Goal: Information Seeking & Learning: Find specific fact

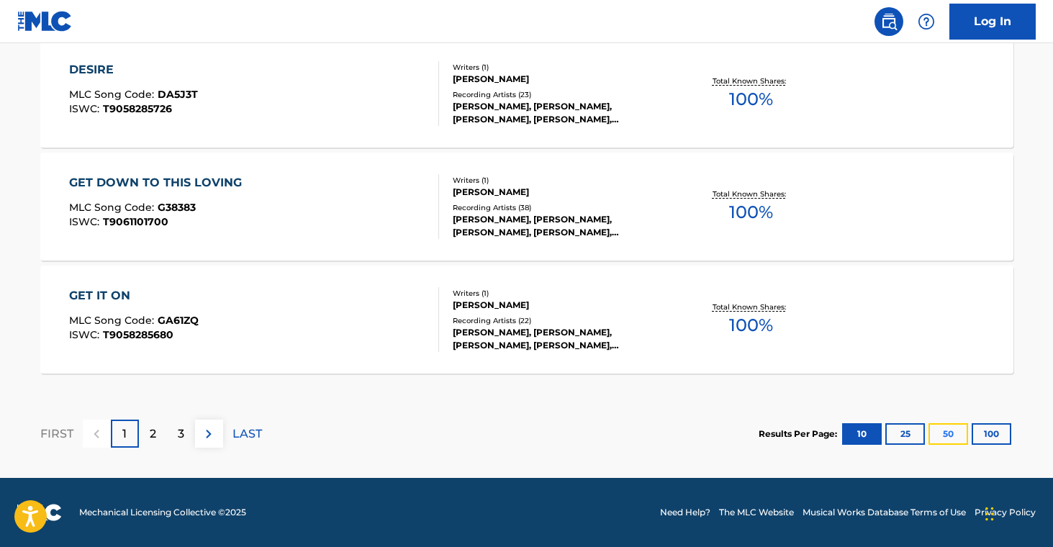
click at [955, 435] on button "50" at bounding box center [949, 434] width 40 height 22
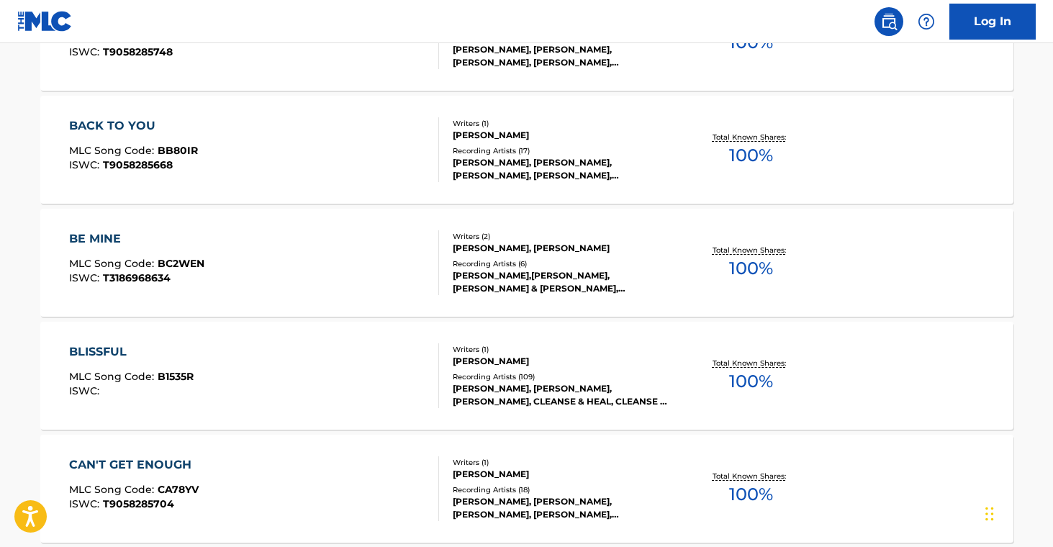
scroll to position [366, 0]
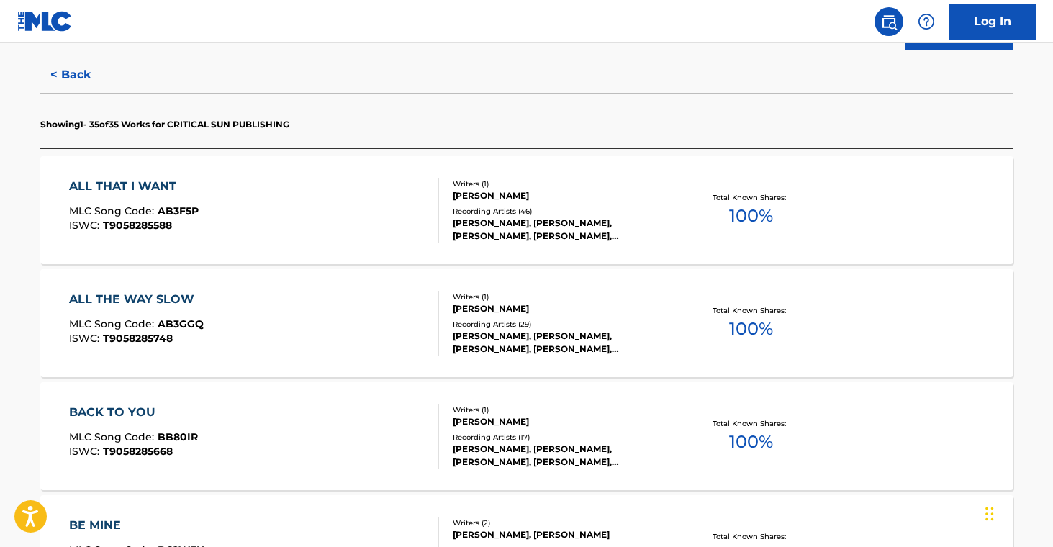
click at [582, 246] on div "ALL THAT I WANT MLC Song Code : AB3F5P ISWC : T9058285588 Writers ( 1 ) [PERSON…" at bounding box center [526, 210] width 973 height 108
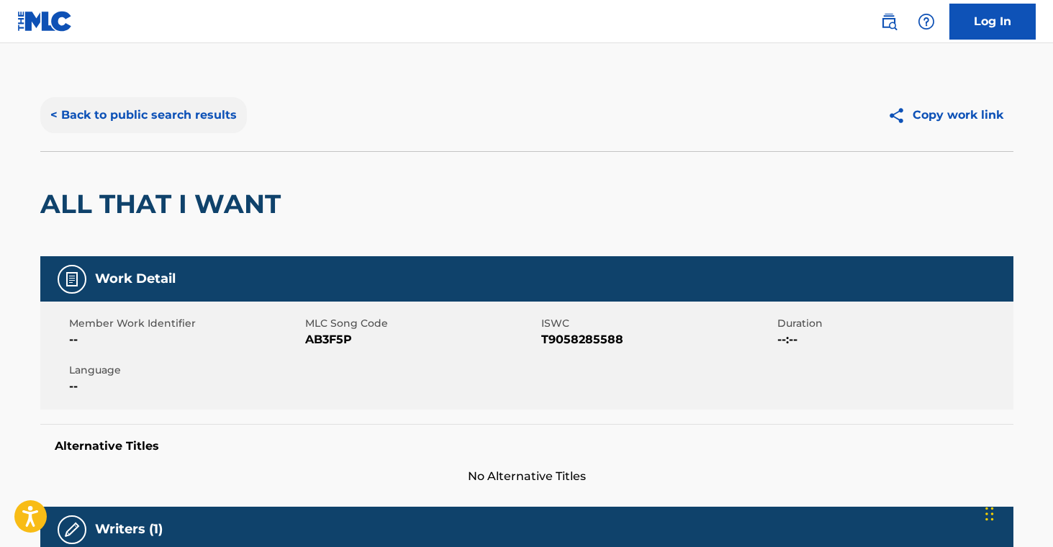
click at [202, 127] on button "< Back to public search results" at bounding box center [143, 115] width 207 height 36
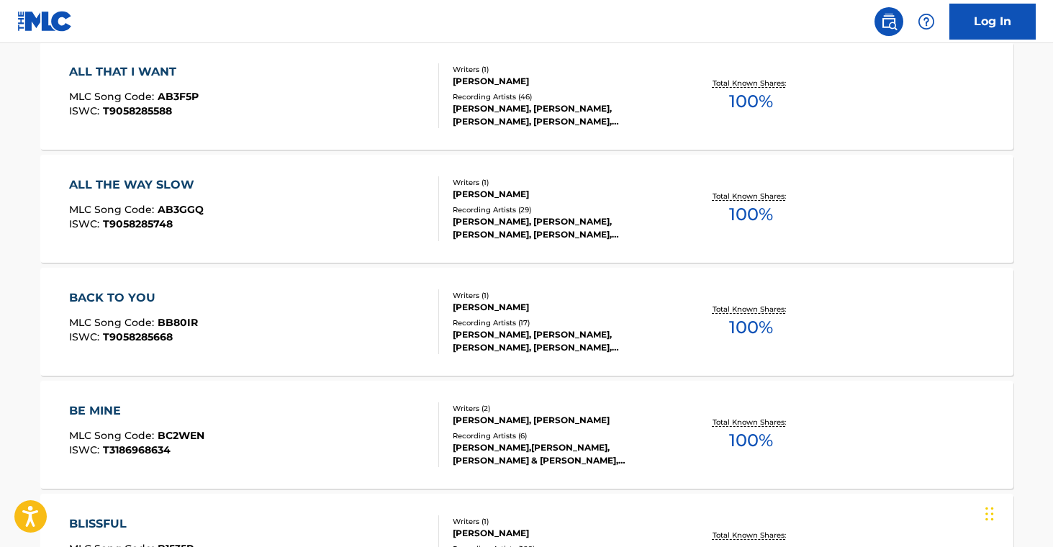
scroll to position [479, 0]
click at [538, 190] on div "[PERSON_NAME]" at bounding box center [561, 195] width 217 height 13
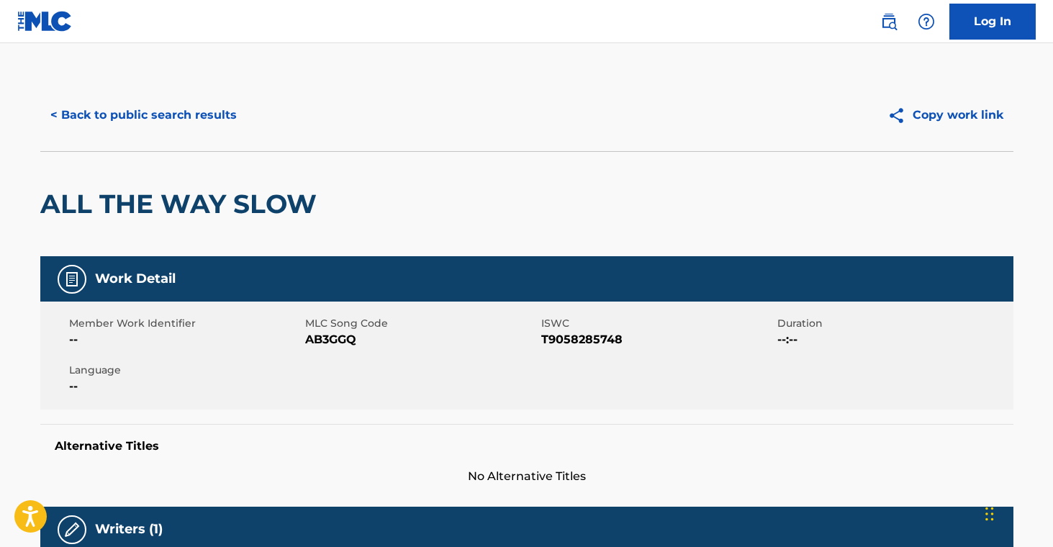
click at [218, 135] on div "< Back to public search results Copy work link" at bounding box center [526, 115] width 973 height 72
click at [217, 114] on button "< Back to public search results" at bounding box center [143, 115] width 207 height 36
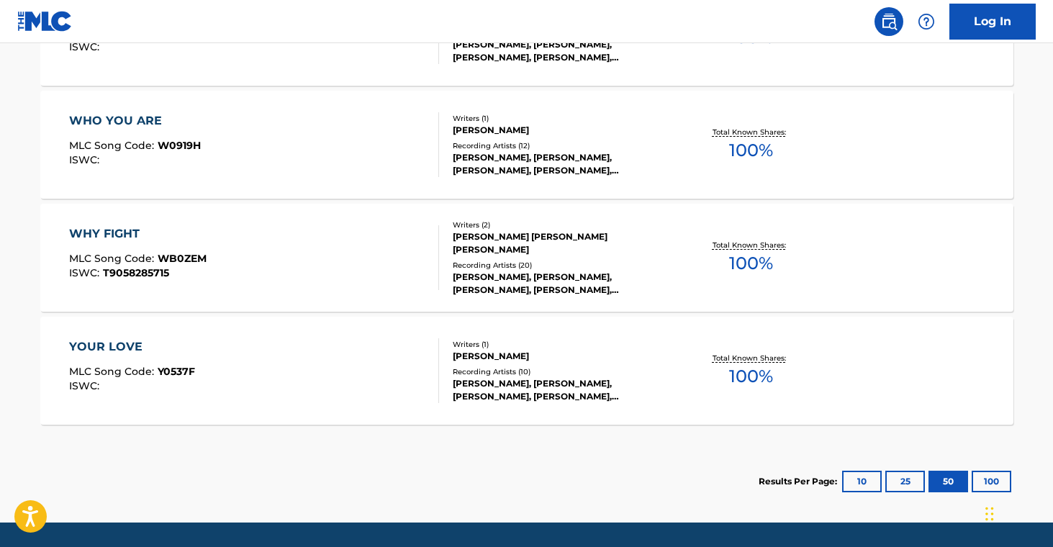
scroll to position [4093, 0]
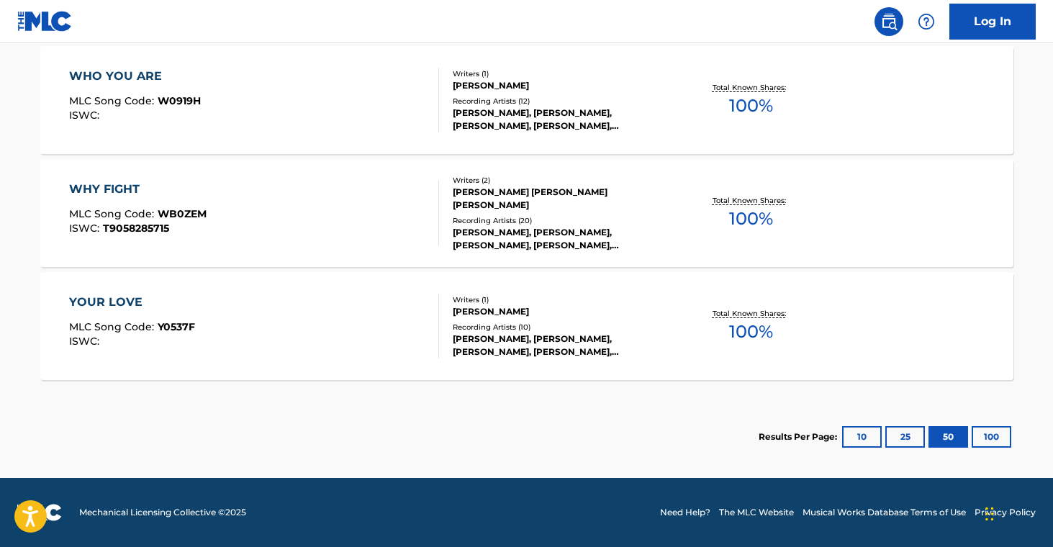
click at [615, 338] on div "[PERSON_NAME], [PERSON_NAME], [PERSON_NAME], [PERSON_NAME], [PERSON_NAME]" at bounding box center [561, 346] width 217 height 26
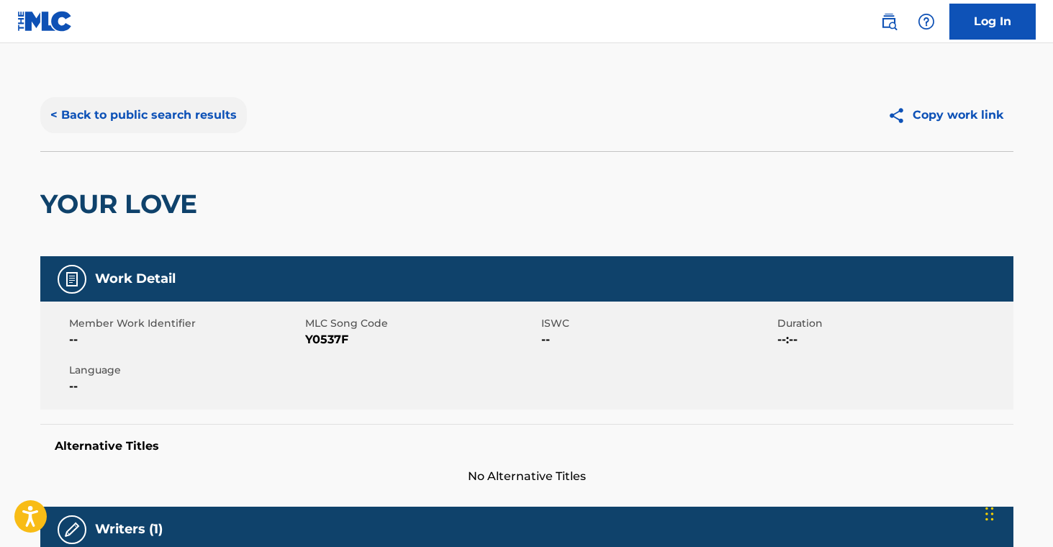
click at [159, 122] on button "< Back to public search results" at bounding box center [143, 115] width 207 height 36
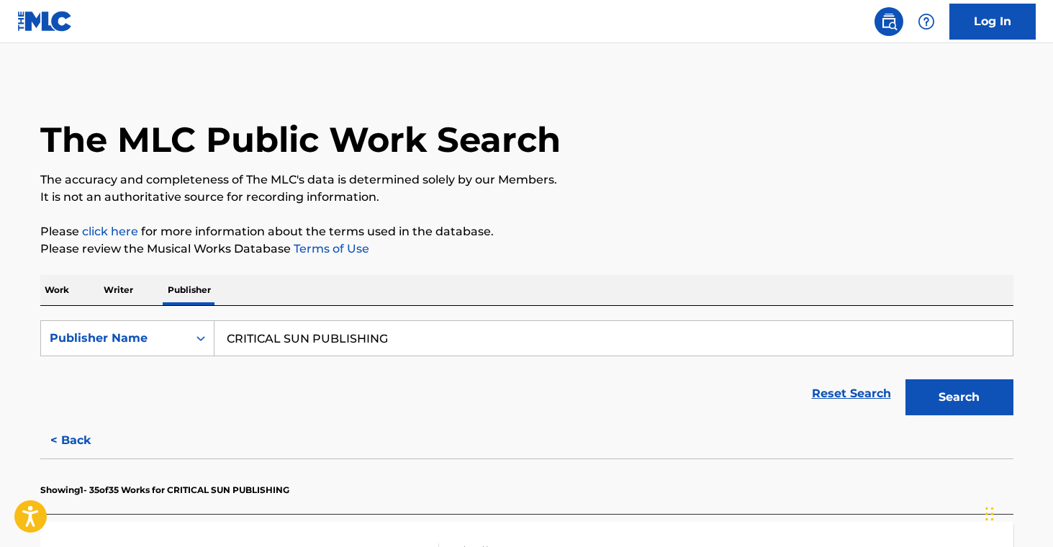
click at [353, 341] on input "CRITICAL SUN PUBLISHING" at bounding box center [614, 338] width 798 height 35
paste input "ake Records Publishing"
type input "Cake Records Publishing"
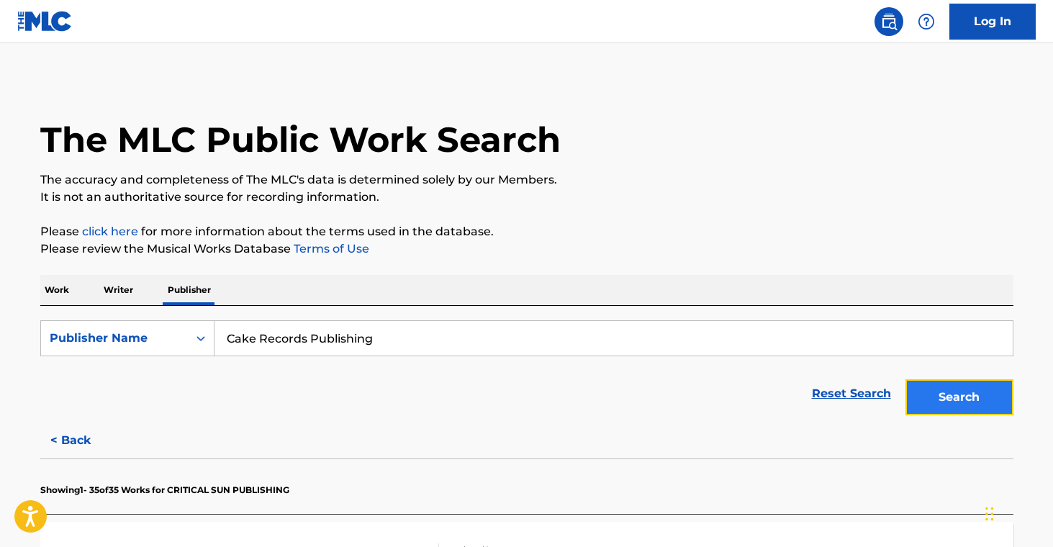
click at [927, 394] on button "Search" at bounding box center [960, 397] width 108 height 36
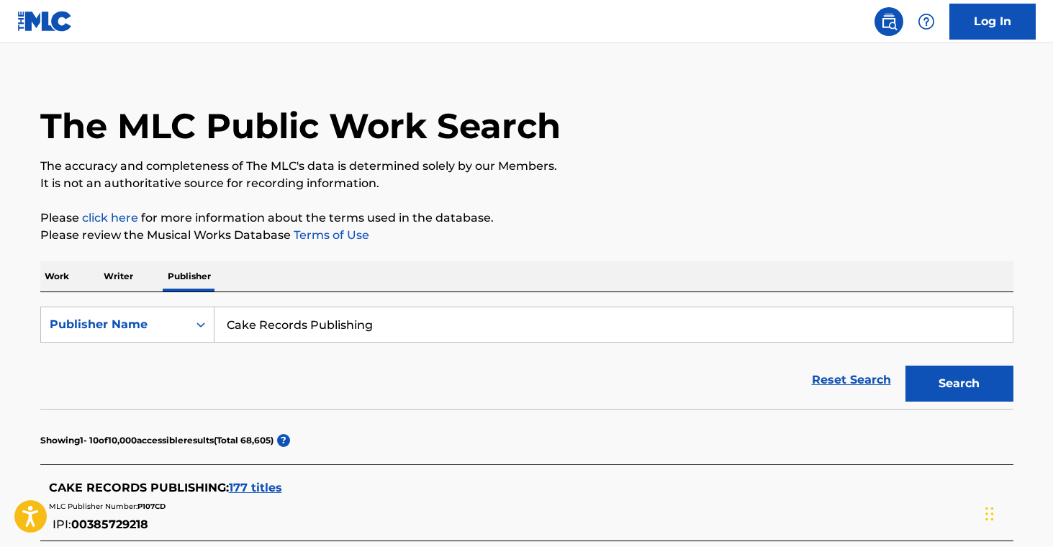
scroll to position [17, 0]
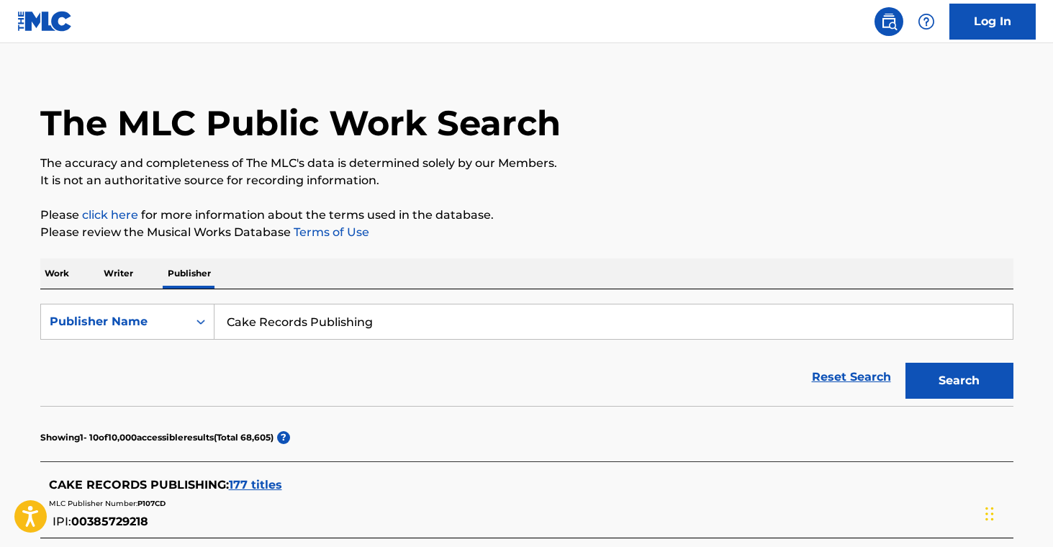
click at [259, 487] on span "177 titles" at bounding box center [255, 485] width 53 height 14
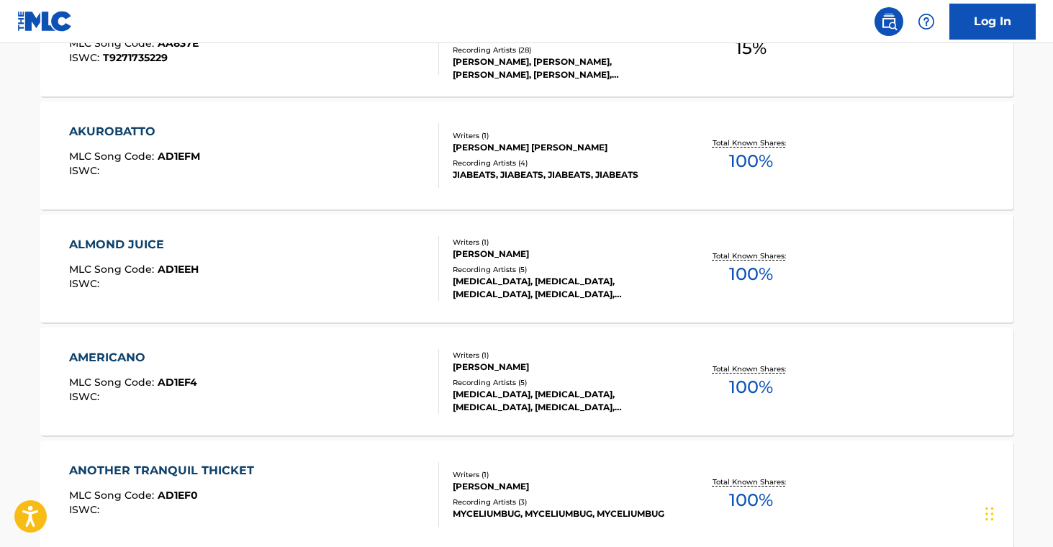
scroll to position [1274, 0]
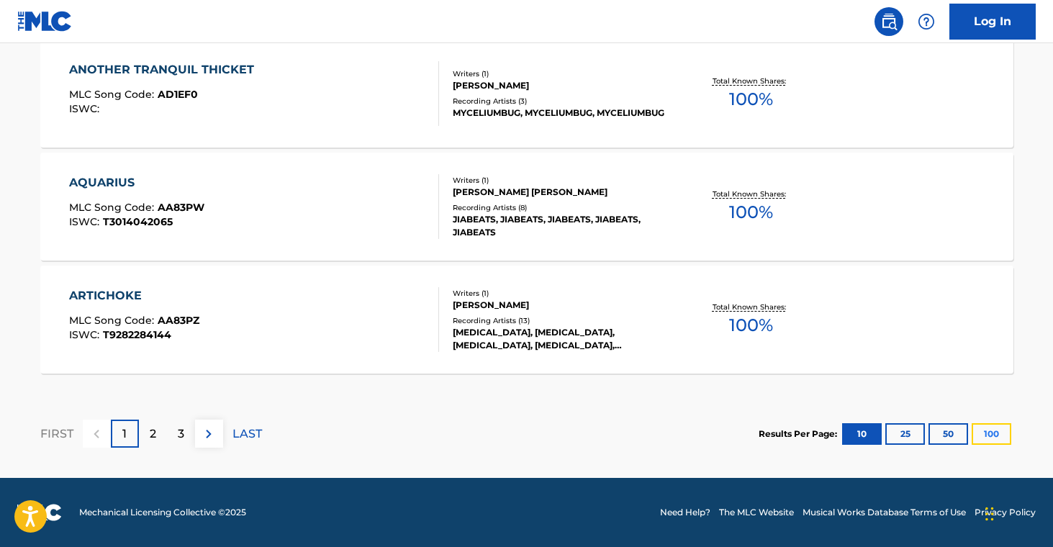
click at [992, 437] on button "100" at bounding box center [992, 434] width 40 height 22
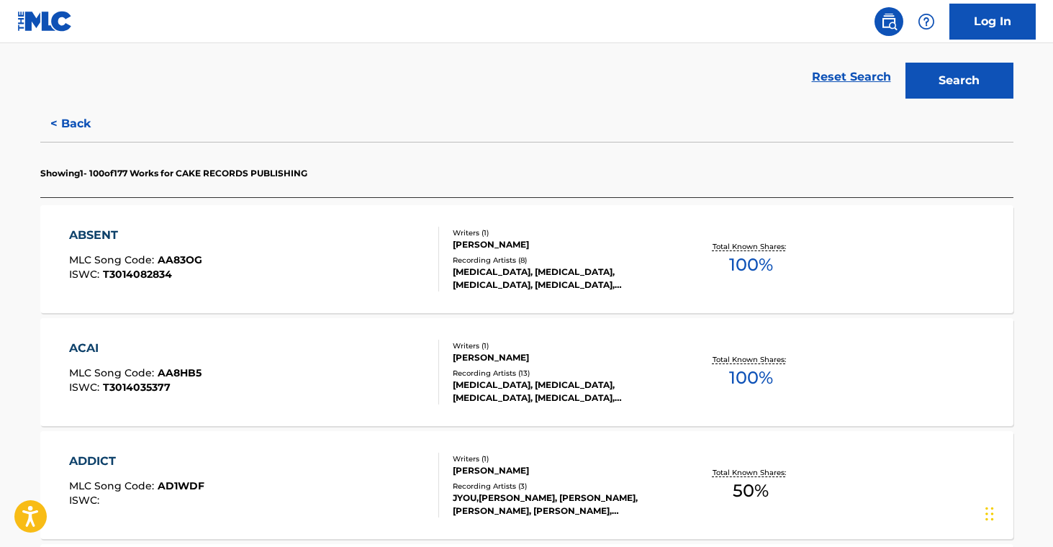
scroll to position [316, 0]
click at [377, 274] on div "ABSENT MLC Song Code : AA83OG ISWC : T3014082834" at bounding box center [254, 260] width 370 height 65
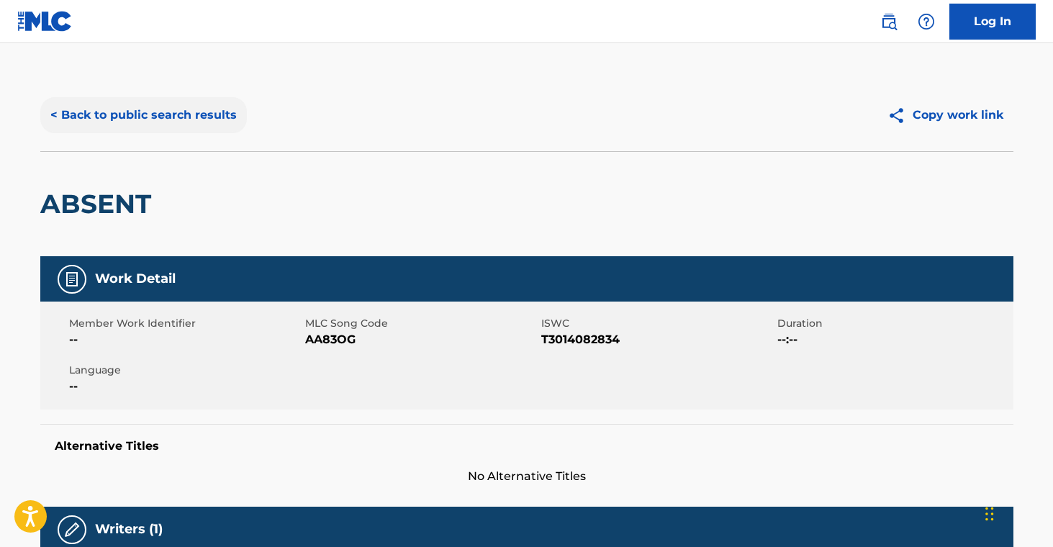
click at [125, 104] on button "< Back to public search results" at bounding box center [143, 115] width 207 height 36
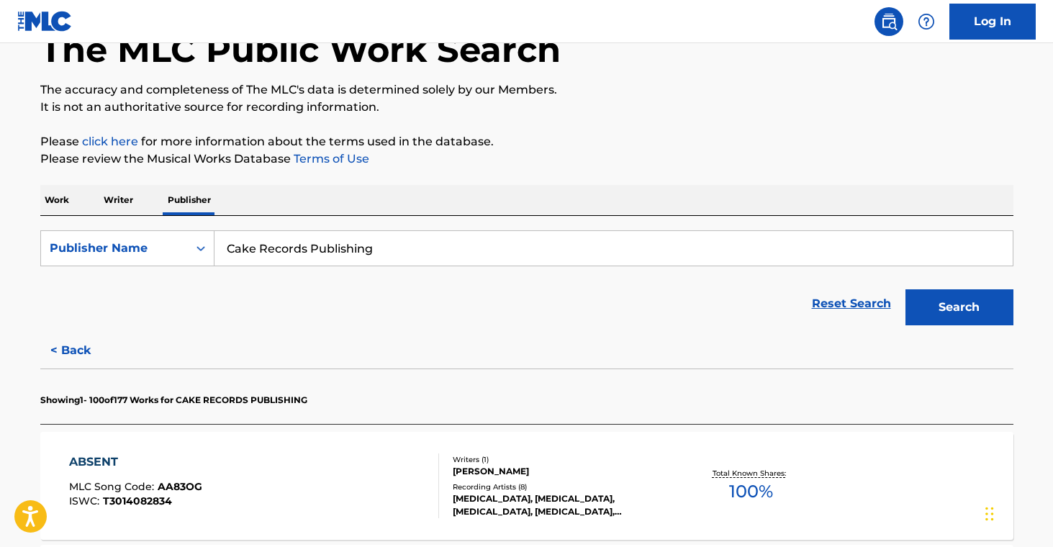
scroll to position [370, 0]
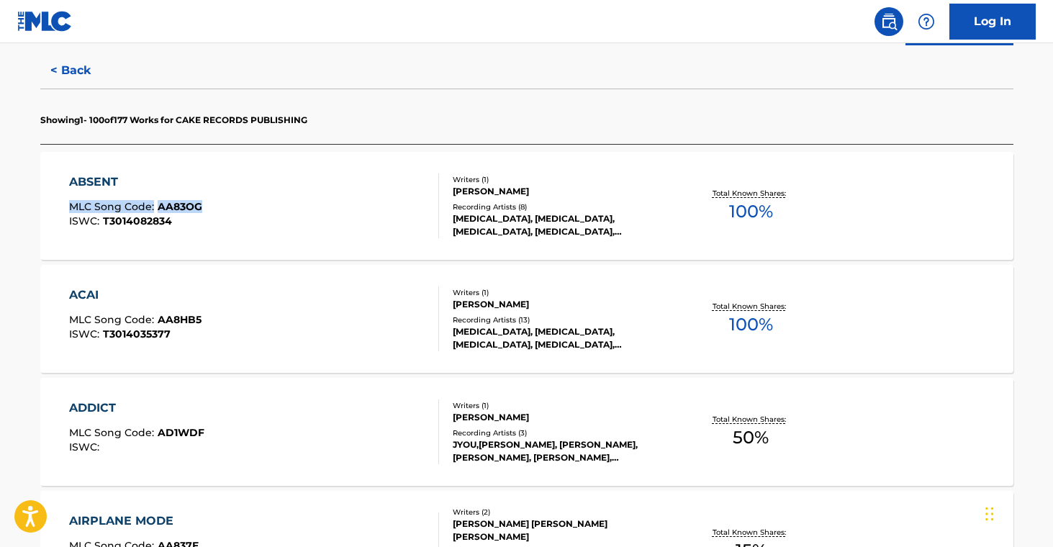
drag, startPoint x: 14, startPoint y: 202, endPoint x: 251, endPoint y: 212, distance: 237.1
copy div "MLC Song Code : AA83OG"
click at [40, 308] on div "ACAI MLC Song Code : AA8HB5 ISWC : T3014035377 Writers ( 1 ) [PERSON_NAME] Reco…" at bounding box center [526, 319] width 973 height 108
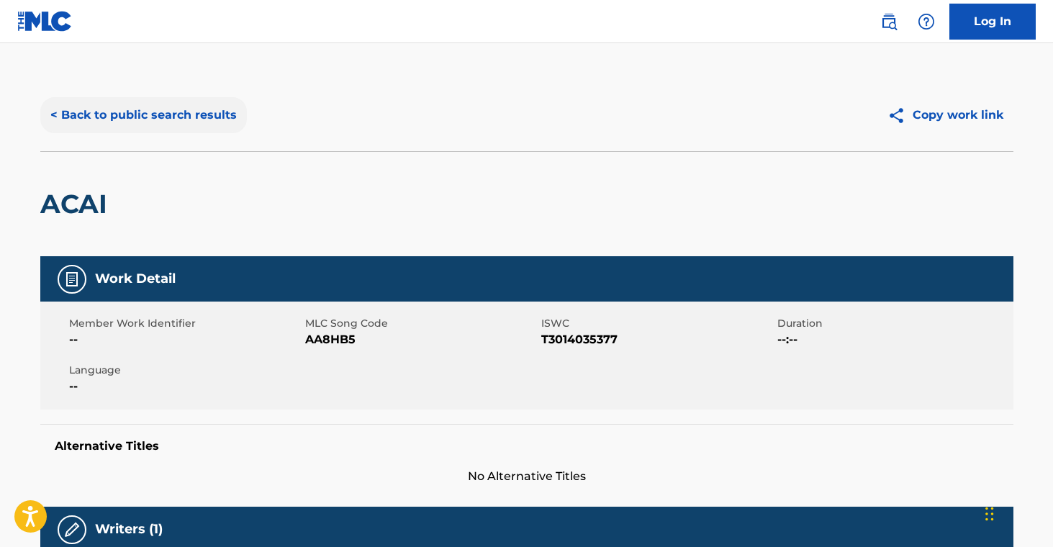
click at [148, 117] on button "< Back to public search results" at bounding box center [143, 115] width 207 height 36
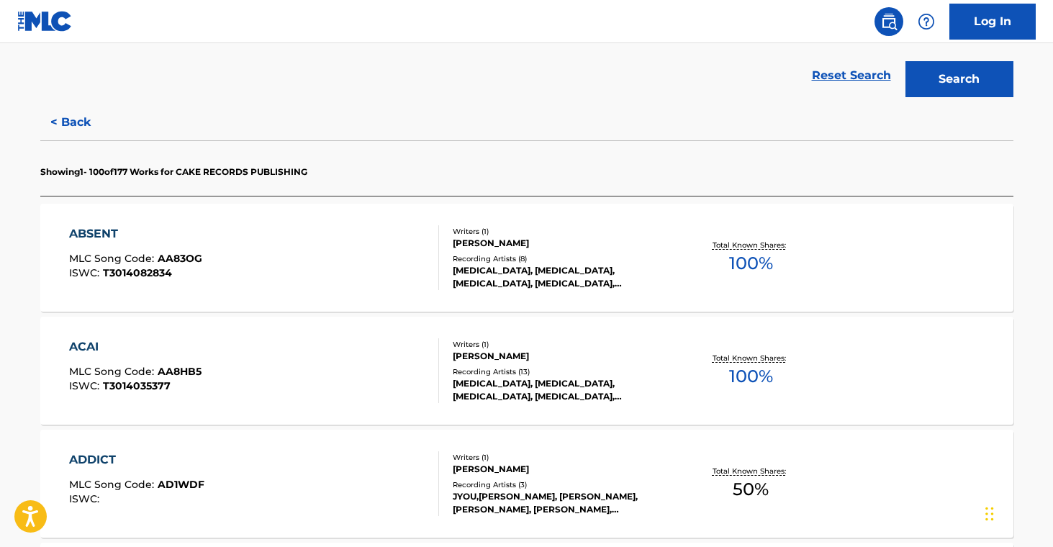
scroll to position [319, 0]
drag, startPoint x: 17, startPoint y: 364, endPoint x: 243, endPoint y: 333, distance: 228.2
copy div "MLC Song Code : AA8HB5"
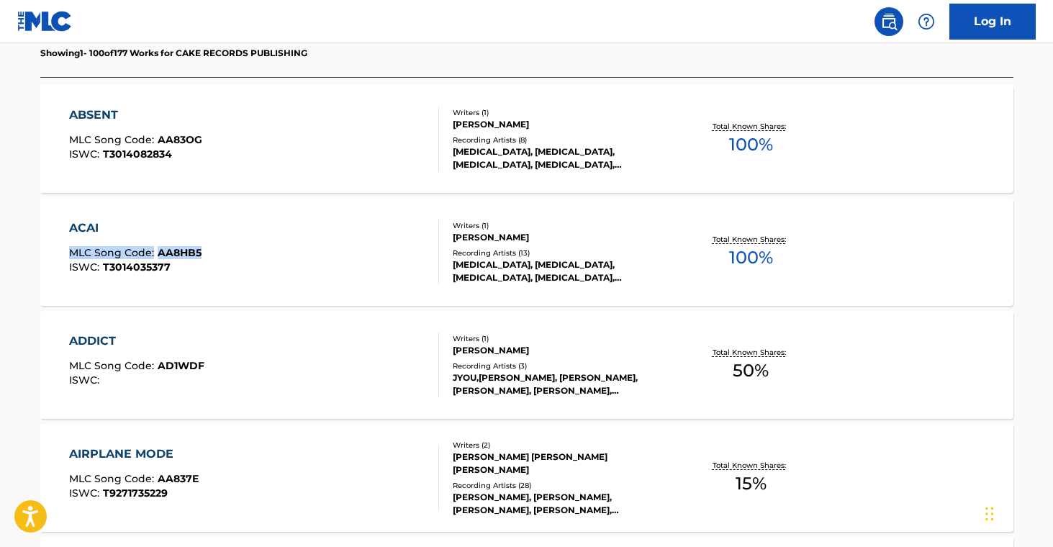
scroll to position [437, 0]
drag, startPoint x: 14, startPoint y: 357, endPoint x: 212, endPoint y: 366, distance: 198.2
copy div "MLC Song Code : AD1WDF"
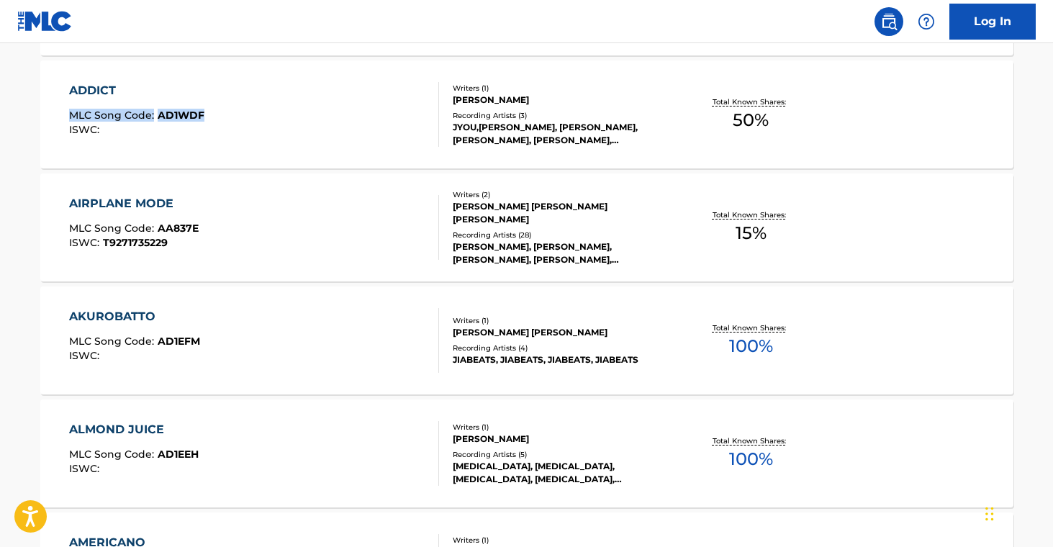
scroll to position [714, 0]
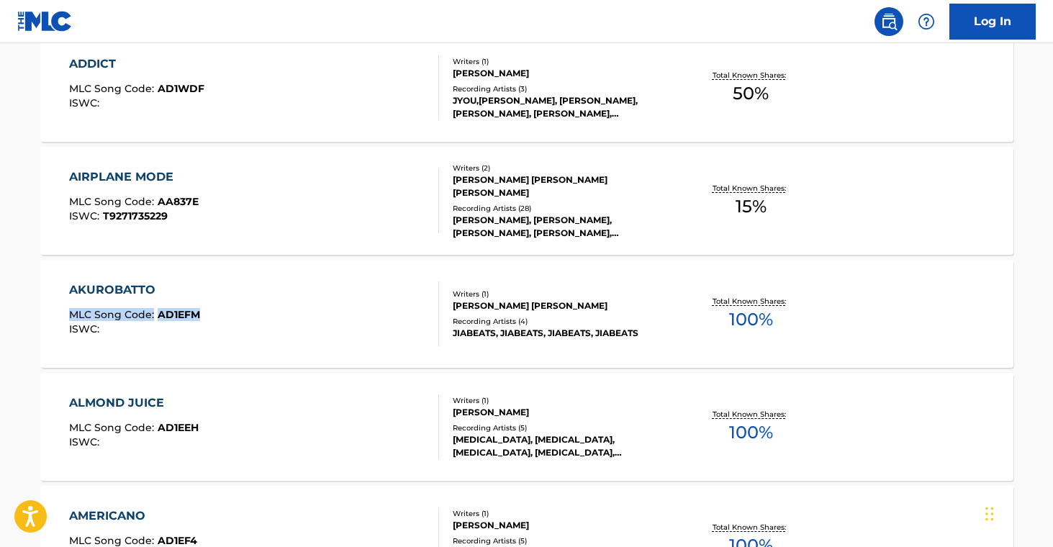
drag, startPoint x: 8, startPoint y: 307, endPoint x: 205, endPoint y: 311, distance: 197.3
copy div "MLC Song Code : AD1EFM"
drag, startPoint x: 23, startPoint y: 424, endPoint x: 204, endPoint y: 436, distance: 181.8
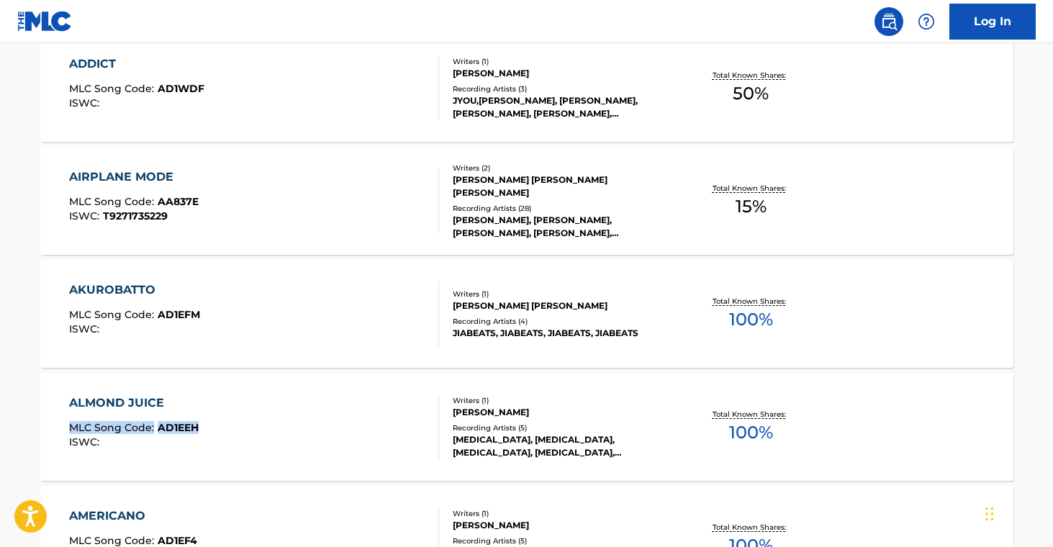
copy div "MLC Song Code : AD1EEH"
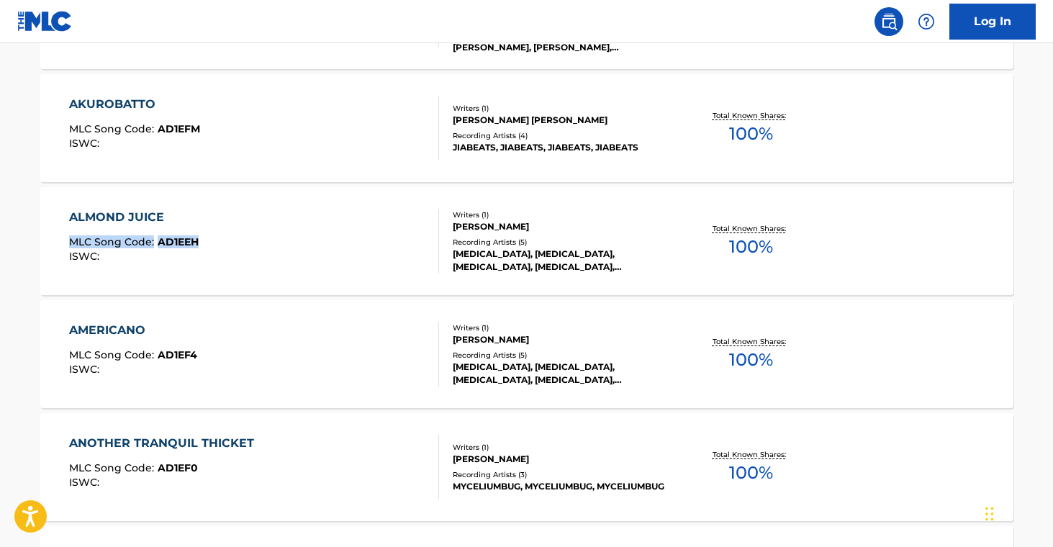
scroll to position [903, 0]
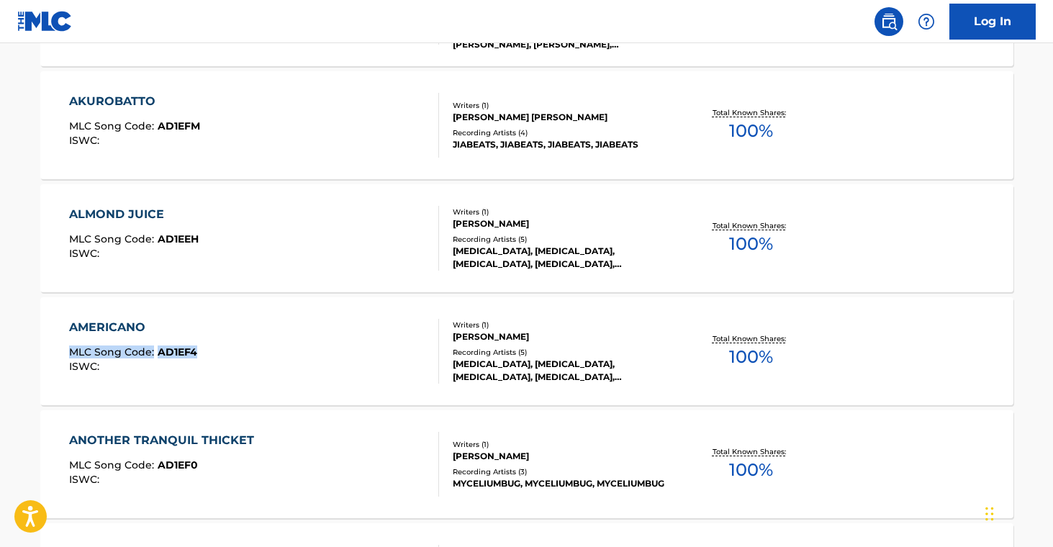
drag, startPoint x: 18, startPoint y: 343, endPoint x: 202, endPoint y: 359, distance: 184.2
copy div "MLC Song Code : AD1EF4"
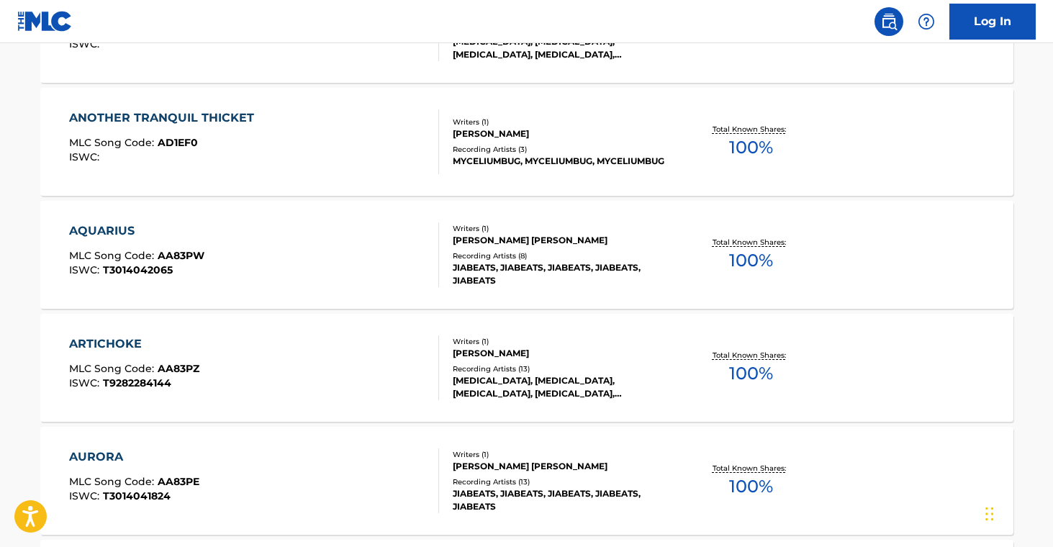
scroll to position [1253, 0]
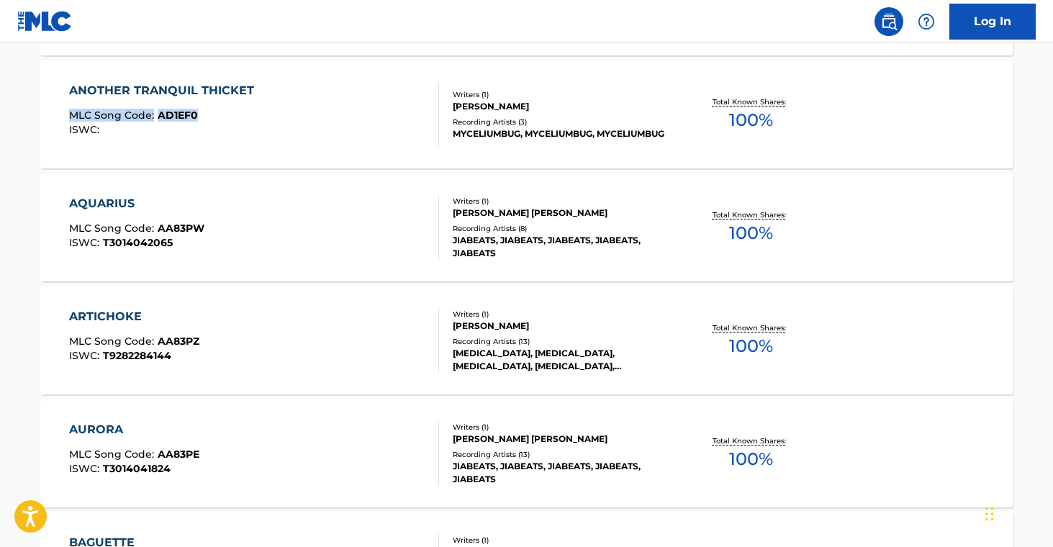
drag, startPoint x: 17, startPoint y: 105, endPoint x: 216, endPoint y: 116, distance: 199.0
copy div "MLC Song Code : AD1EF0"
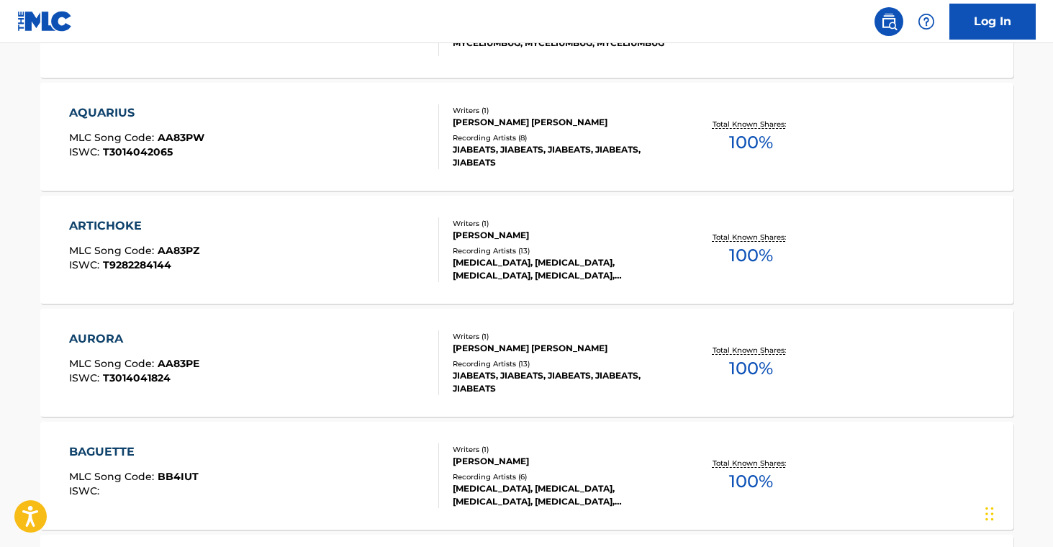
scroll to position [1344, 0]
drag, startPoint x: 20, startPoint y: 132, endPoint x: 206, endPoint y: 138, distance: 185.9
copy div "MLC Song Code : AA83PW"
drag, startPoint x: 30, startPoint y: 245, endPoint x: 239, endPoint y: 261, distance: 210.2
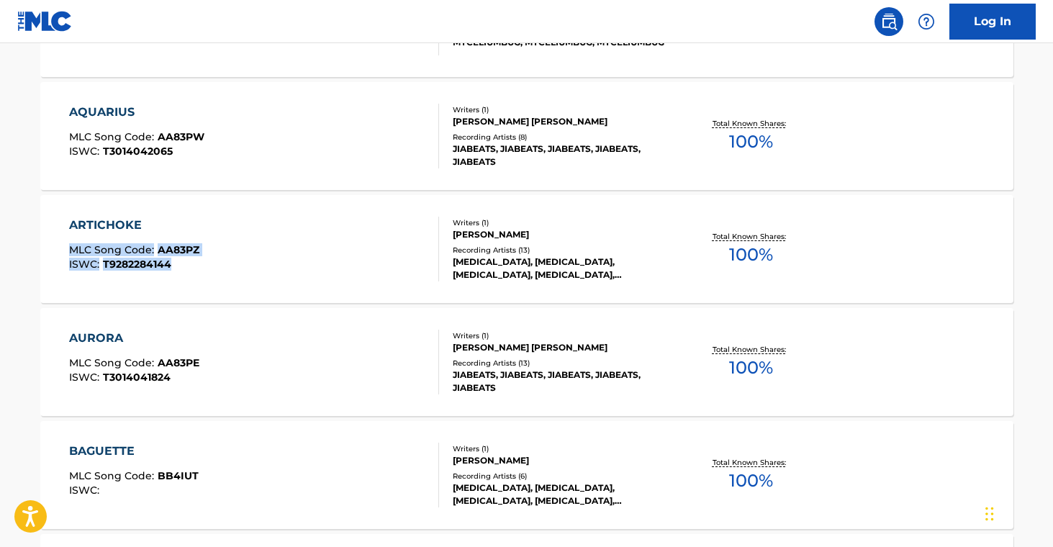
click at [238, 261] on div "ARTICHOKE MLC Song Code : AA83PZ ISWC : T9282284144" at bounding box center [254, 249] width 370 height 65
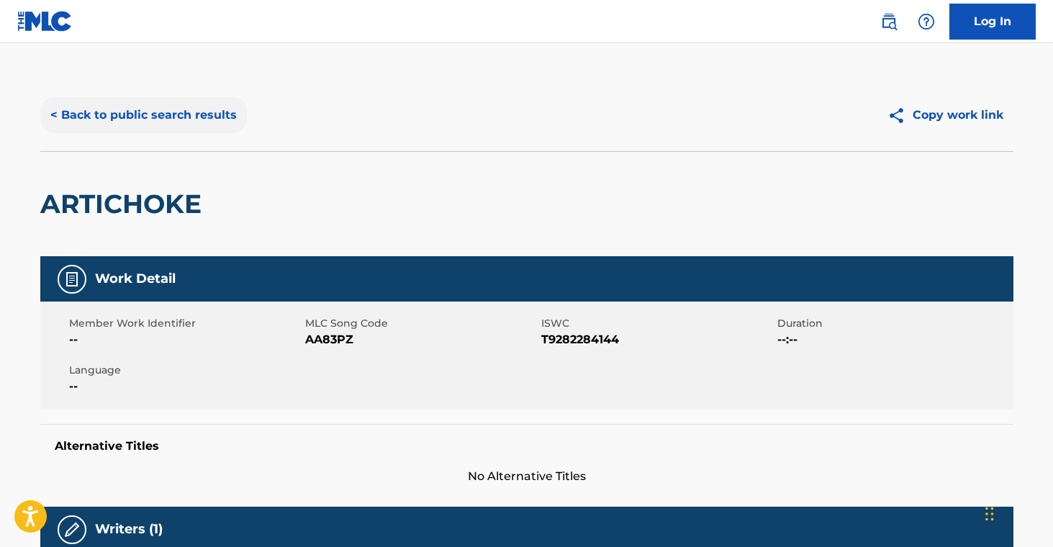
click at [192, 123] on button "< Back to public search results" at bounding box center [143, 115] width 207 height 36
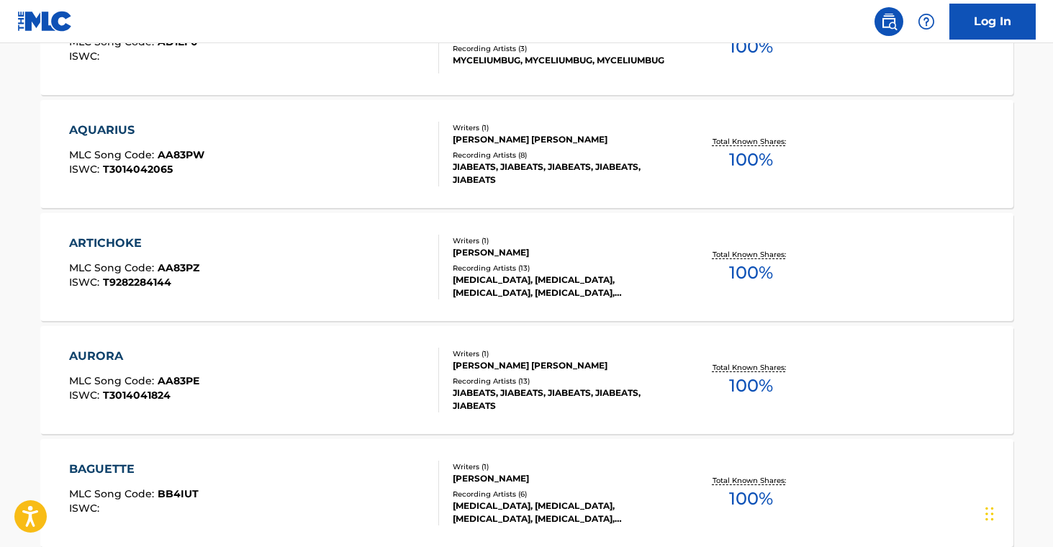
scroll to position [1359, 0]
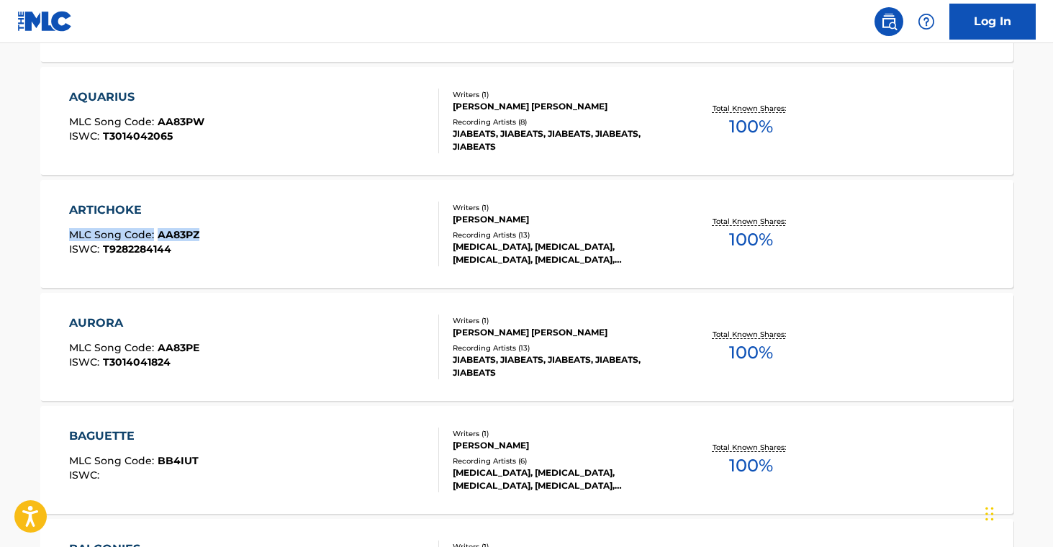
drag, startPoint x: 25, startPoint y: 230, endPoint x: 218, endPoint y: 233, distance: 193.0
copy div "MLC Song Code : AA83PZ"
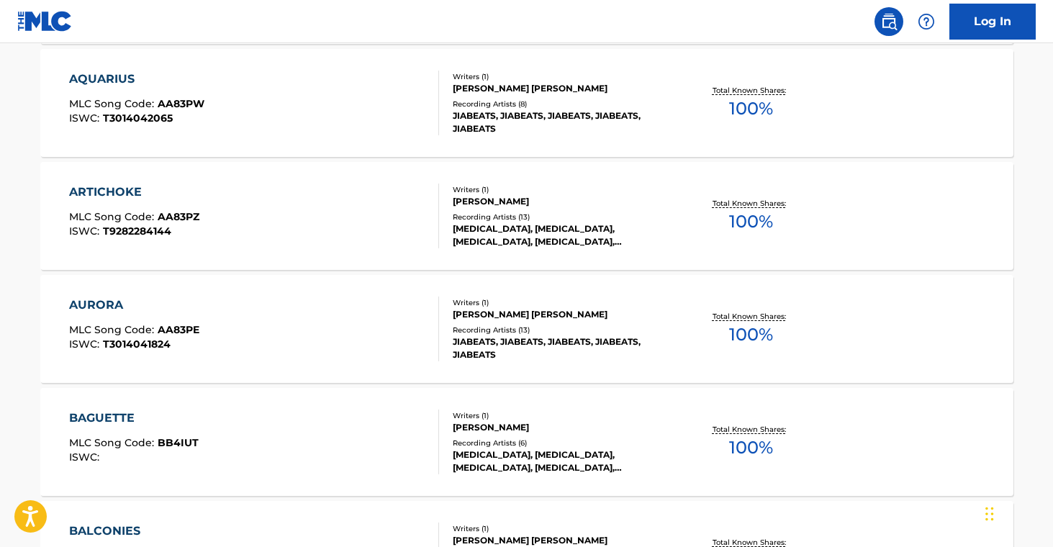
scroll to position [1378, 0]
drag, startPoint x: 25, startPoint y: 322, endPoint x: 207, endPoint y: 333, distance: 181.8
copy div "MLC Song Code : AA83PE"
drag, startPoint x: 21, startPoint y: 437, endPoint x: 210, endPoint y: 441, distance: 188.7
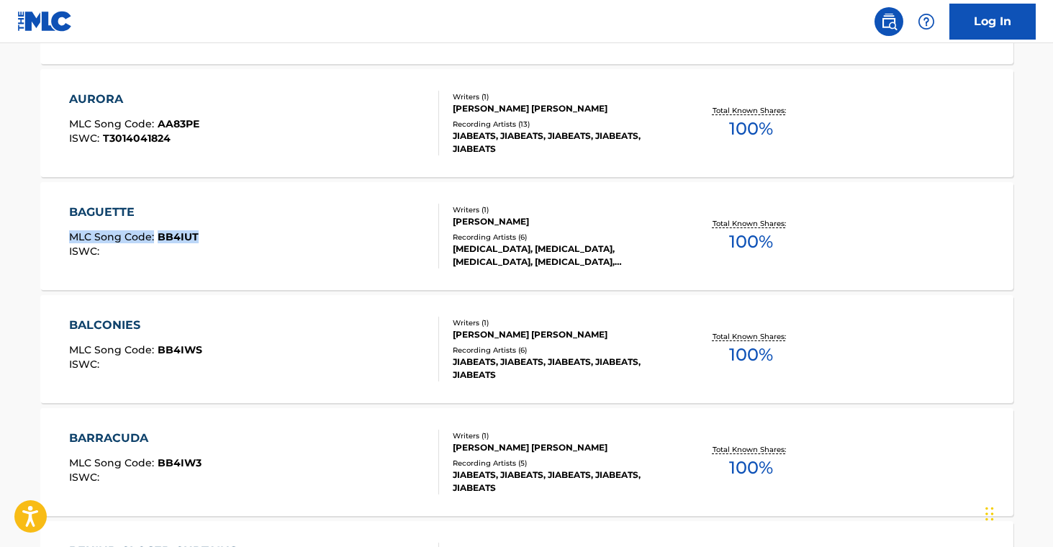
scroll to position [1593, 0]
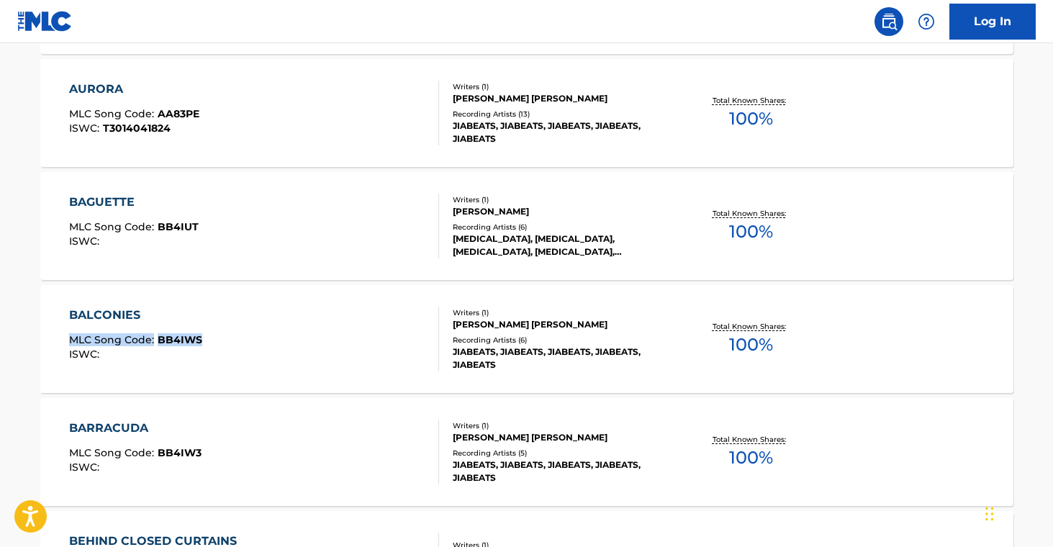
drag, startPoint x: 5, startPoint y: 331, endPoint x: 219, endPoint y: 346, distance: 214.4
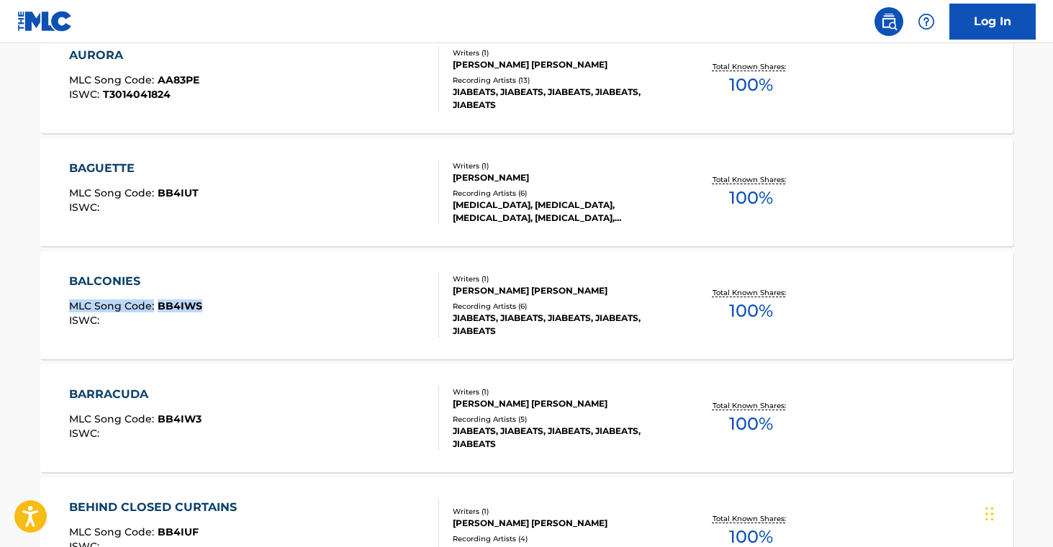
scroll to position [1787, 0]
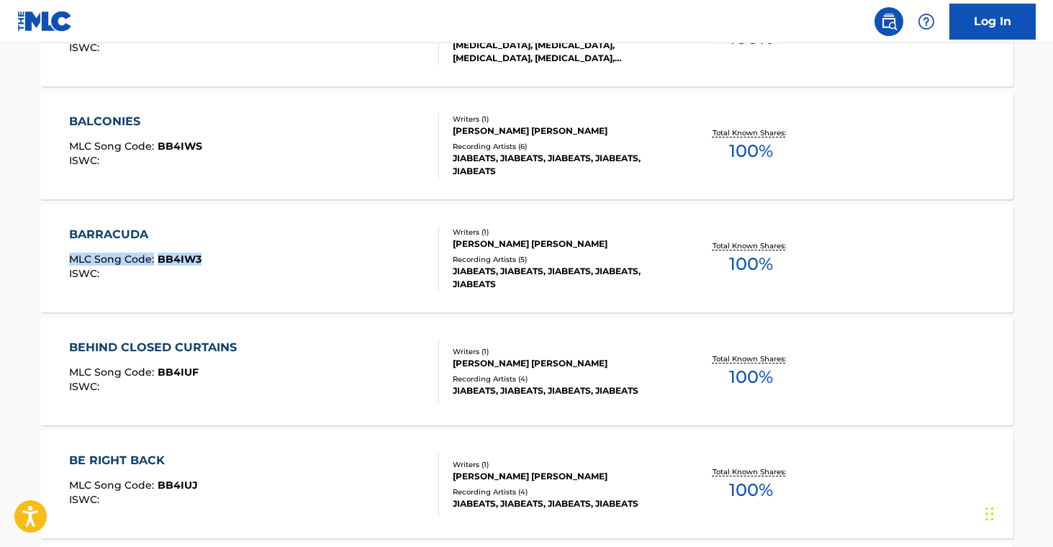
drag, startPoint x: 37, startPoint y: 251, endPoint x: 210, endPoint y: 251, distance: 172.8
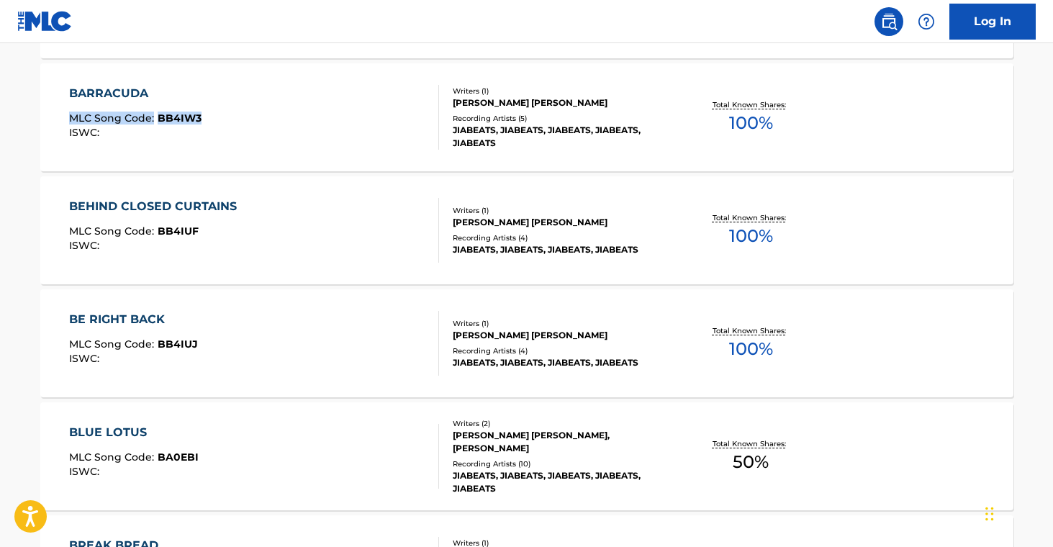
scroll to position [1935, 0]
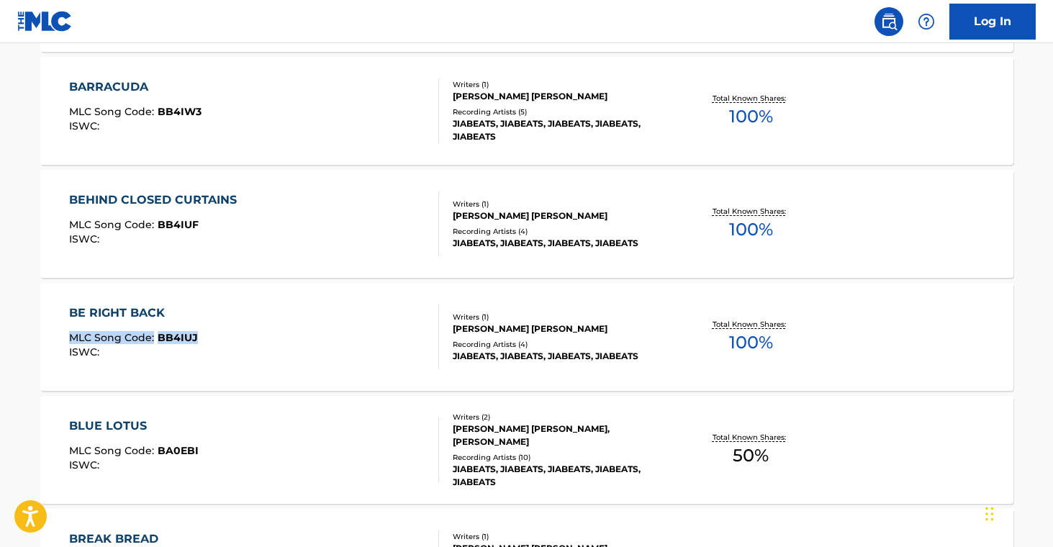
drag, startPoint x: 23, startPoint y: 336, endPoint x: 260, endPoint y: 350, distance: 237.3
drag, startPoint x: 21, startPoint y: 217, endPoint x: 251, endPoint y: 249, distance: 231.8
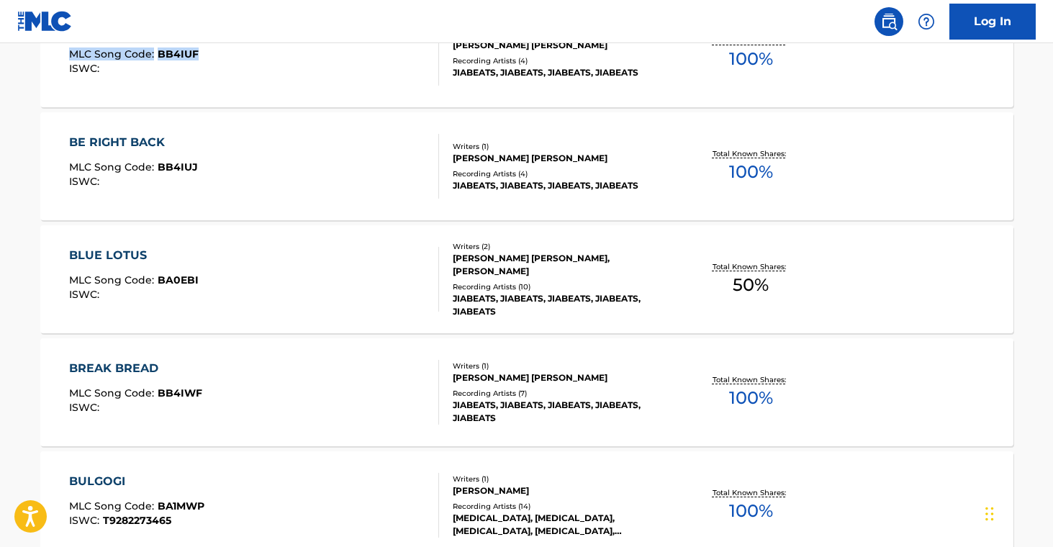
scroll to position [2108, 0]
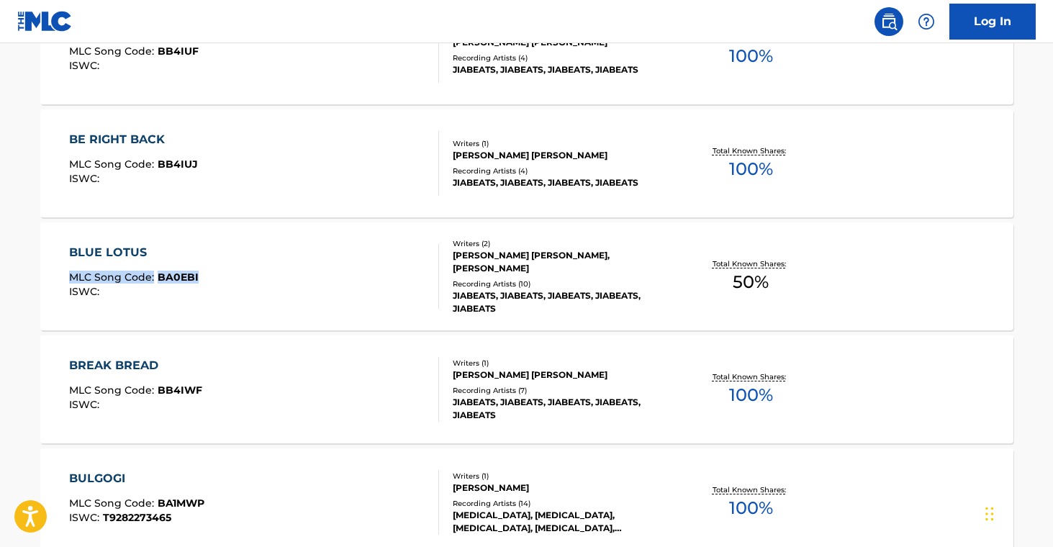
drag, startPoint x: 61, startPoint y: 270, endPoint x: 225, endPoint y: 279, distance: 163.7
drag, startPoint x: 12, startPoint y: 384, endPoint x: 212, endPoint y: 392, distance: 201.0
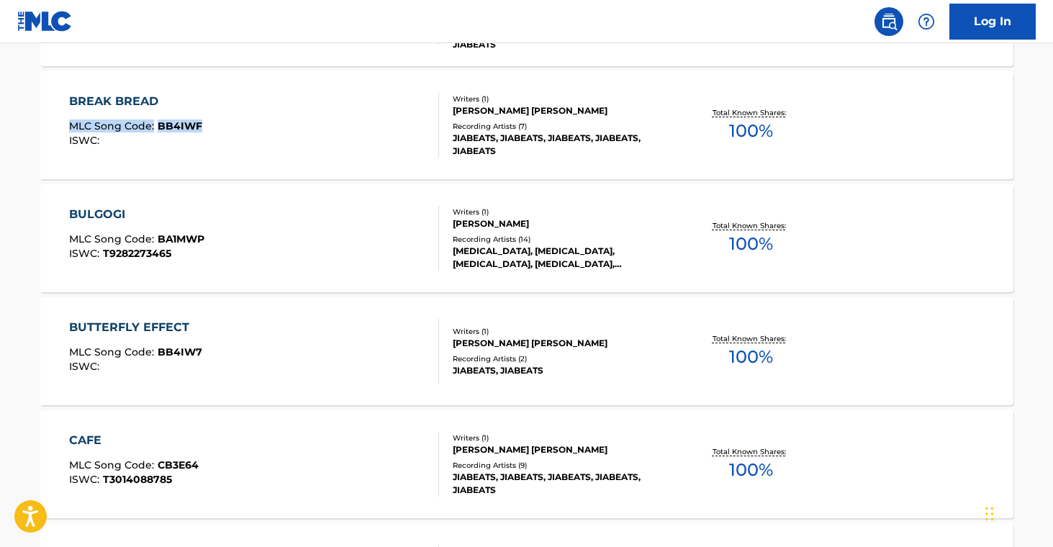
scroll to position [2397, 0]
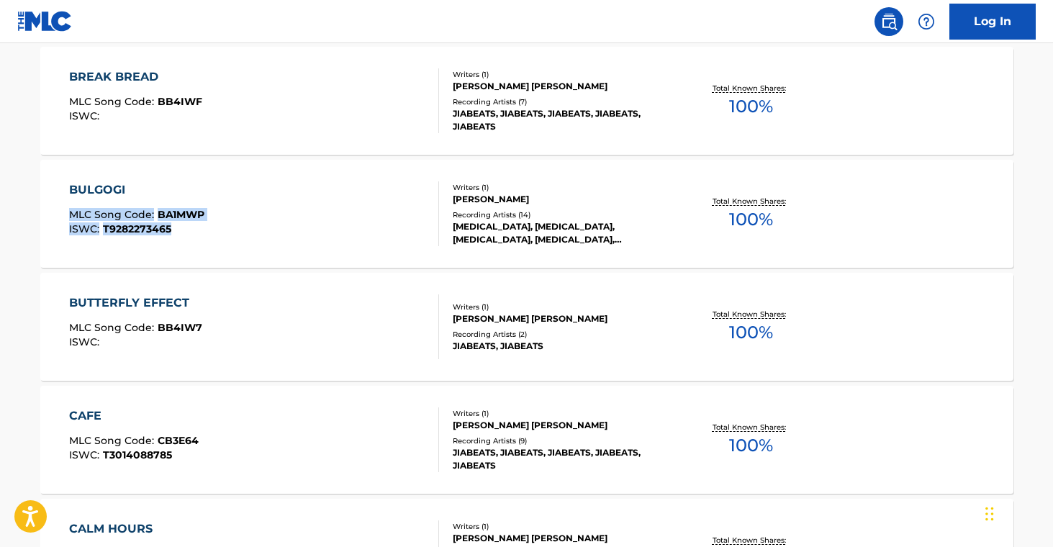
drag, startPoint x: 14, startPoint y: 215, endPoint x: 203, endPoint y: 225, distance: 188.9
drag, startPoint x: 203, startPoint y: 225, endPoint x: 220, endPoint y: 215, distance: 19.4
drag, startPoint x: 29, startPoint y: 207, endPoint x: 216, endPoint y: 207, distance: 187.2
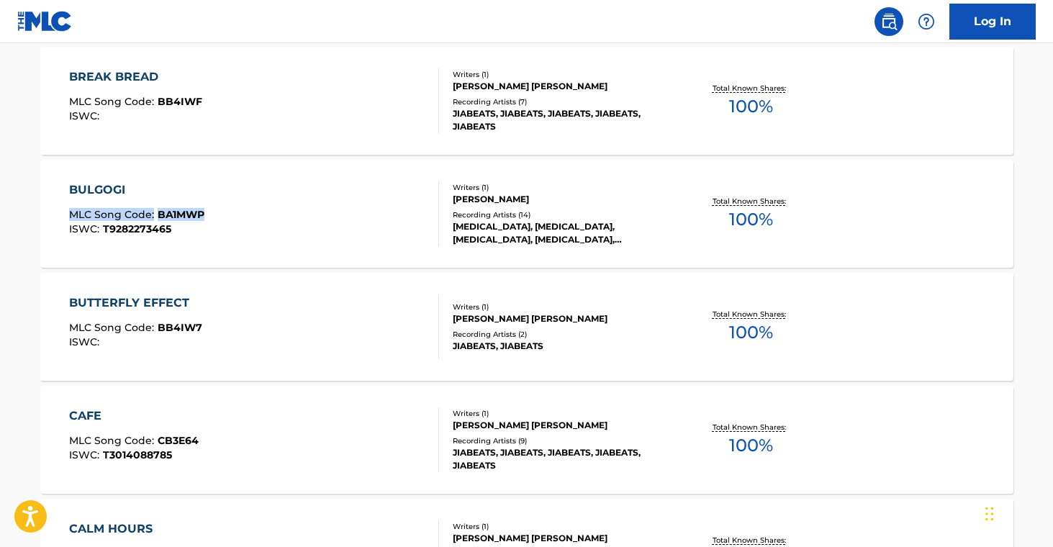
drag, startPoint x: 20, startPoint y: 317, endPoint x: 207, endPoint y: 324, distance: 187.3
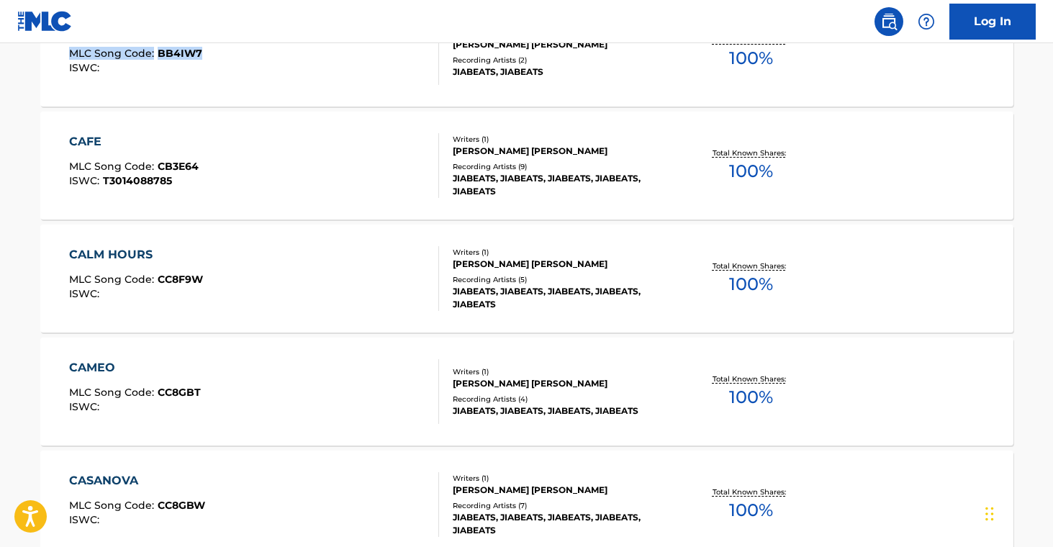
scroll to position [2716, 0]
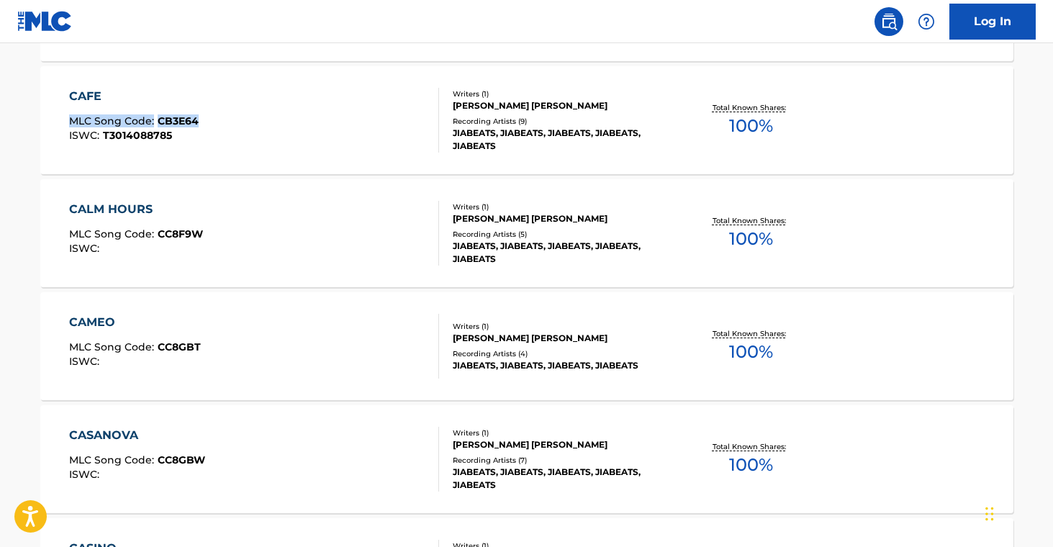
drag, startPoint x: 17, startPoint y: 114, endPoint x: 266, endPoint y: 151, distance: 251.9
drag, startPoint x: 20, startPoint y: 224, endPoint x: 250, endPoint y: 256, distance: 231.9
drag, startPoint x: 10, startPoint y: 342, endPoint x: 303, endPoint y: 214, distance: 319.8
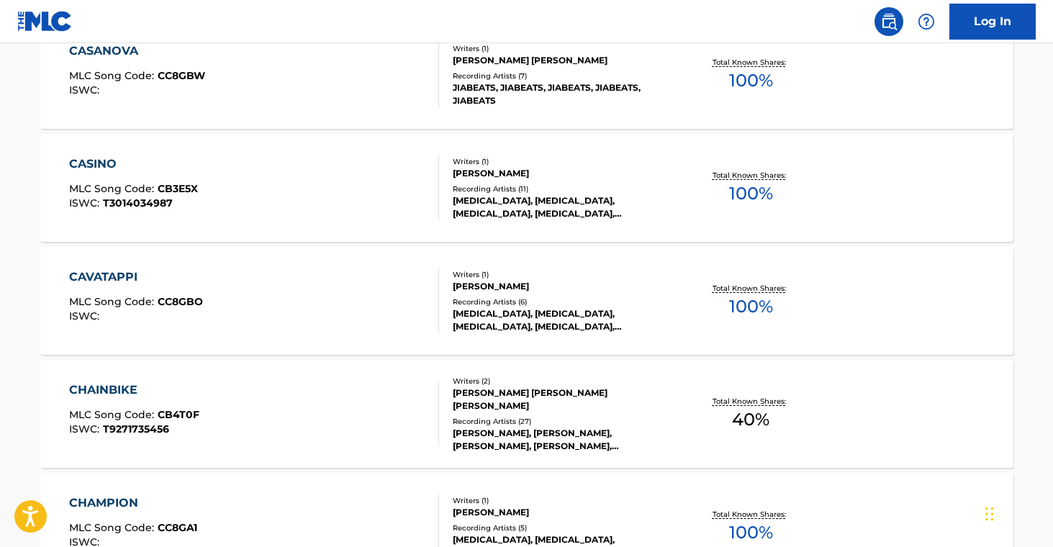
scroll to position [3063, 0]
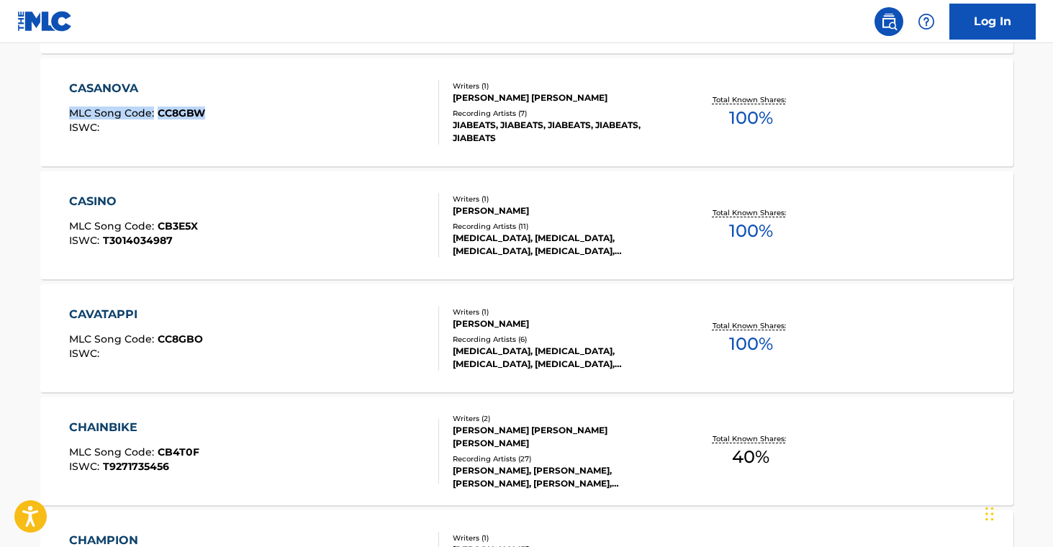
drag, startPoint x: 34, startPoint y: 105, endPoint x: 201, endPoint y: 120, distance: 167.6
drag, startPoint x: 17, startPoint y: 220, endPoint x: 237, endPoint y: 235, distance: 220.2
drag, startPoint x: 20, startPoint y: 328, endPoint x: 210, endPoint y: 336, distance: 189.5
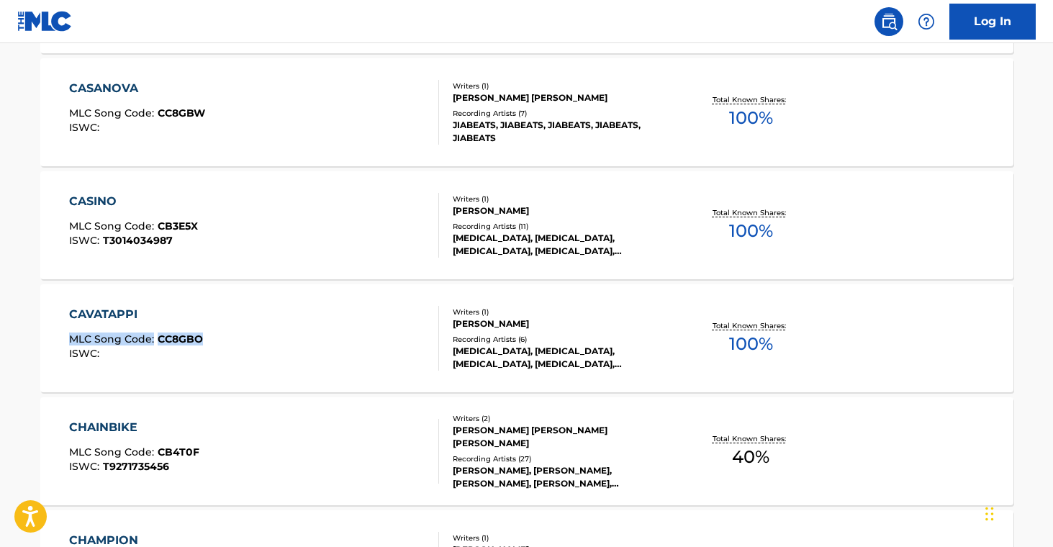
drag, startPoint x: 30, startPoint y: 446, endPoint x: 224, endPoint y: 446, distance: 193.7
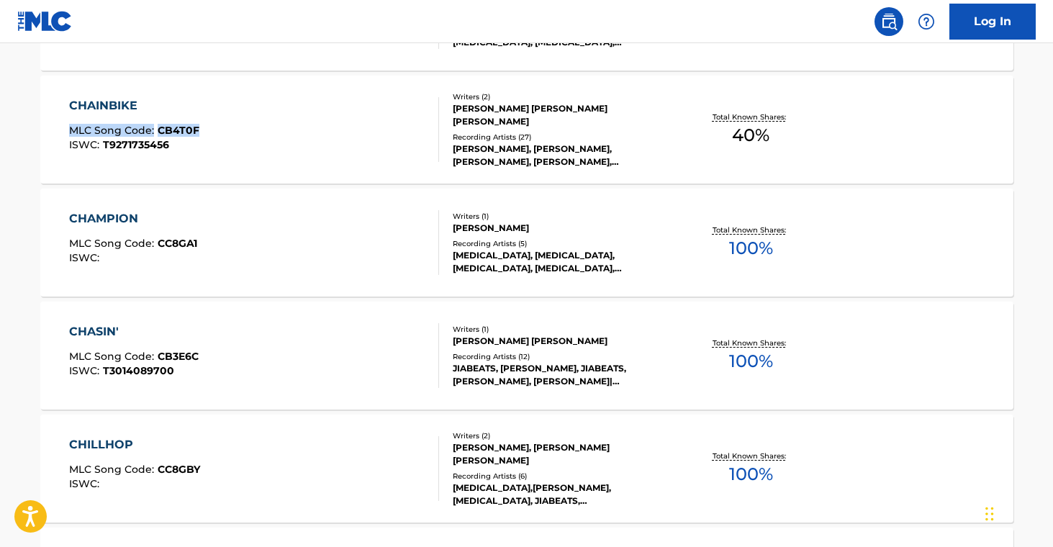
scroll to position [3386, 0]
drag, startPoint x: 25, startPoint y: 238, endPoint x: 252, endPoint y: 217, distance: 227.7
drag, startPoint x: 30, startPoint y: 353, endPoint x: 298, endPoint y: 239, distance: 291.9
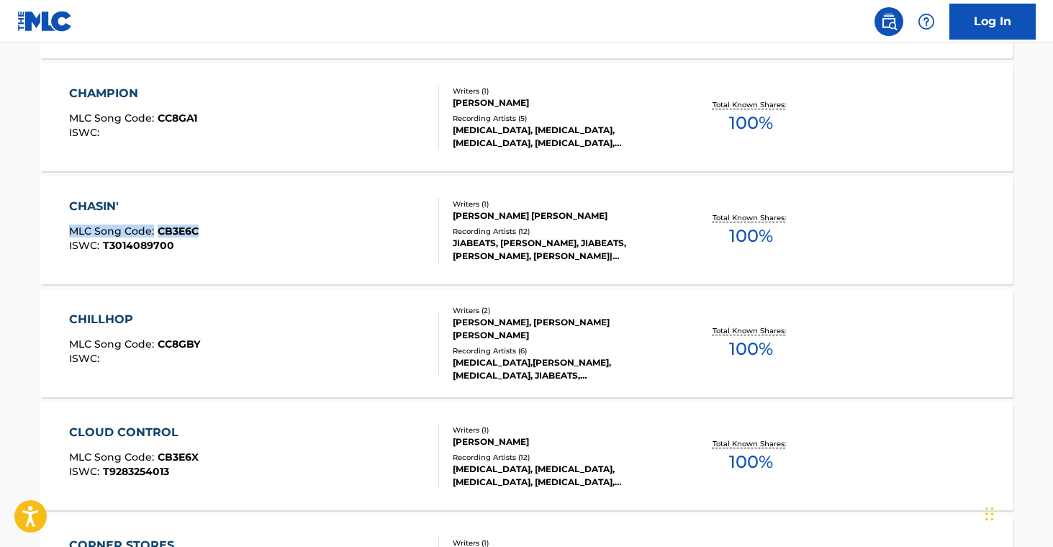
scroll to position [3541, 0]
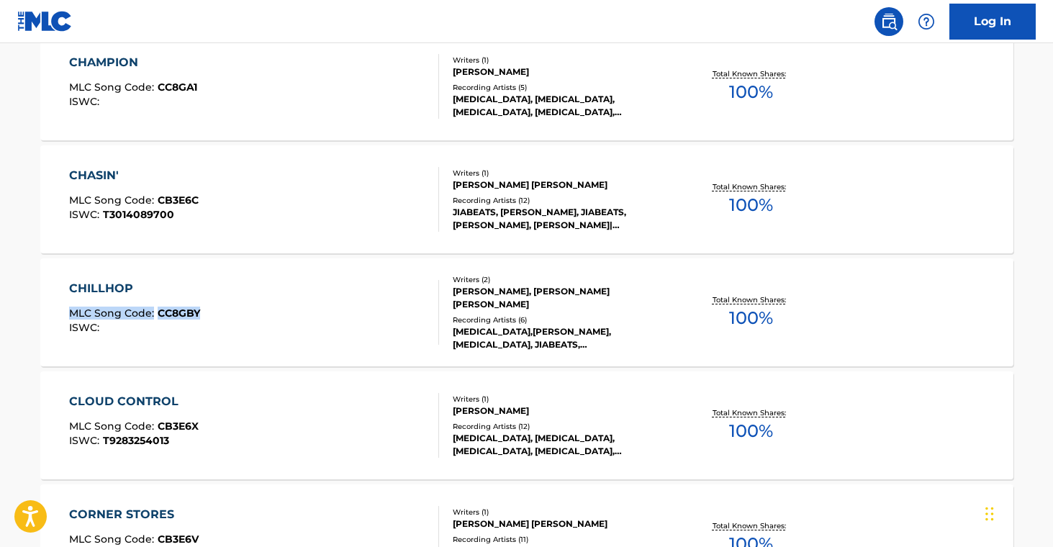
drag, startPoint x: 19, startPoint y: 311, endPoint x: 264, endPoint y: 344, distance: 247.0
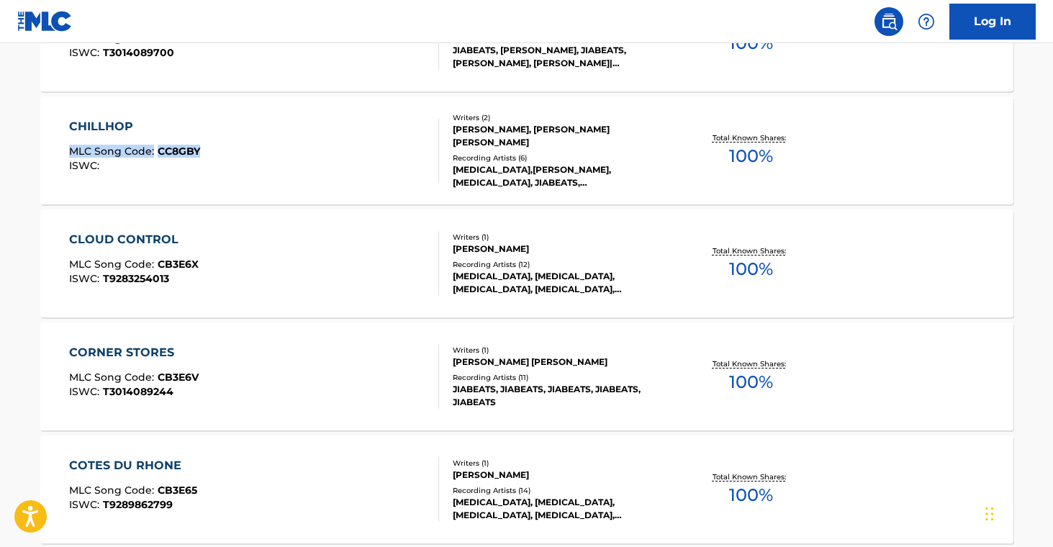
scroll to position [3703, 0]
drag, startPoint x: 22, startPoint y: 256, endPoint x: 228, endPoint y: 250, distance: 206.7
drag, startPoint x: 18, startPoint y: 372, endPoint x: 308, endPoint y: 250, distance: 314.9
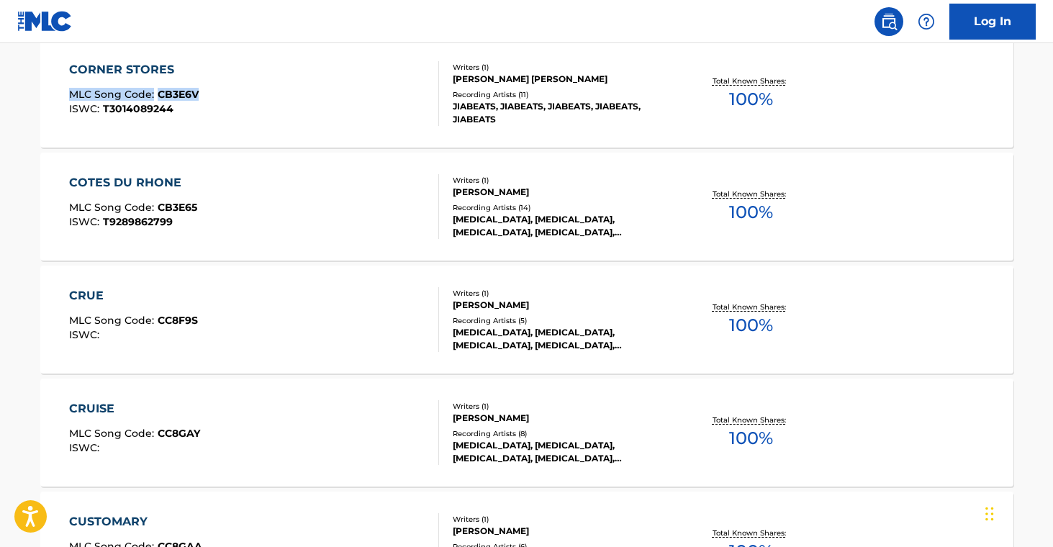
scroll to position [3987, 0]
drag, startPoint x: 3, startPoint y: 196, endPoint x: 199, endPoint y: 210, distance: 196.4
drag, startPoint x: 28, startPoint y: 313, endPoint x: 202, endPoint y: 316, distance: 173.5
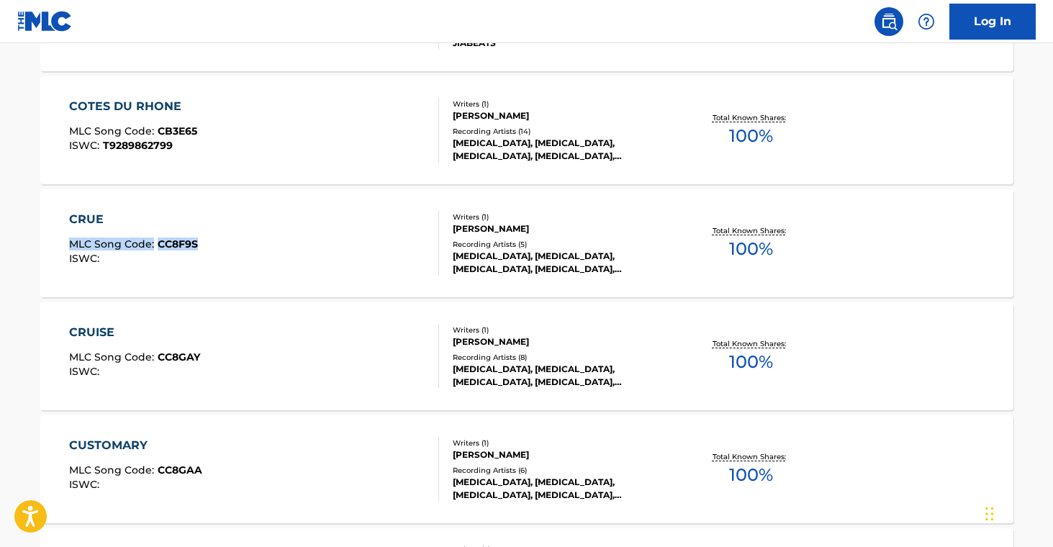
scroll to position [4066, 0]
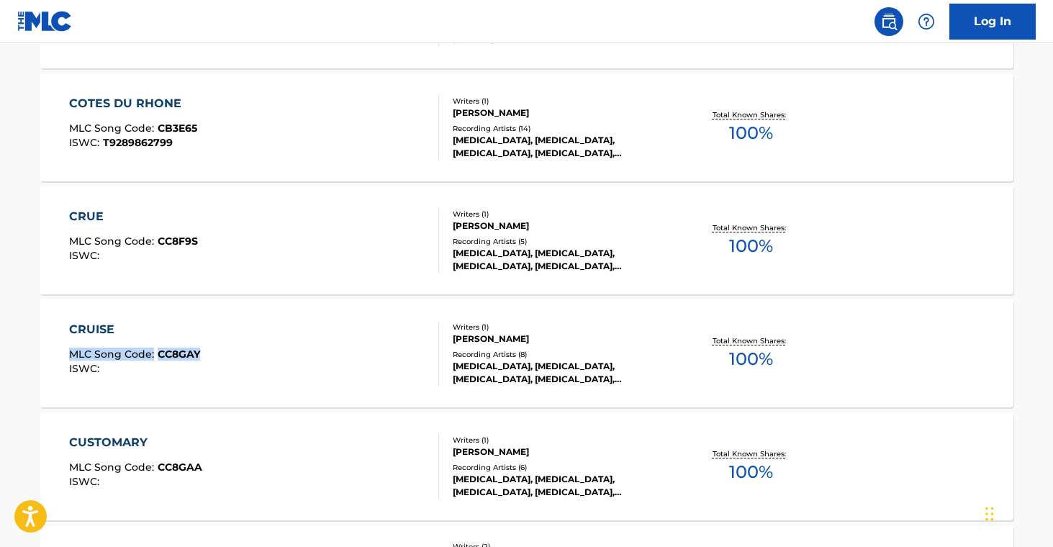
drag, startPoint x: 37, startPoint y: 336, endPoint x: 324, endPoint y: 427, distance: 300.6
drag, startPoint x: 27, startPoint y: 341, endPoint x: 214, endPoint y: 356, distance: 187.7
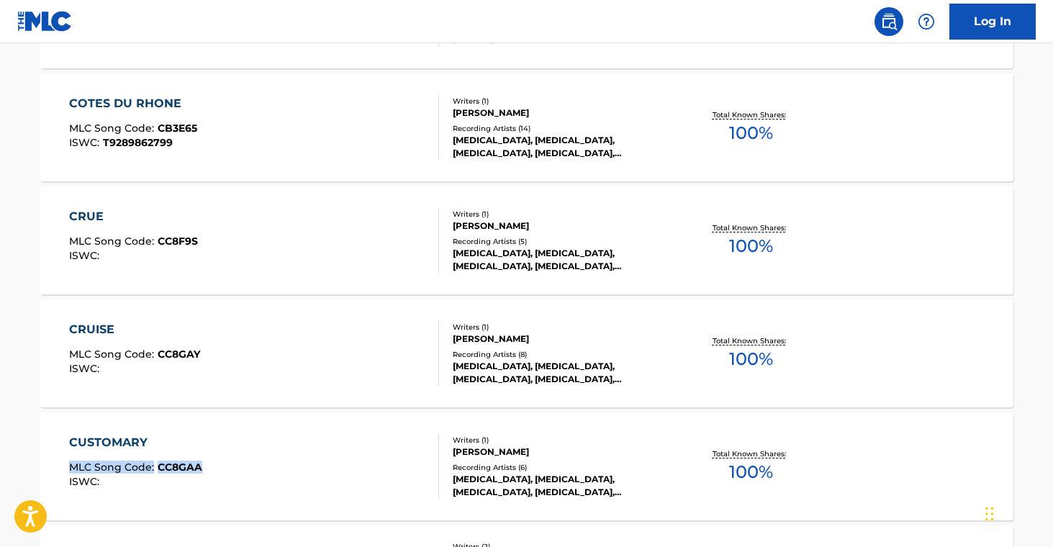
drag, startPoint x: 22, startPoint y: 465, endPoint x: 208, endPoint y: 470, distance: 185.8
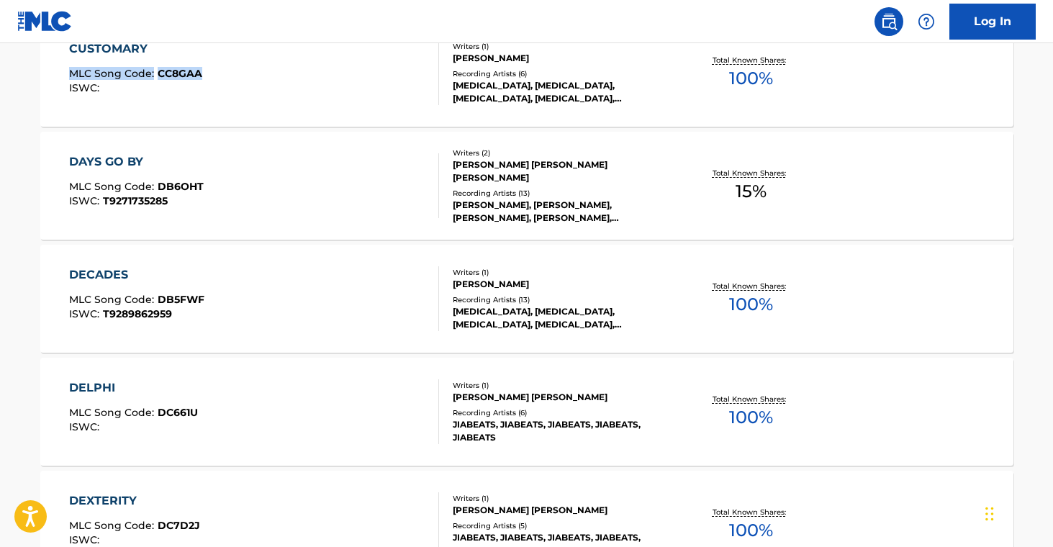
scroll to position [4462, 0]
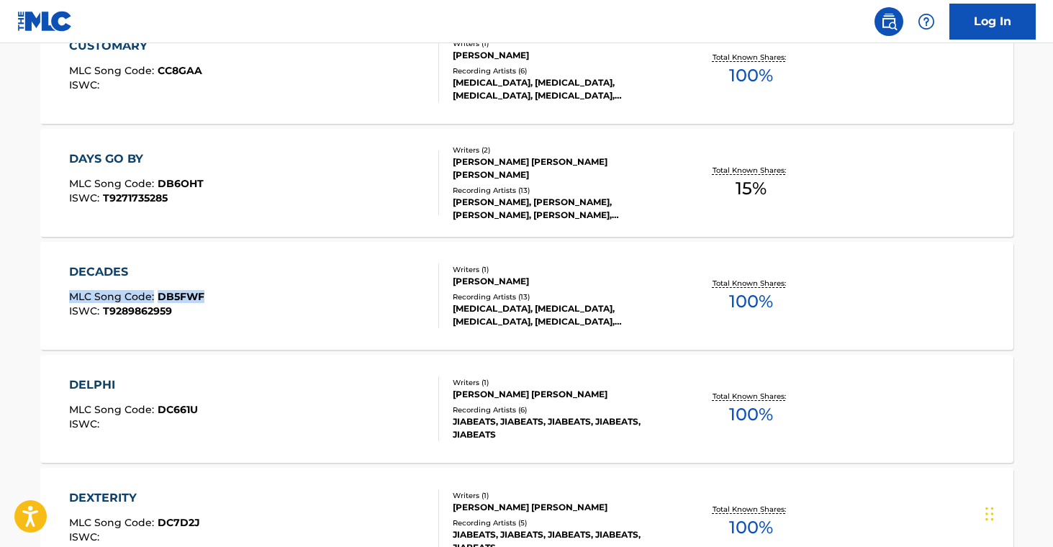
drag, startPoint x: 21, startPoint y: 294, endPoint x: 212, endPoint y: 299, distance: 191.6
drag, startPoint x: 17, startPoint y: 400, endPoint x: 364, endPoint y: 86, distance: 467.9
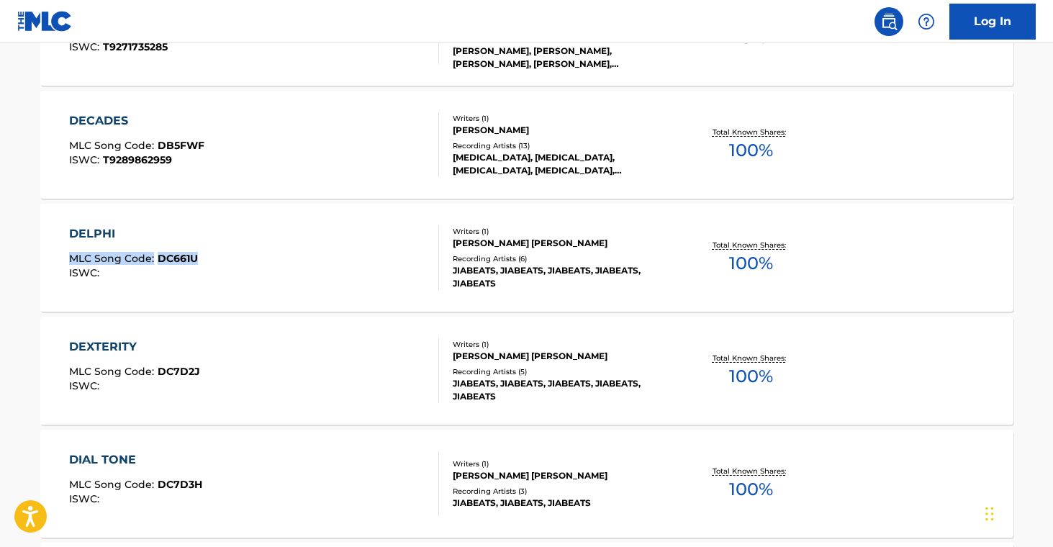
scroll to position [4639, 0]
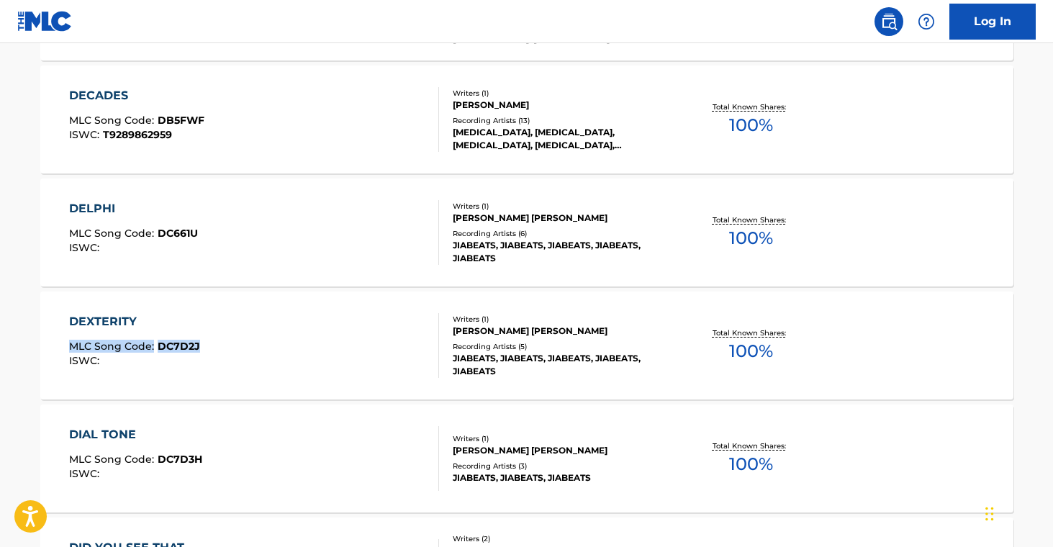
drag, startPoint x: 14, startPoint y: 337, endPoint x: 218, endPoint y: 355, distance: 205.3
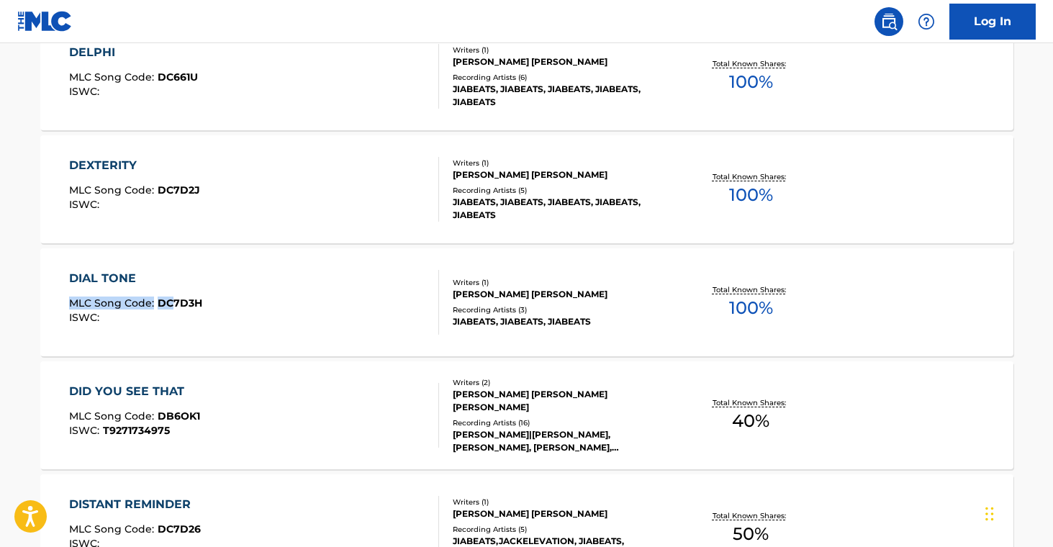
scroll to position [4796, 0]
drag, startPoint x: 30, startPoint y: 304, endPoint x: 289, endPoint y: 163, distance: 294.5
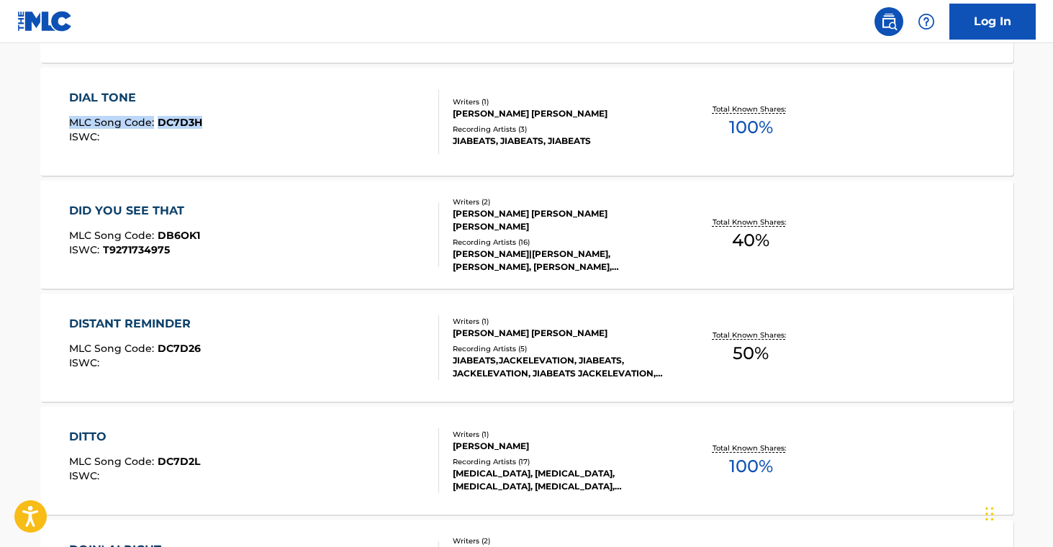
scroll to position [4979, 0]
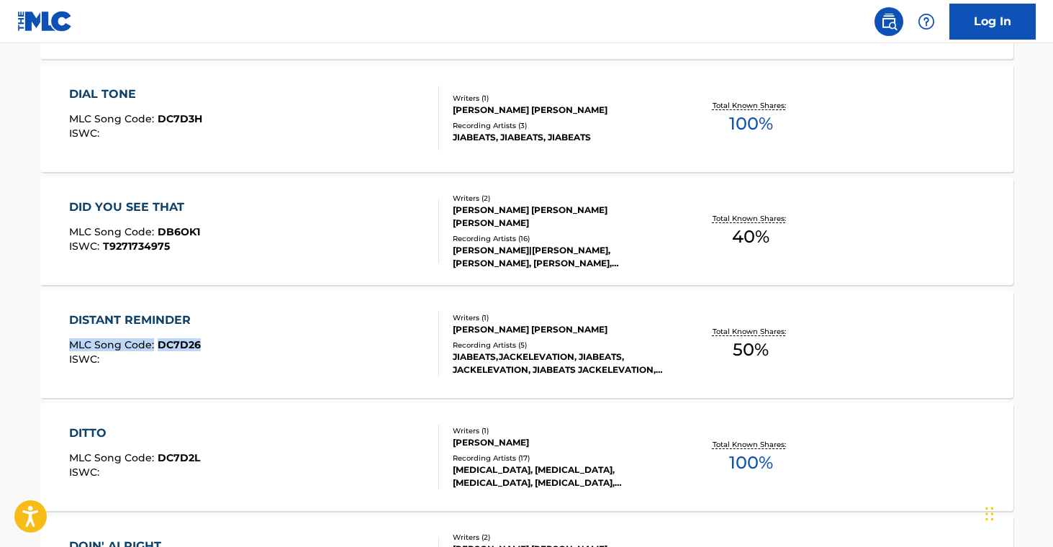
drag, startPoint x: 24, startPoint y: 336, endPoint x: 208, endPoint y: 350, distance: 184.1
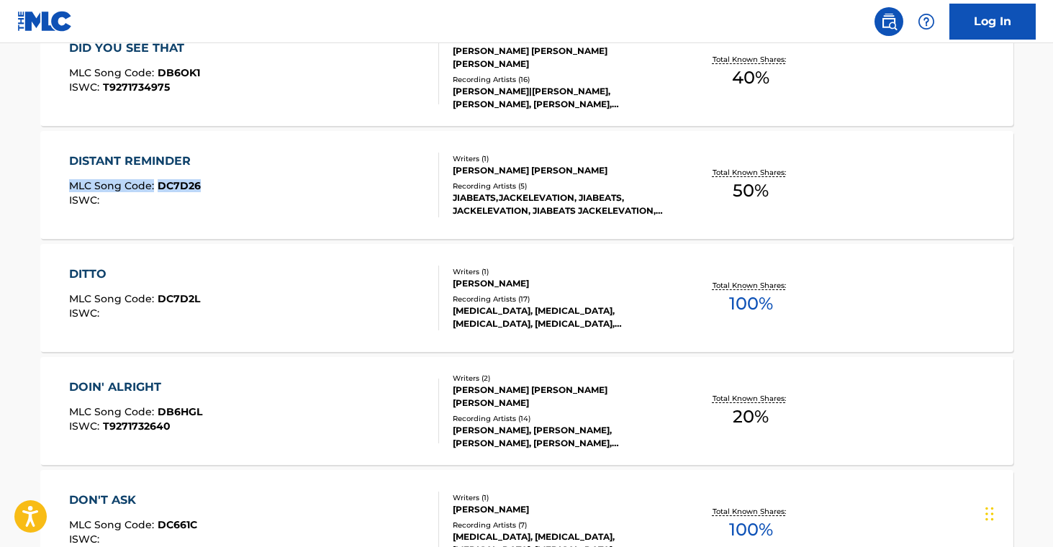
scroll to position [5285, 0]
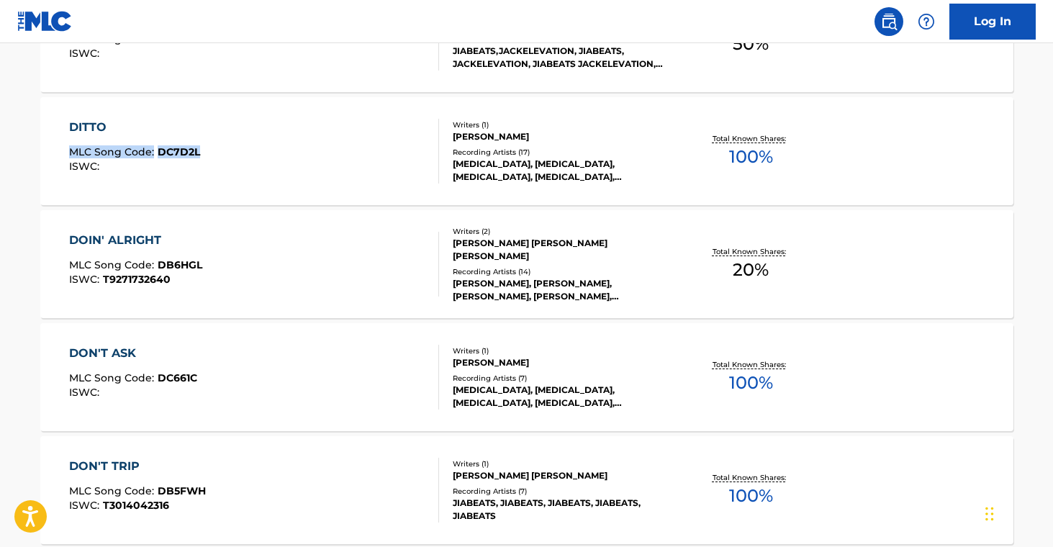
drag, startPoint x: 20, startPoint y: 147, endPoint x: 259, endPoint y: 189, distance: 242.8
drag, startPoint x: 19, startPoint y: 371, endPoint x: 199, endPoint y: 379, distance: 180.2
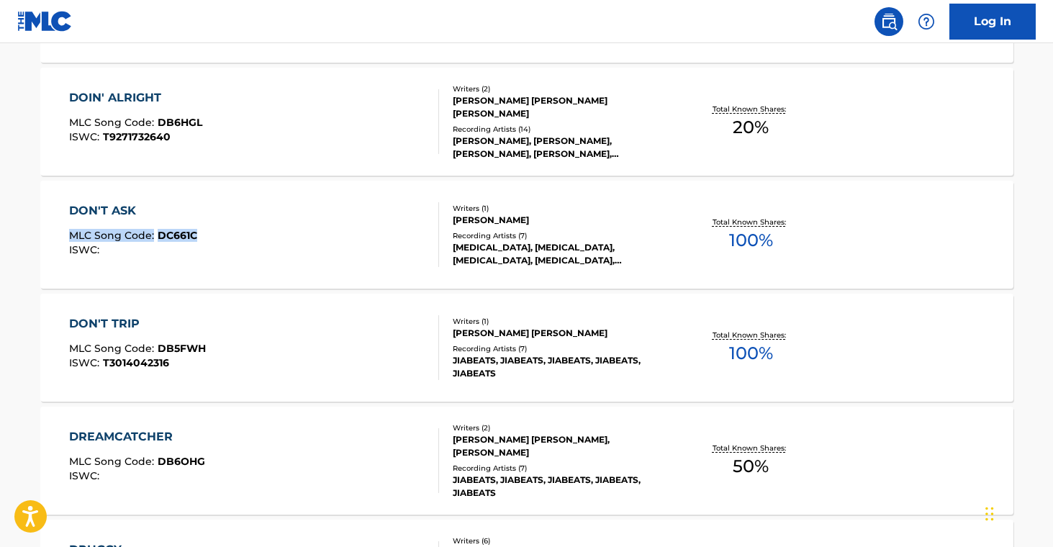
scroll to position [5428, 0]
drag, startPoint x: 22, startPoint y: 346, endPoint x: 213, endPoint y: 354, distance: 191.7
click at [212, 351] on main "The MLC Public Work Search The accuracy and completeness of The MLC's data is d…" at bounding box center [526, 555] width 1053 height 11881
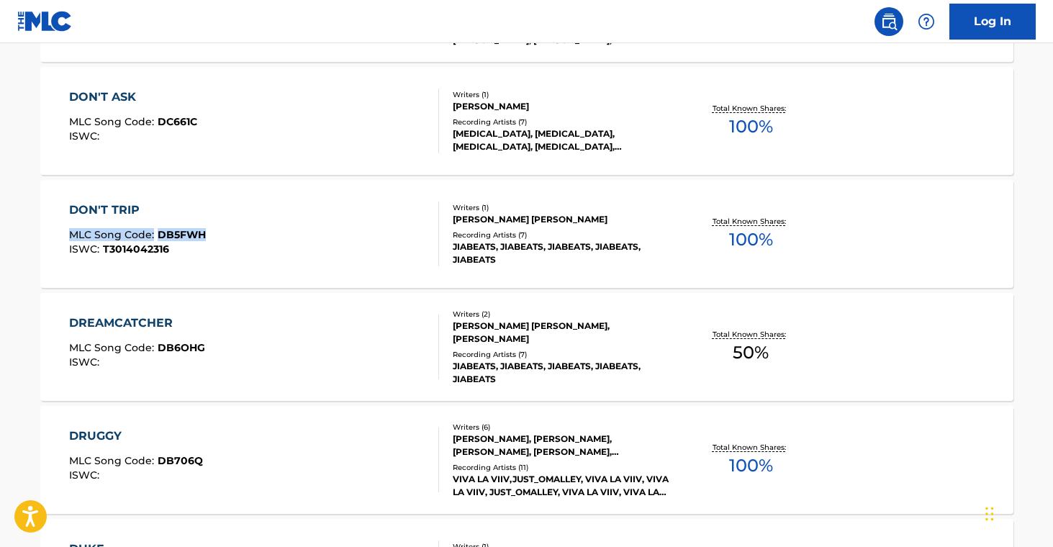
scroll to position [5544, 0]
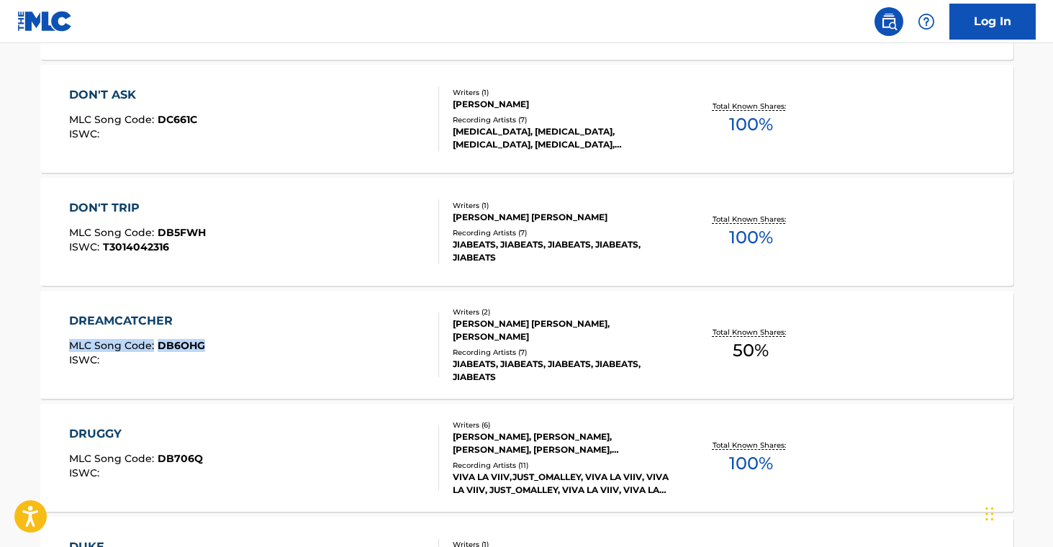
drag, startPoint x: 21, startPoint y: 341, endPoint x: 263, endPoint y: 304, distance: 244.7
click at [224, 353] on main "The MLC Public Work Search The accuracy and completeness of The MLC's data is d…" at bounding box center [526, 440] width 1053 height 11881
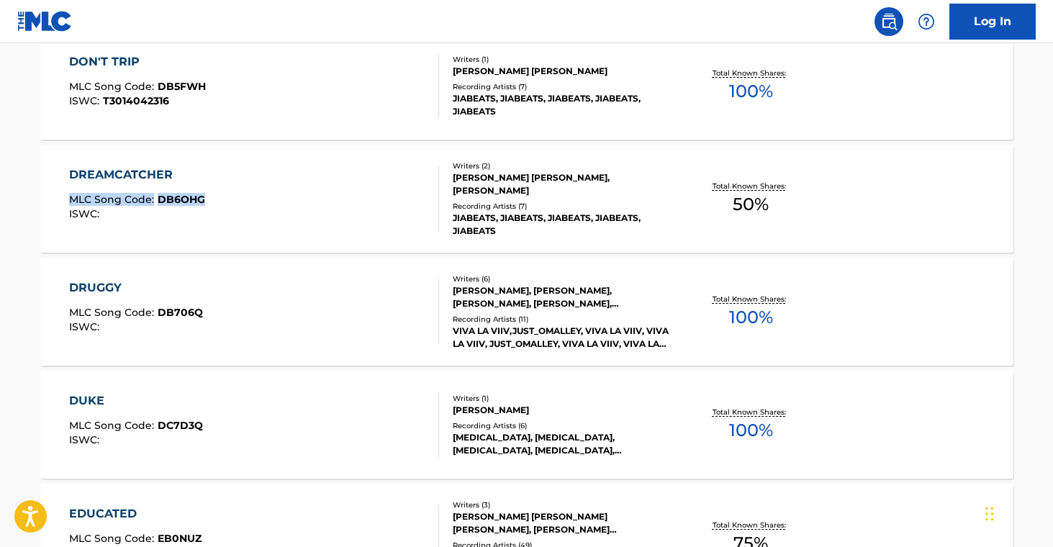
scroll to position [5691, 0]
drag, startPoint x: 27, startPoint y: 419, endPoint x: 218, endPoint y: 422, distance: 191.5
click at [218, 422] on div "The MLC Public Work Search The accuracy and completeness of The MLC's data is d…" at bounding box center [527, 308] width 1008 height 11838
click at [252, 424] on div "DUKE MLC Song Code : DC7D3Q ISWC :" at bounding box center [254, 424] width 370 height 65
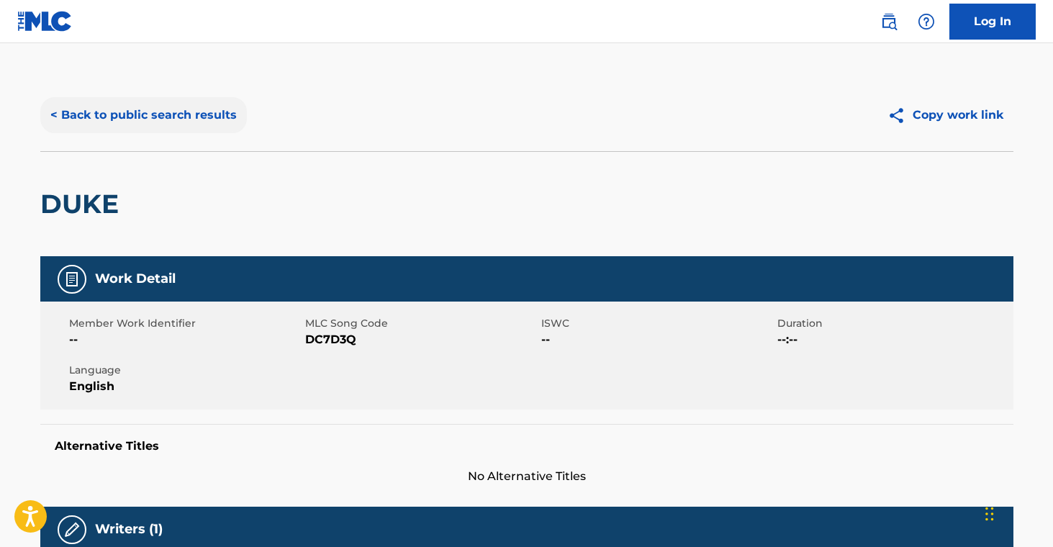
click at [148, 112] on button "< Back to public search results" at bounding box center [143, 115] width 207 height 36
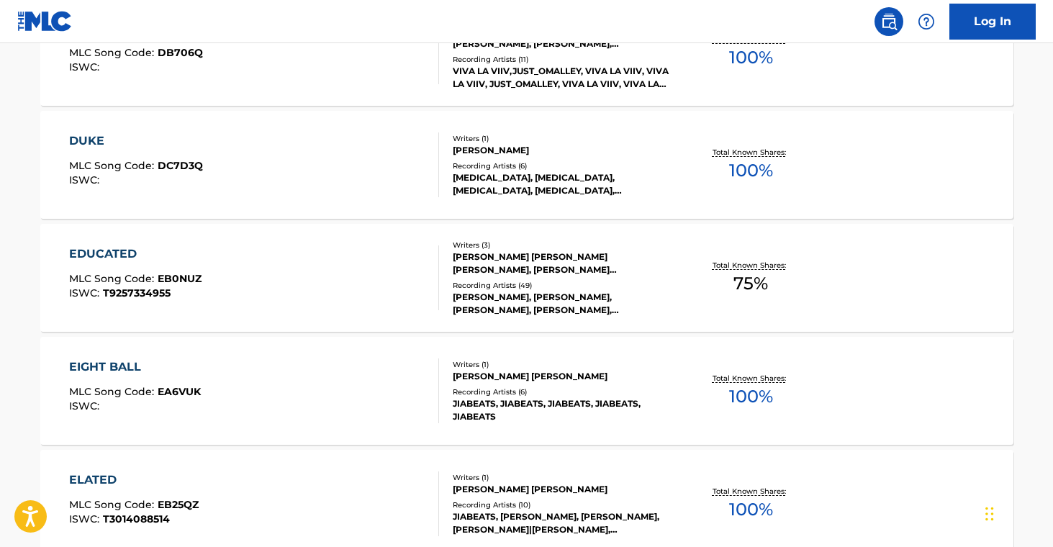
scroll to position [5967, 0]
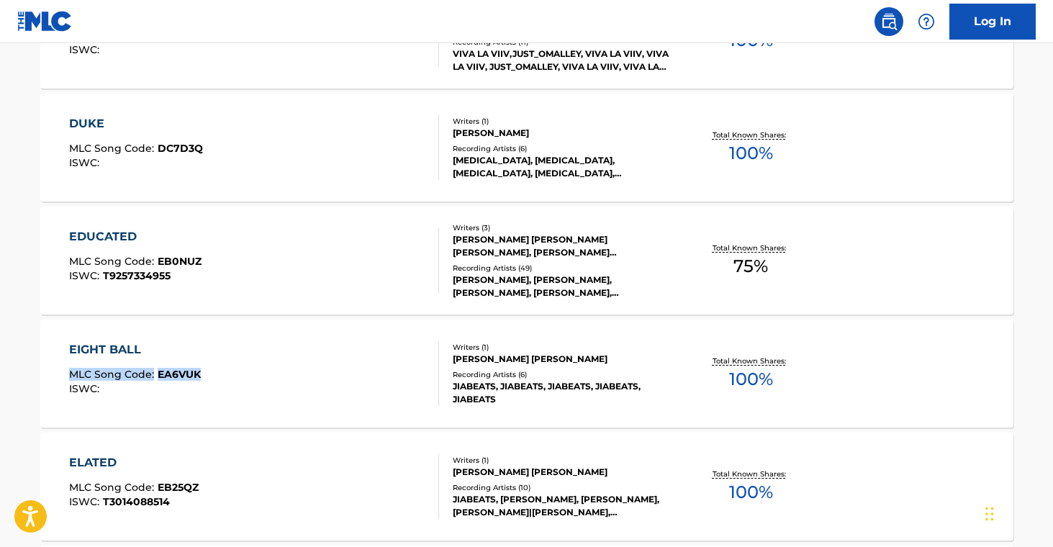
drag, startPoint x: 25, startPoint y: 371, endPoint x: 221, endPoint y: 382, distance: 196.2
click at [221, 382] on div "The MLC Public Work Search The accuracy and completeness of The MLC's data is d…" at bounding box center [527, 31] width 1008 height 11838
drag, startPoint x: 27, startPoint y: 483, endPoint x: 212, endPoint y: 486, distance: 185.8
click at [212, 486] on div "The MLC Public Work Search The accuracy and completeness of The MLC's data is d…" at bounding box center [527, 31] width 1008 height 11838
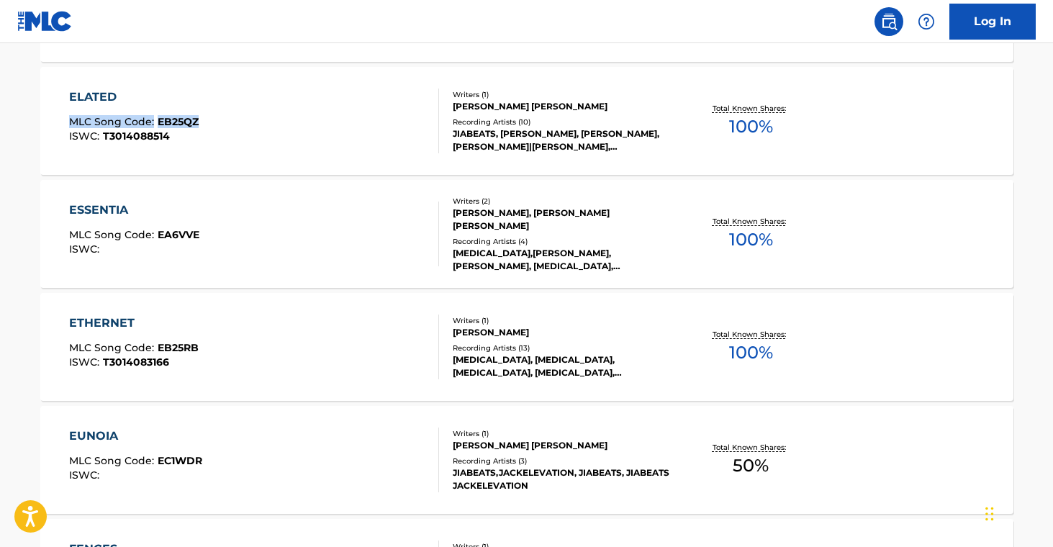
scroll to position [6334, 0]
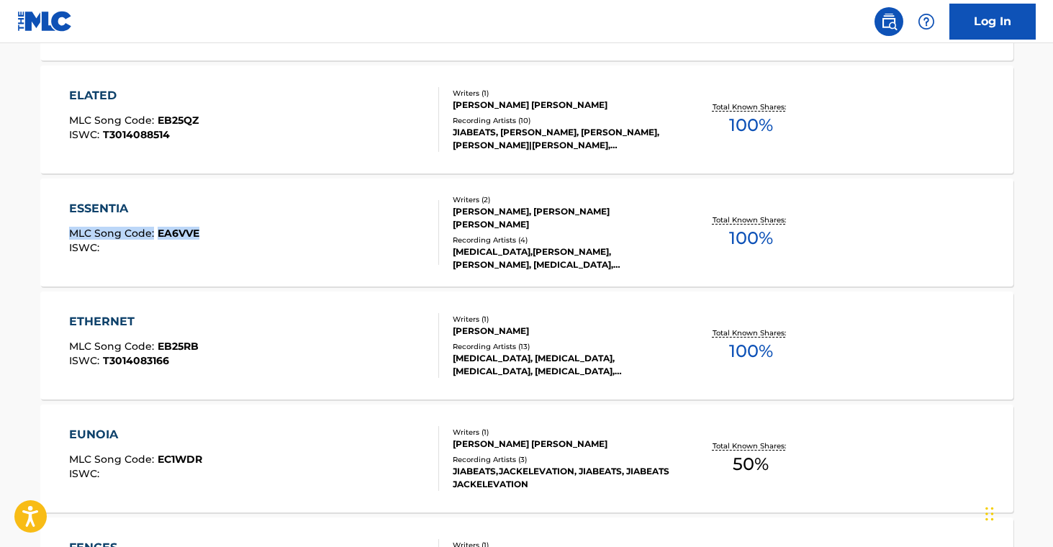
drag, startPoint x: 19, startPoint y: 222, endPoint x: 243, endPoint y: 242, distance: 224.1
drag, startPoint x: 103, startPoint y: 342, endPoint x: 18, endPoint y: 343, distance: 85.0
drag, startPoint x: 22, startPoint y: 343, endPoint x: 210, endPoint y: 349, distance: 188.0
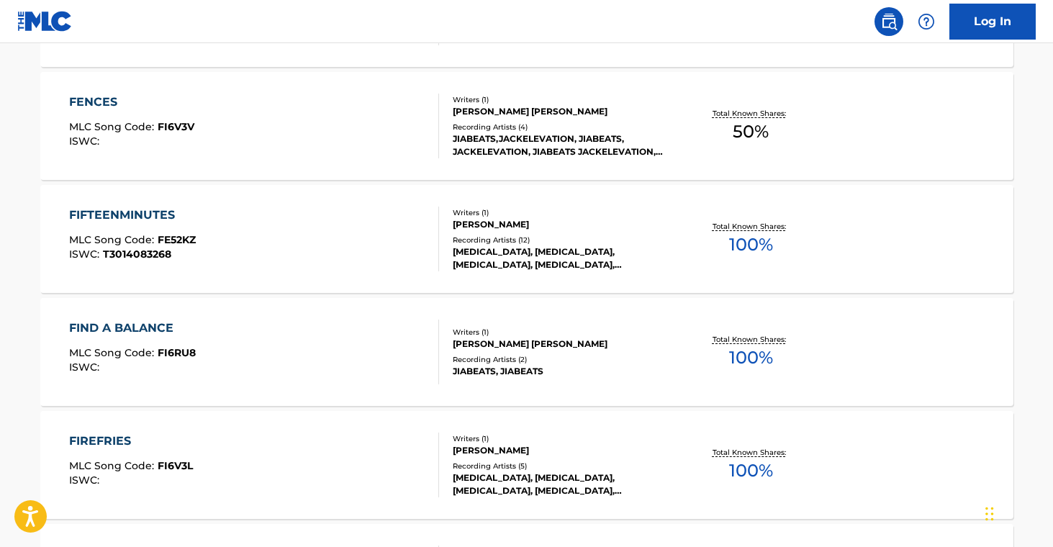
scroll to position [6781, 0]
drag, startPoint x: 9, startPoint y: 112, endPoint x: 199, endPoint y: 132, distance: 190.4
drag, startPoint x: 19, startPoint y: 231, endPoint x: 247, endPoint y: 305, distance: 239.1
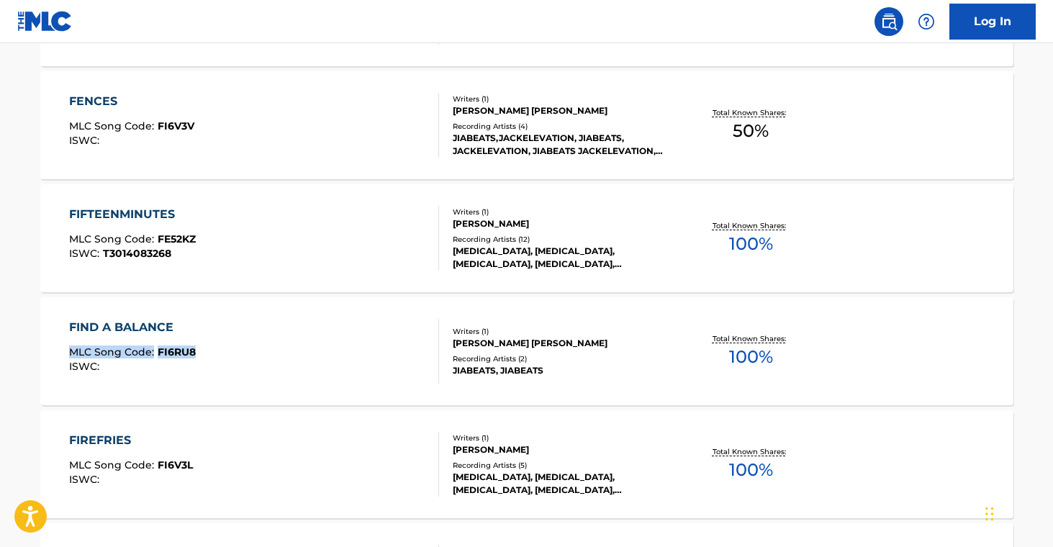
drag, startPoint x: 14, startPoint y: 345, endPoint x: 236, endPoint y: 377, distance: 224.0
drag, startPoint x: 30, startPoint y: 459, endPoint x: 215, endPoint y: 461, distance: 185.8
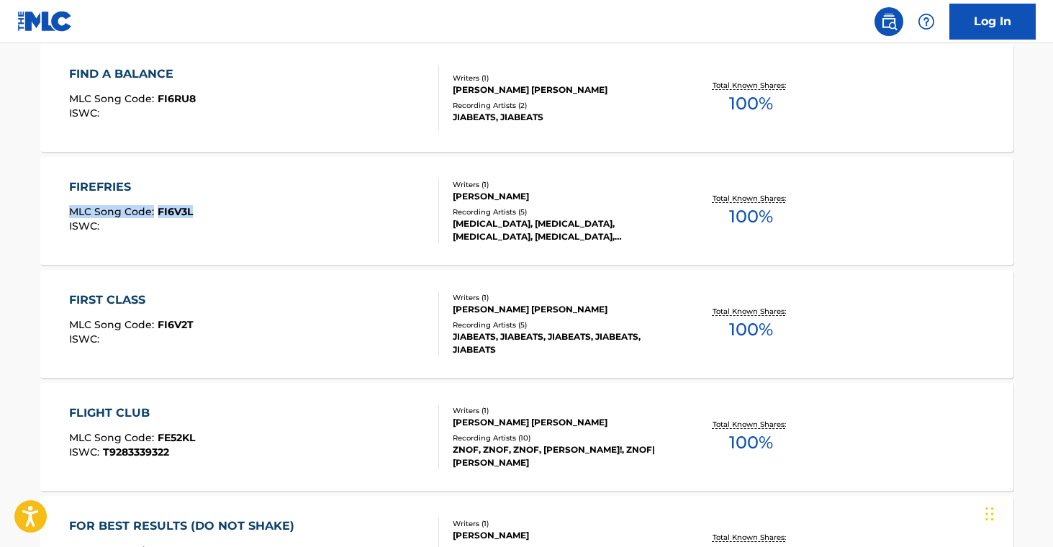
scroll to position [7037, 0]
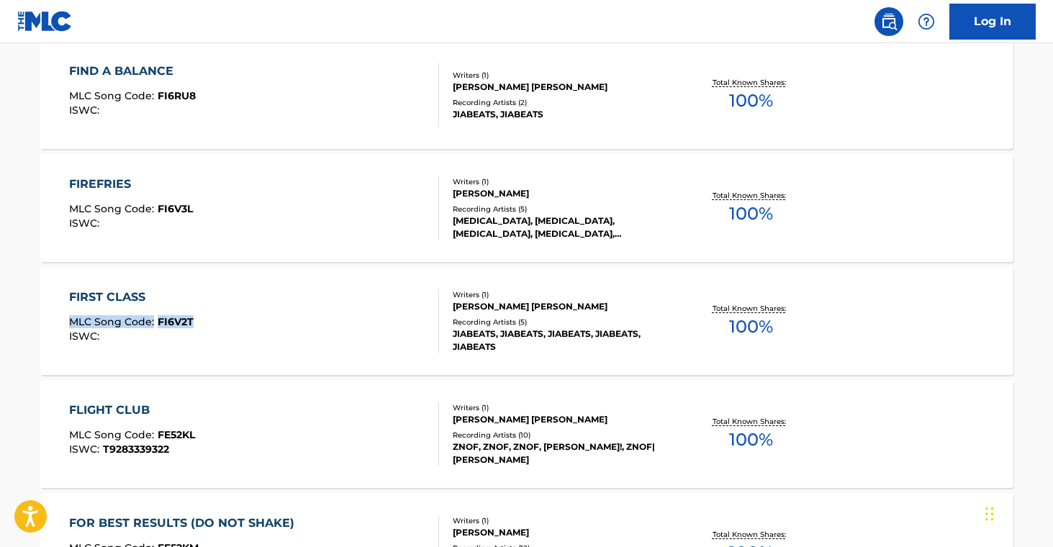
drag, startPoint x: 17, startPoint y: 314, endPoint x: 307, endPoint y: 152, distance: 332.9
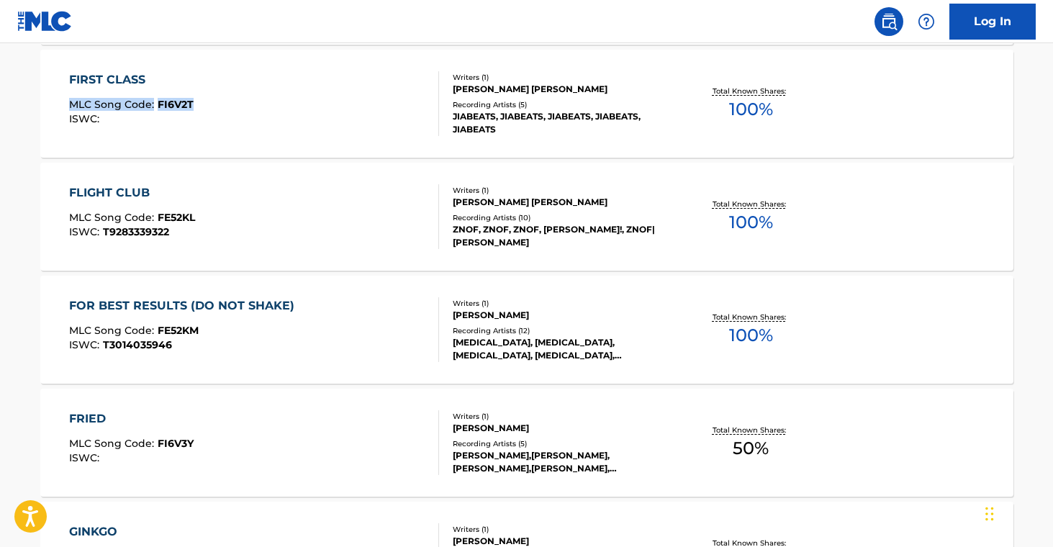
scroll to position [7255, 0]
drag, startPoint x: 15, startPoint y: 204, endPoint x: 204, endPoint y: 214, distance: 188.9
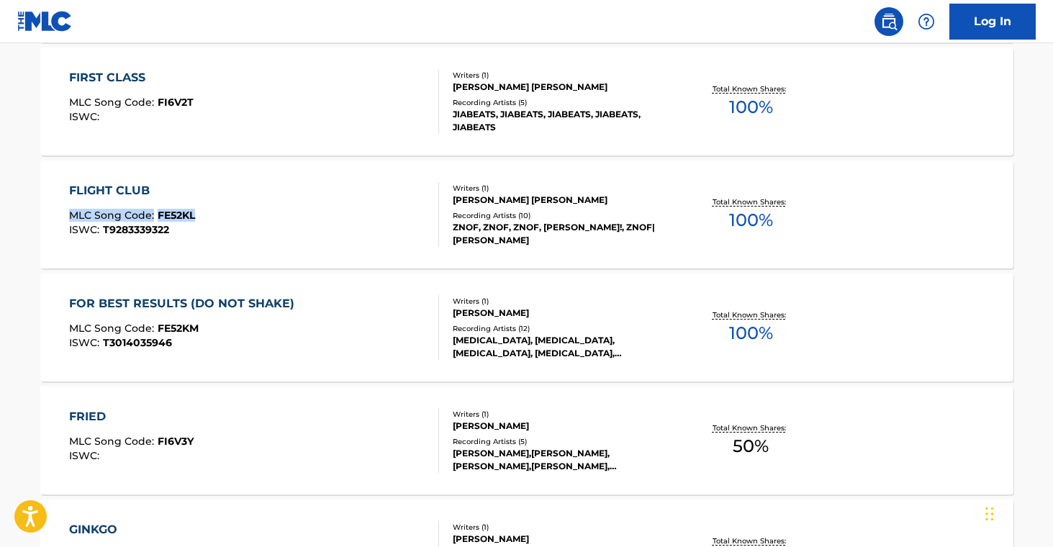
scroll to position [7258, 0]
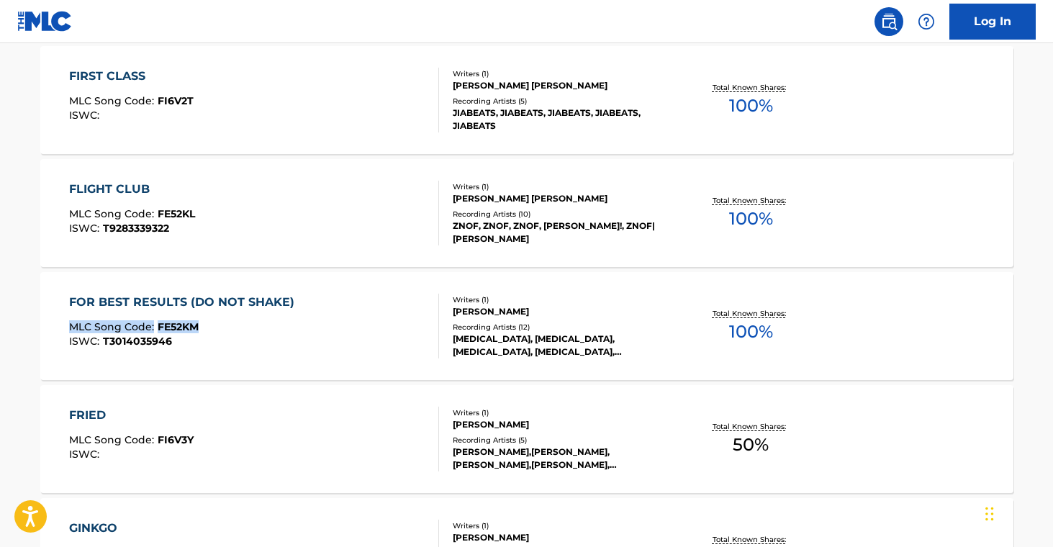
drag, startPoint x: 6, startPoint y: 319, endPoint x: 251, endPoint y: 346, distance: 246.2
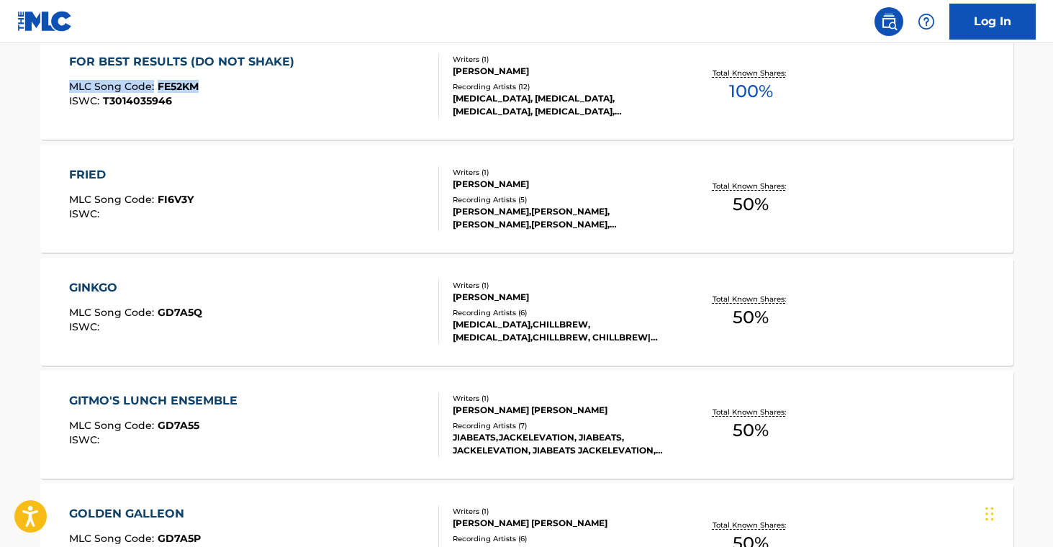
scroll to position [7504, 0]
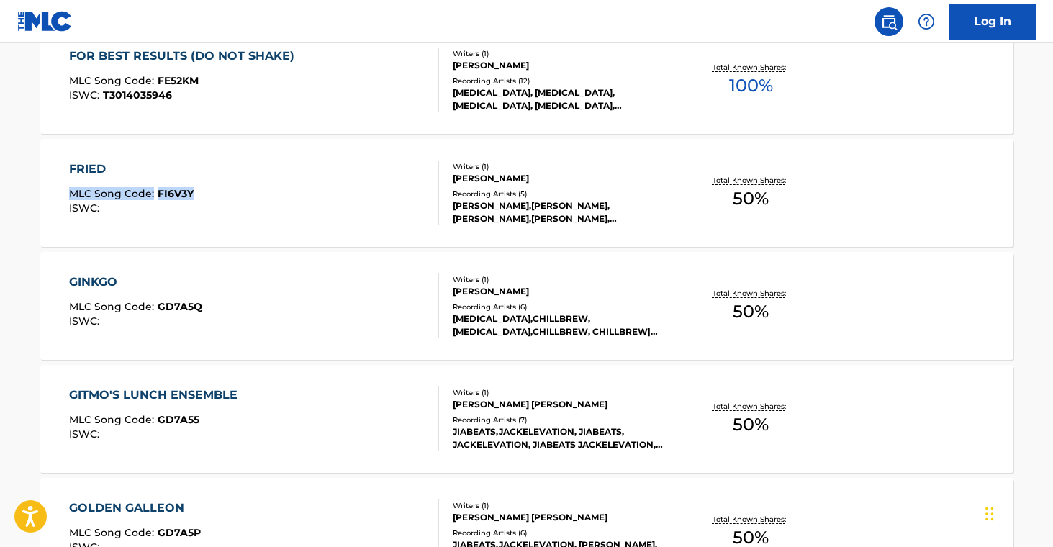
drag, startPoint x: 49, startPoint y: 183, endPoint x: 202, endPoint y: 195, distance: 153.8
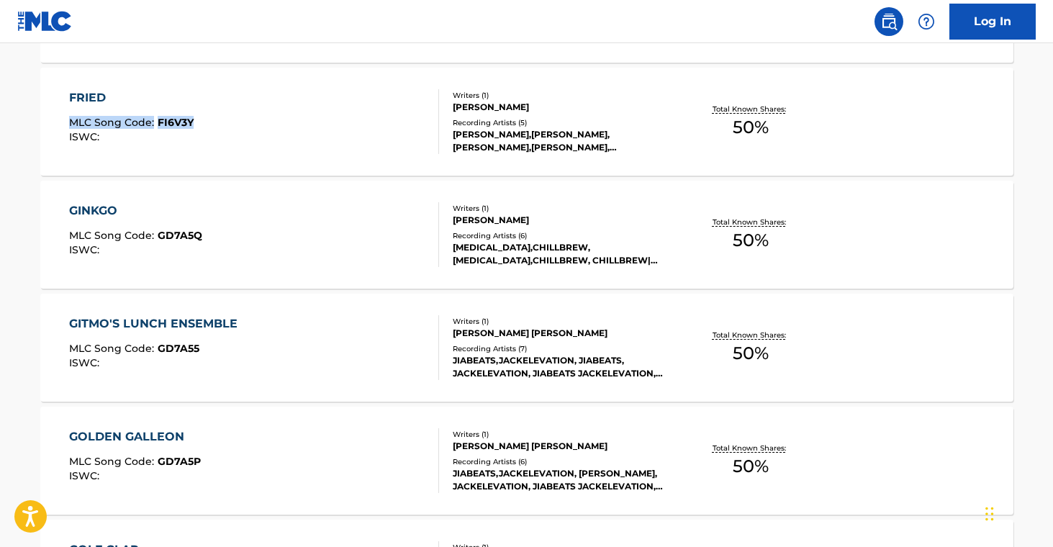
scroll to position [7576, 0]
drag, startPoint x: 18, startPoint y: 224, endPoint x: 215, endPoint y: 237, distance: 197.7
drag, startPoint x: 9, startPoint y: 341, endPoint x: 204, endPoint y: 347, distance: 194.5
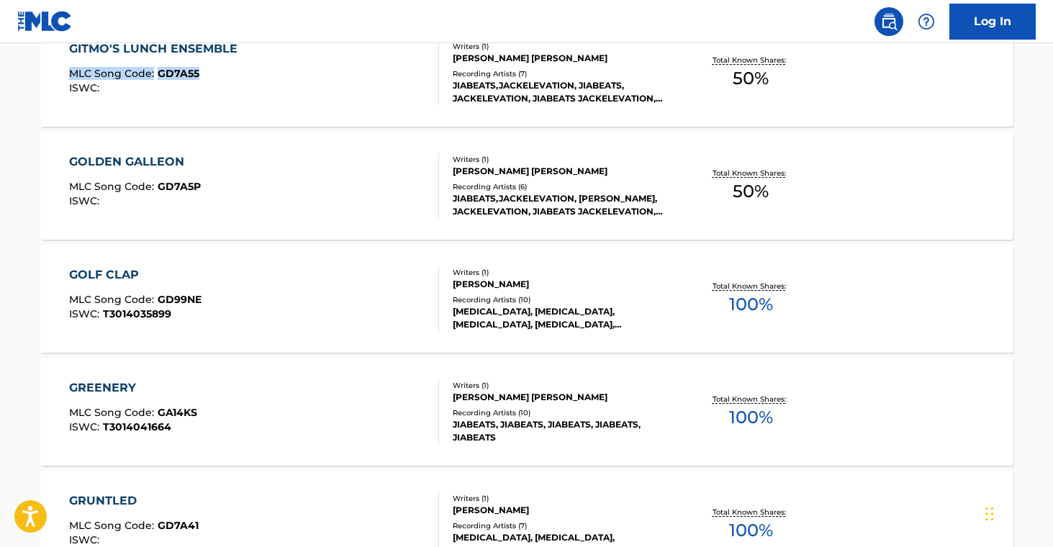
scroll to position [7854, 0]
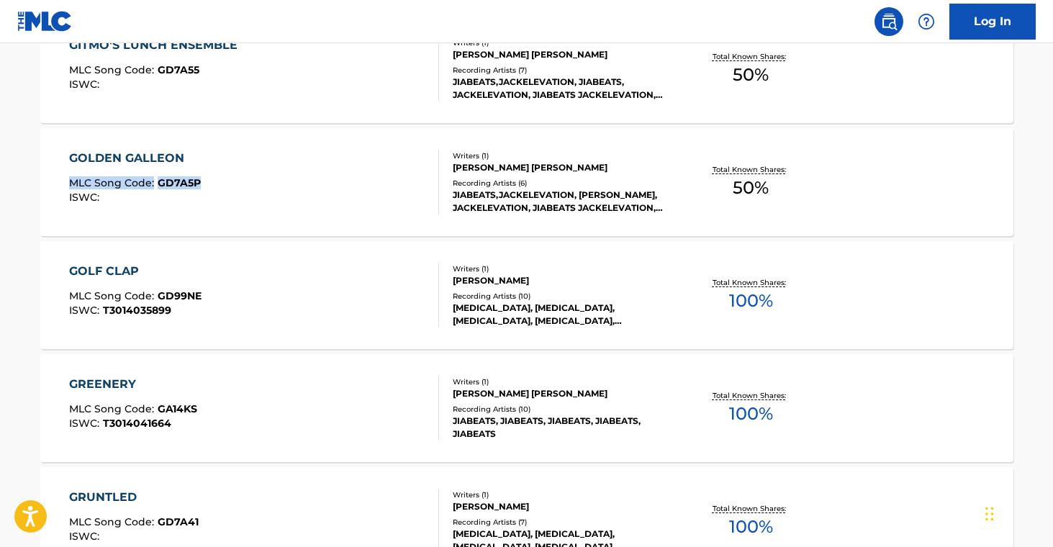
drag, startPoint x: 14, startPoint y: 178, endPoint x: 220, endPoint y: 176, distance: 205.2
drag, startPoint x: 25, startPoint y: 288, endPoint x: 213, endPoint y: 296, distance: 188.1
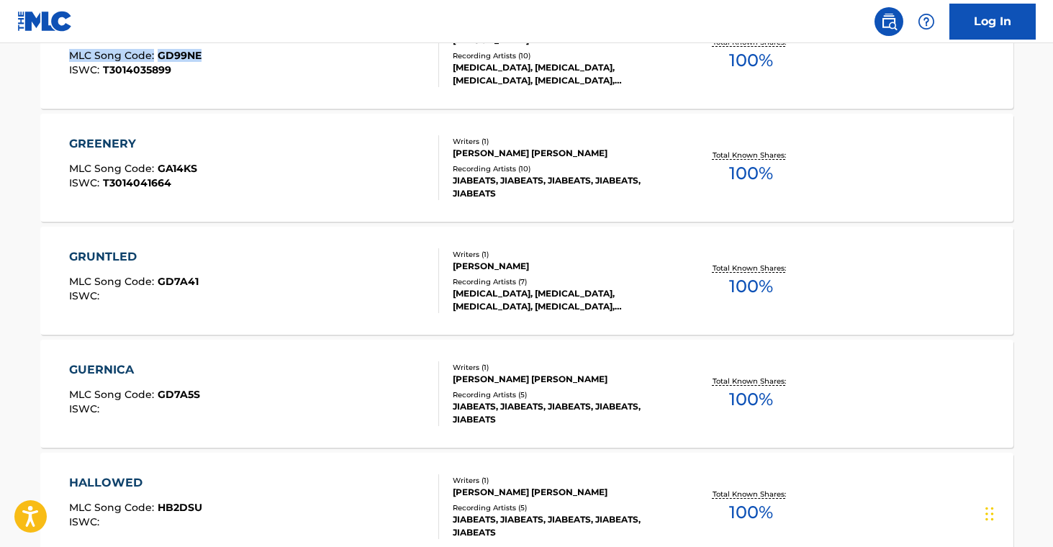
scroll to position [8121, 0]
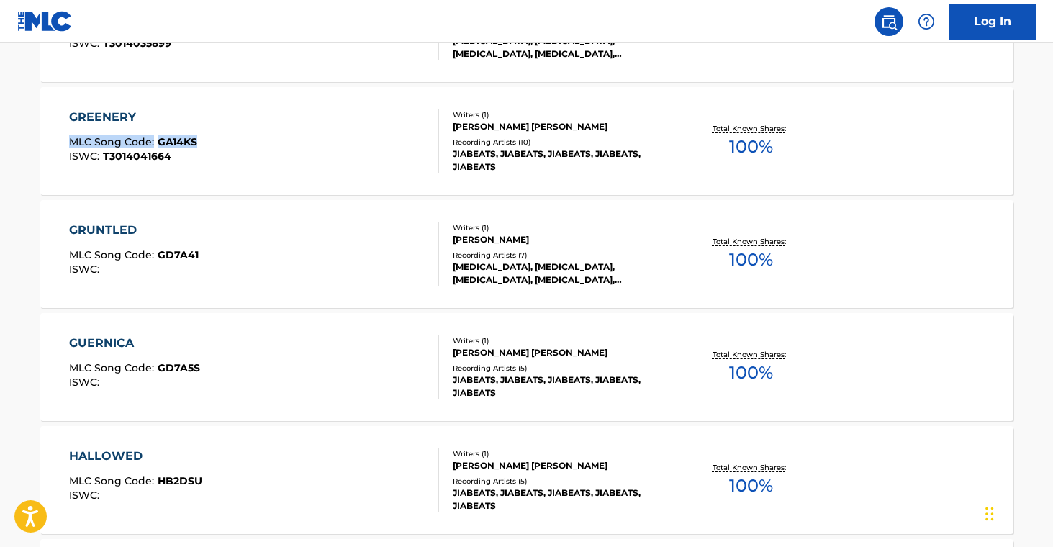
drag, startPoint x: 9, startPoint y: 134, endPoint x: 216, endPoint y: 140, distance: 207.4
drag, startPoint x: 24, startPoint y: 248, endPoint x: 324, endPoint y: 186, distance: 305.7
drag, startPoint x: 26, startPoint y: 363, endPoint x: 199, endPoint y: 366, distance: 173.5
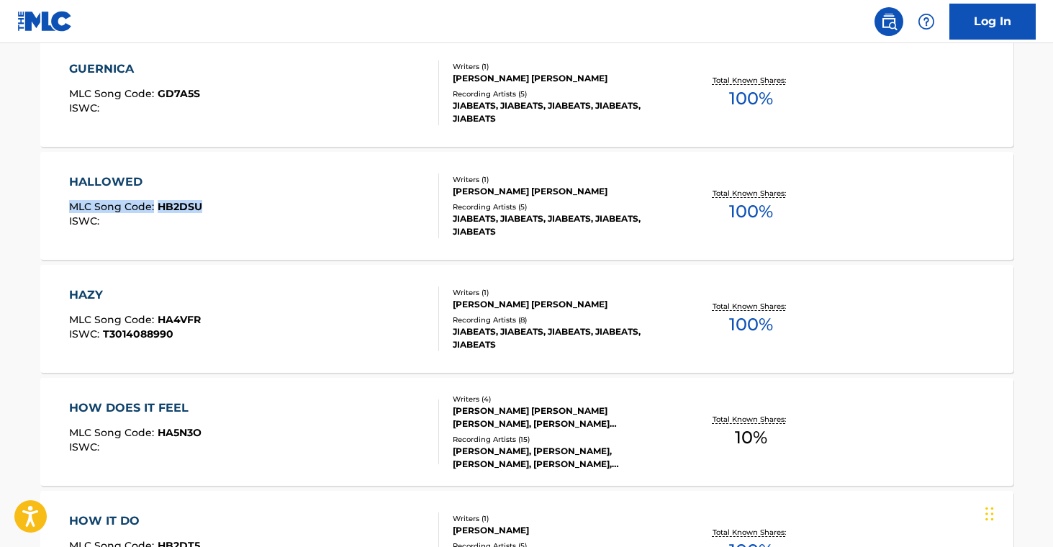
scroll to position [8395, 0]
drag, startPoint x: 15, startPoint y: 195, endPoint x: 242, endPoint y: 210, distance: 227.3
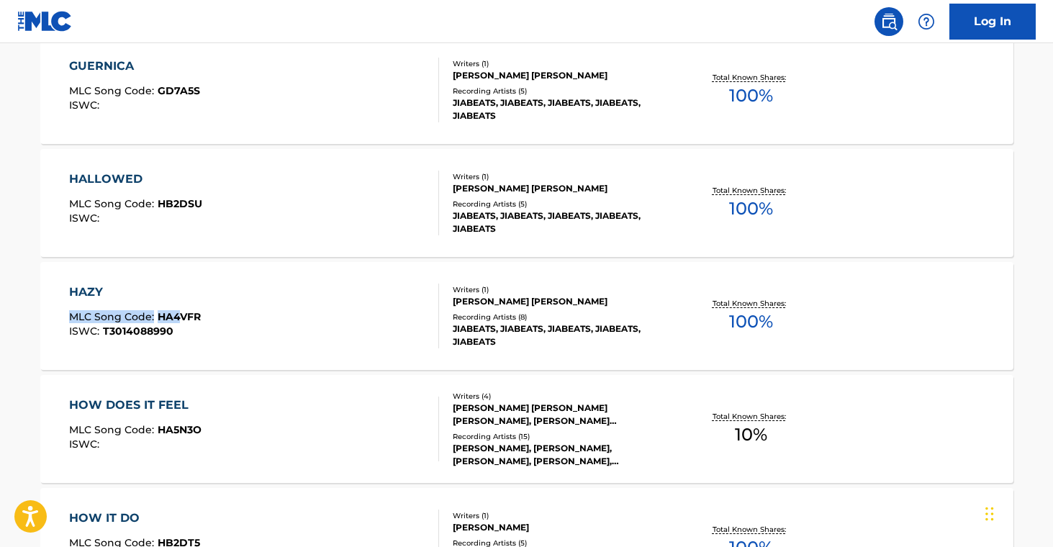
scroll to position [8398, 0]
drag, startPoint x: 18, startPoint y: 314, endPoint x: 201, endPoint y: 323, distance: 183.1
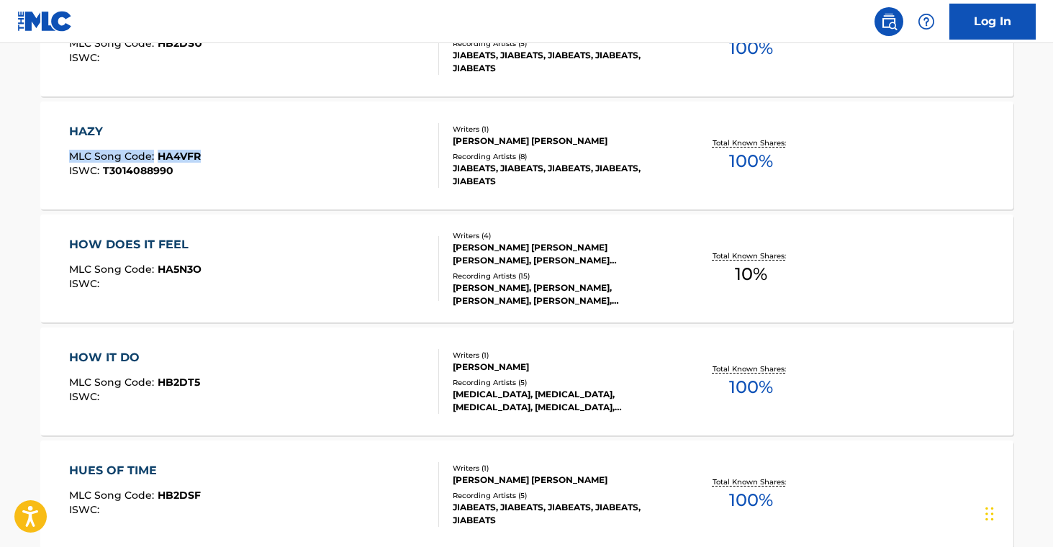
scroll to position [8598, 0]
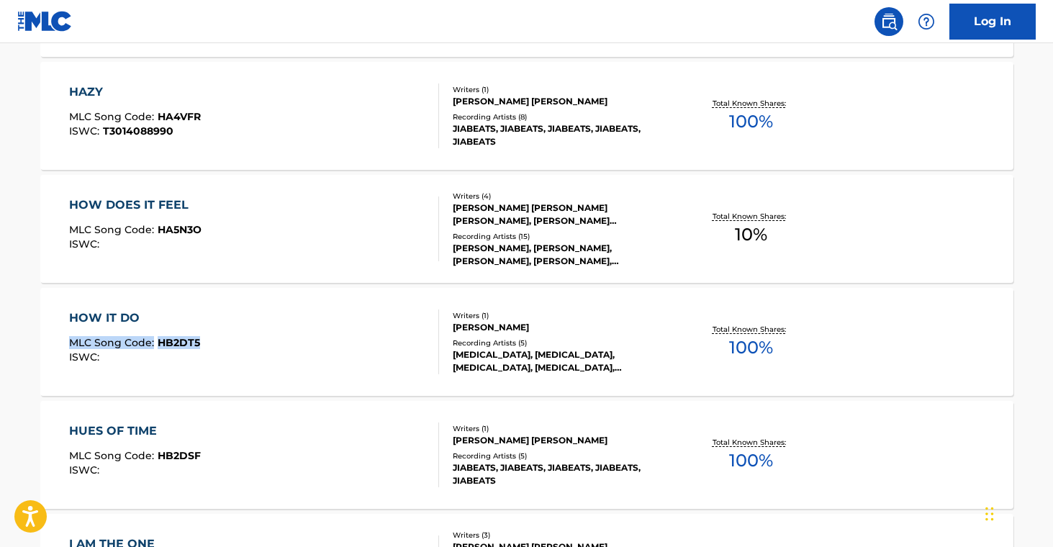
drag, startPoint x: 17, startPoint y: 330, endPoint x: 316, endPoint y: 170, distance: 339.8
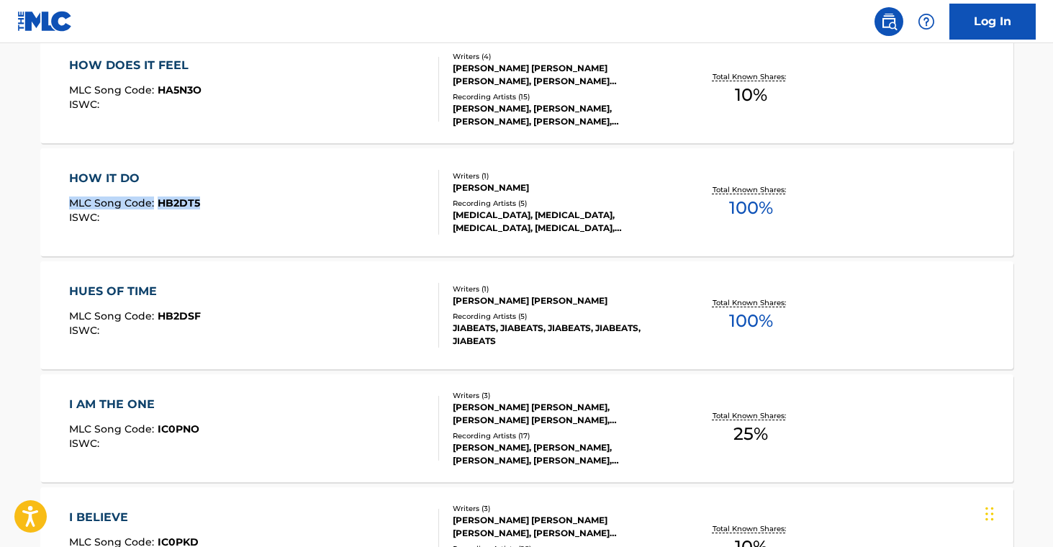
scroll to position [8739, 0]
drag, startPoint x: 17, startPoint y: 310, endPoint x: 208, endPoint y: 318, distance: 191.6
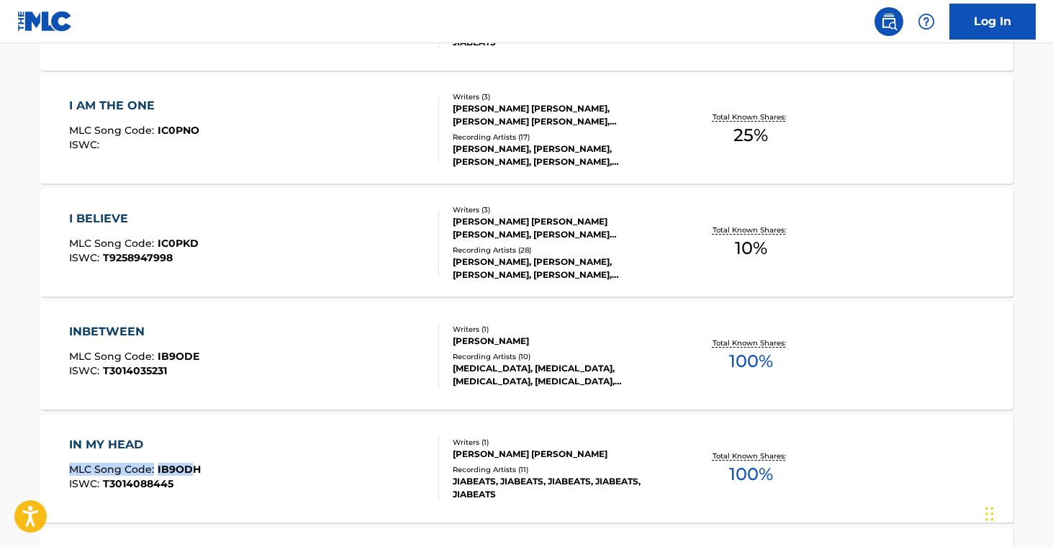
scroll to position [9038, 0]
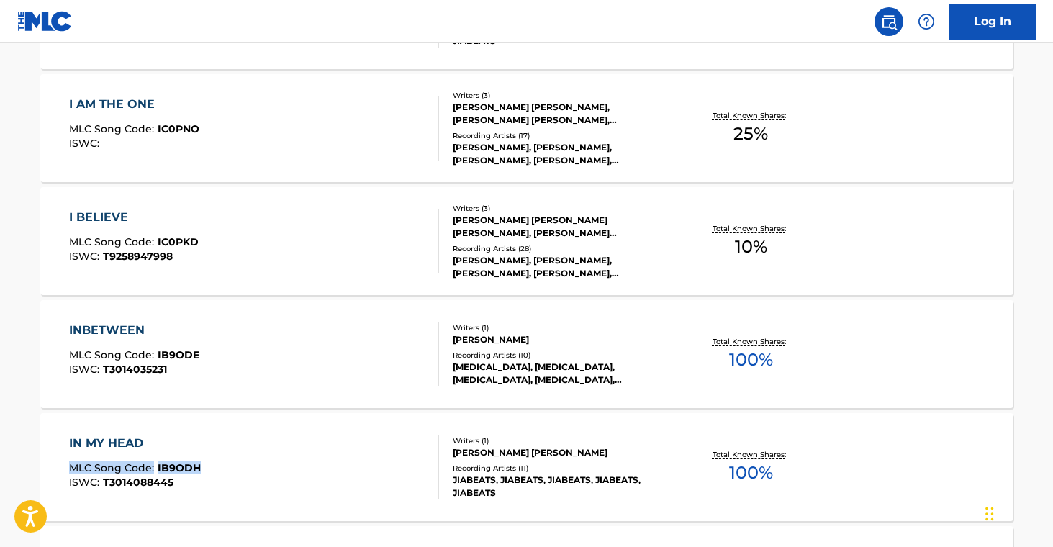
drag, startPoint x: 15, startPoint y: 461, endPoint x: 216, endPoint y: 475, distance: 201.3
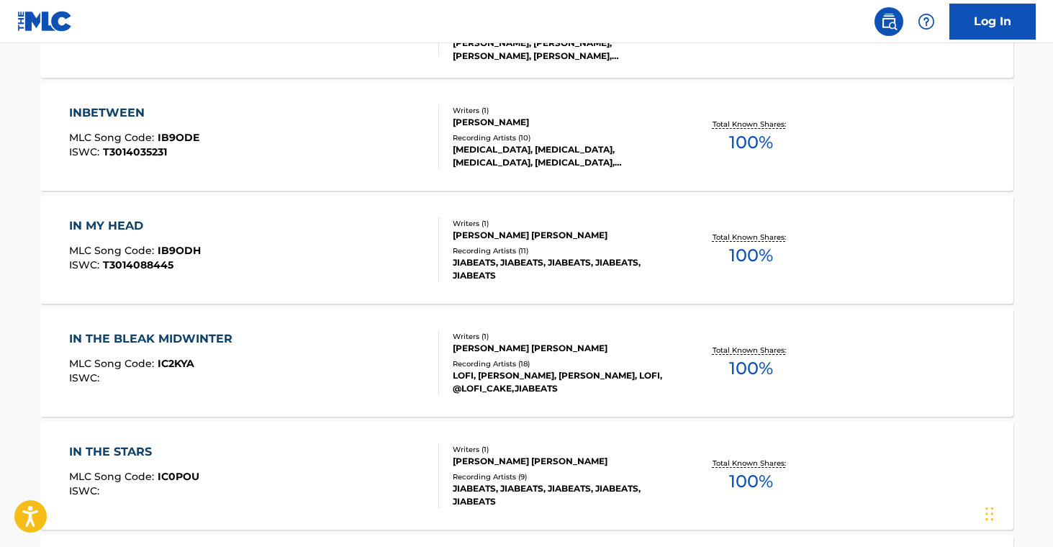
scroll to position [9257, 0]
drag, startPoint x: 17, startPoint y: 359, endPoint x: 267, endPoint y: 392, distance: 252.7
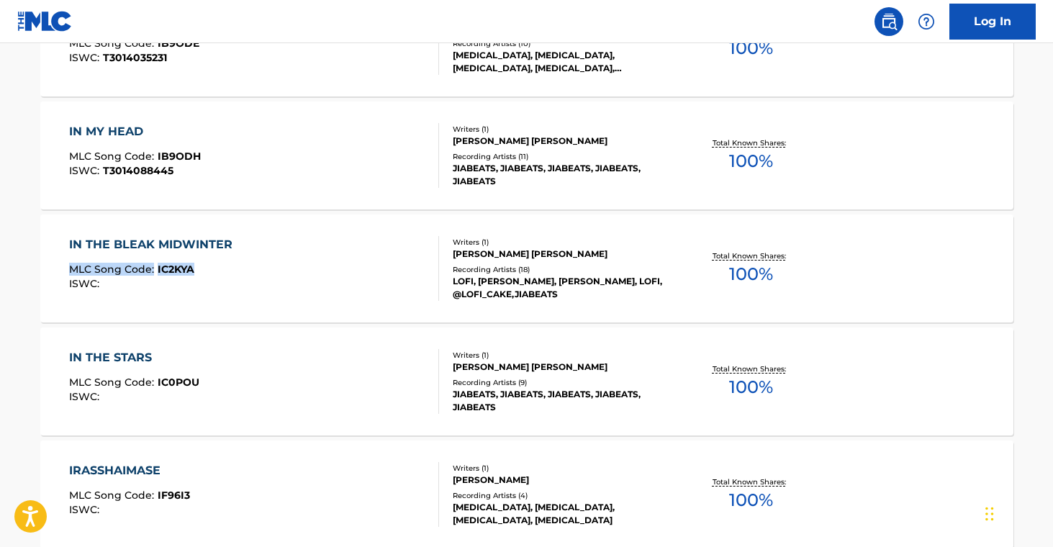
scroll to position [9351, 0]
drag, startPoint x: 9, startPoint y: 373, endPoint x: 226, endPoint y: 387, distance: 217.9
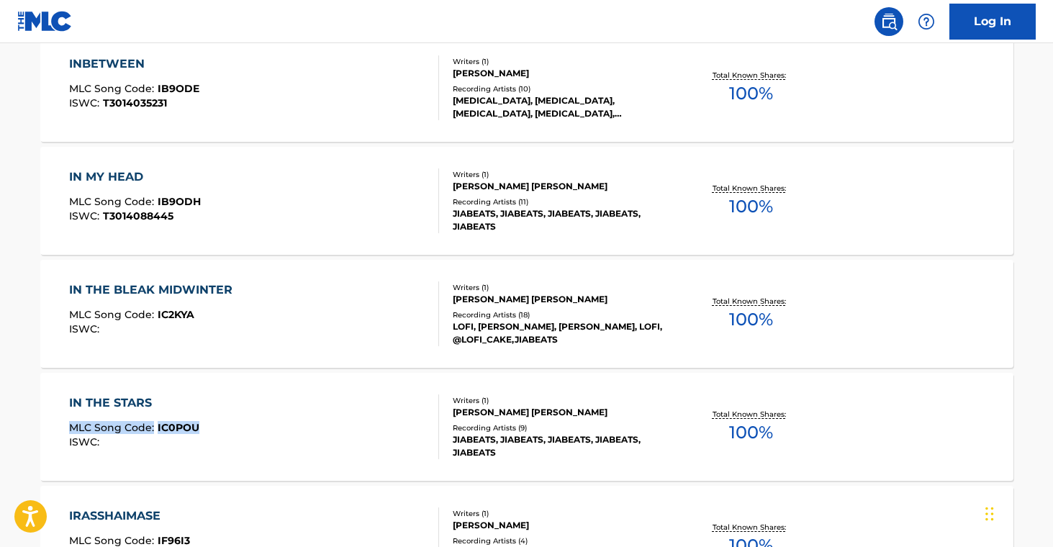
scroll to position [9305, 0]
drag, startPoint x: 12, startPoint y: 78, endPoint x: 199, endPoint y: 92, distance: 187.7
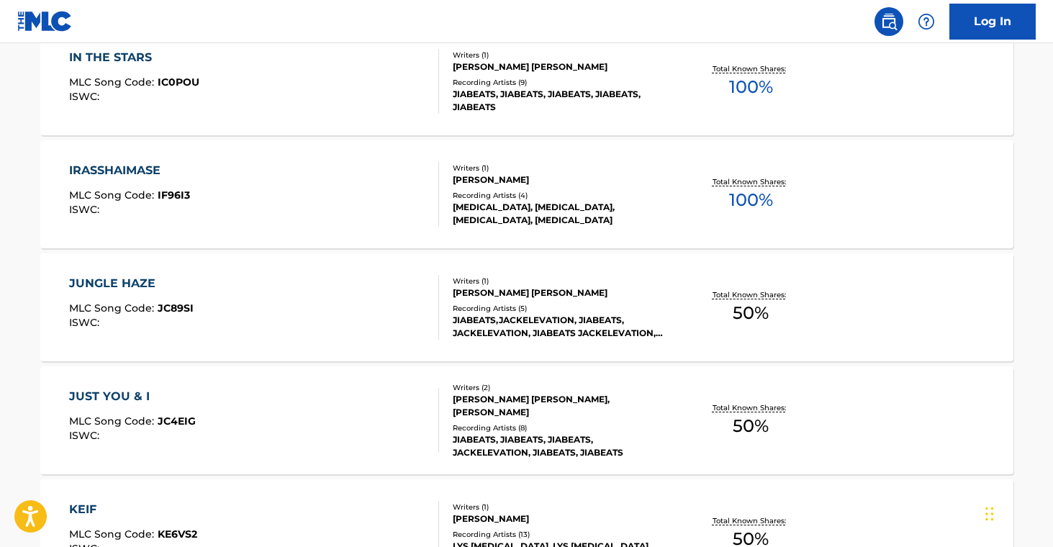
scroll to position [9652, 0]
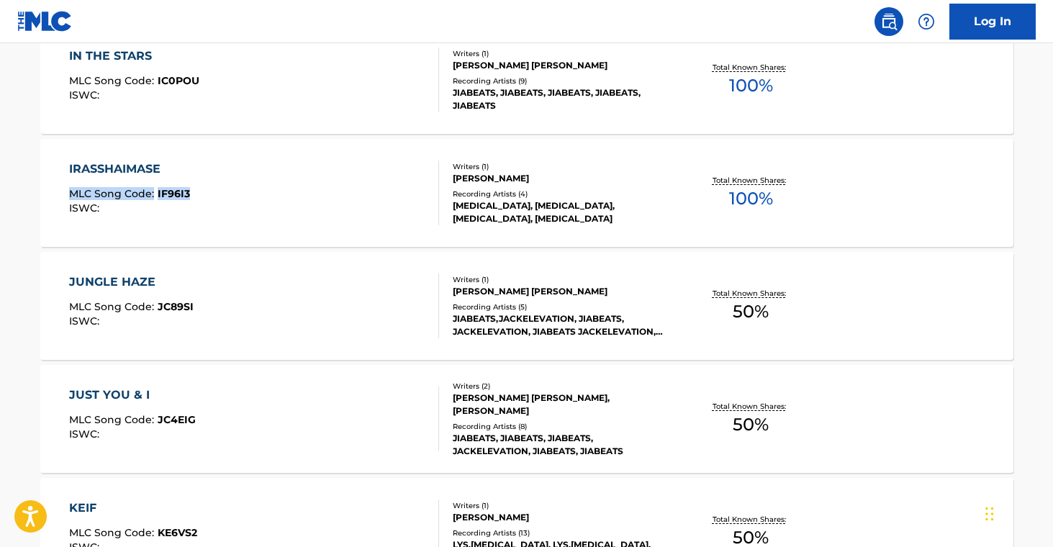
drag, startPoint x: 18, startPoint y: 187, endPoint x: 212, endPoint y: 192, distance: 193.7
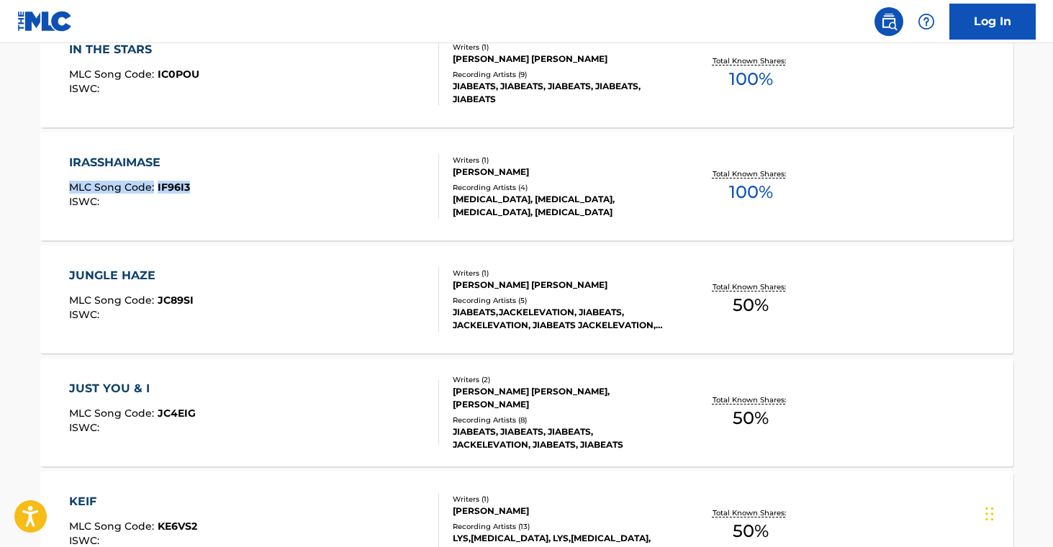
scroll to position [9690, 0]
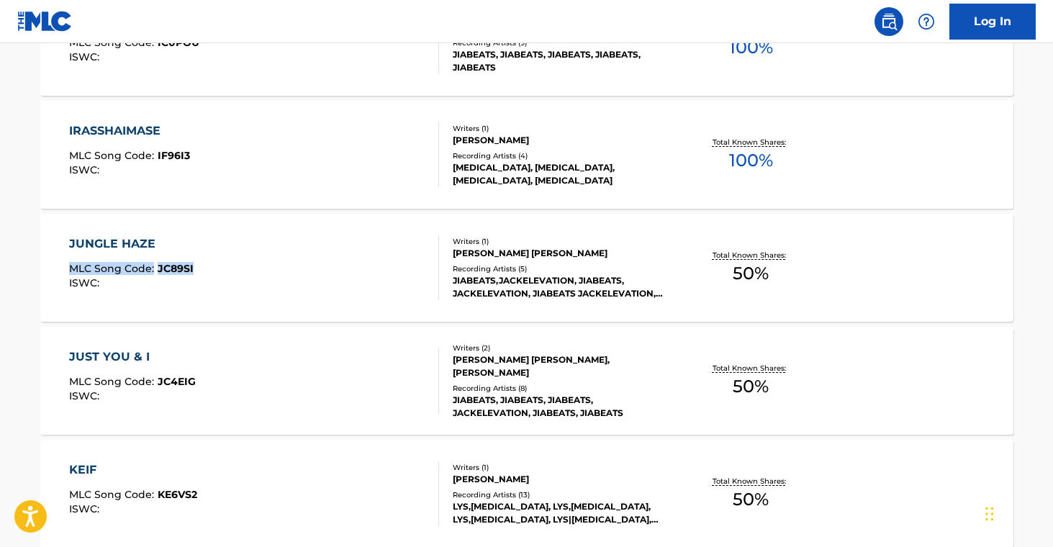
drag, startPoint x: 27, startPoint y: 260, endPoint x: 202, endPoint y: 266, distance: 175.0
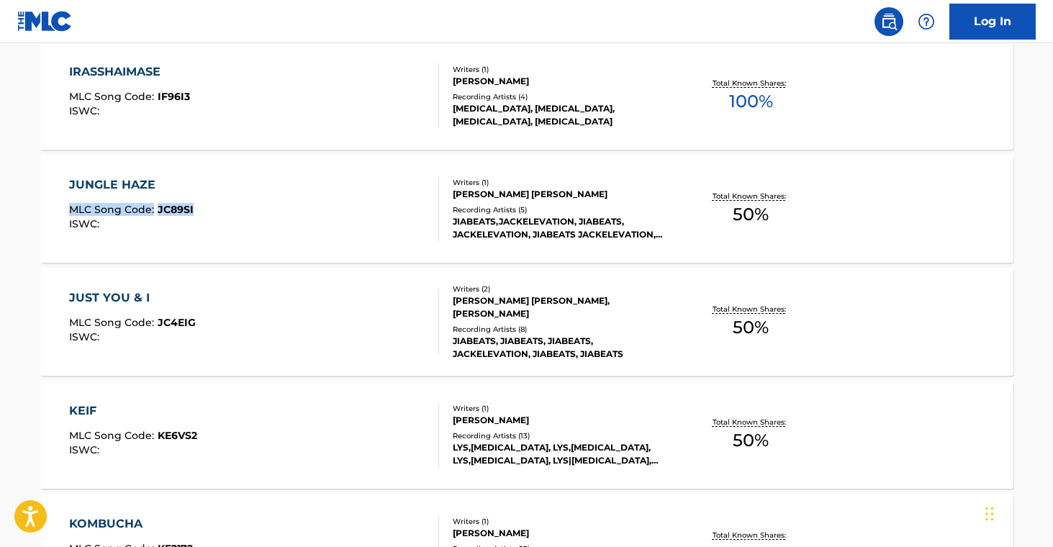
scroll to position [9754, 0]
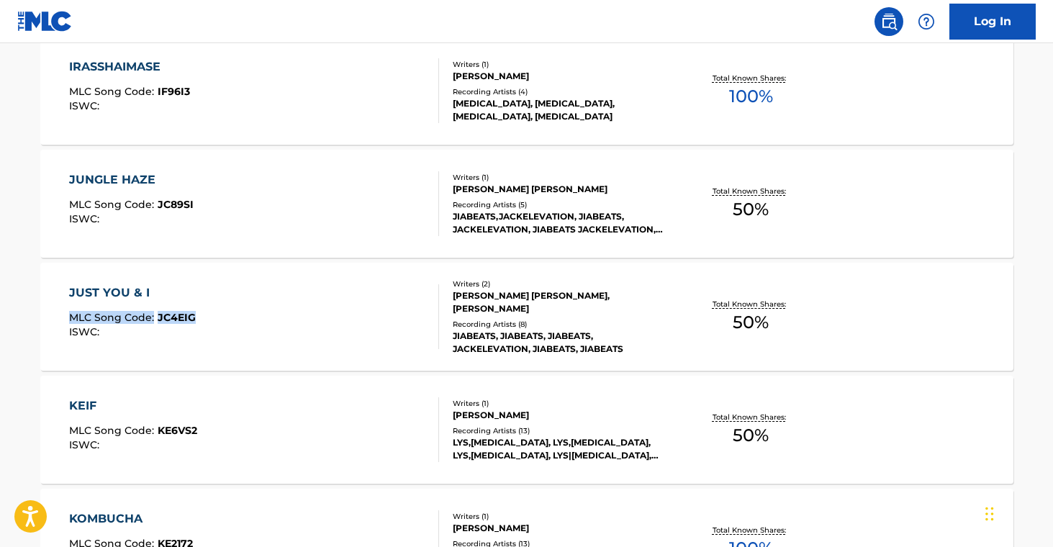
drag, startPoint x: 13, startPoint y: 312, endPoint x: 197, endPoint y: 322, distance: 184.6
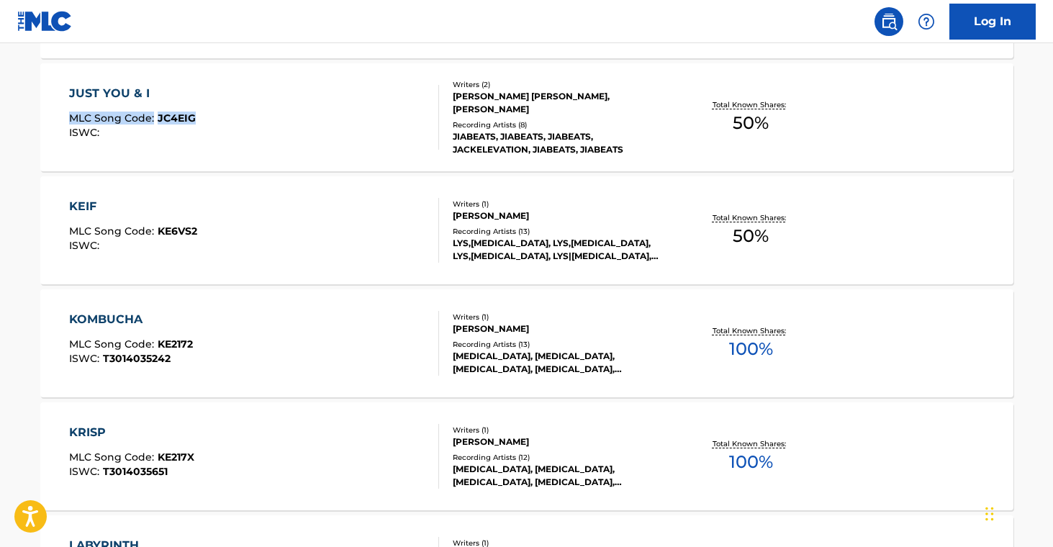
scroll to position [9954, 0]
drag, startPoint x: 21, startPoint y: 220, endPoint x: 287, endPoint y: 138, distance: 278.1
drag, startPoint x: 27, startPoint y: 340, endPoint x: 197, endPoint y: 341, distance: 169.9
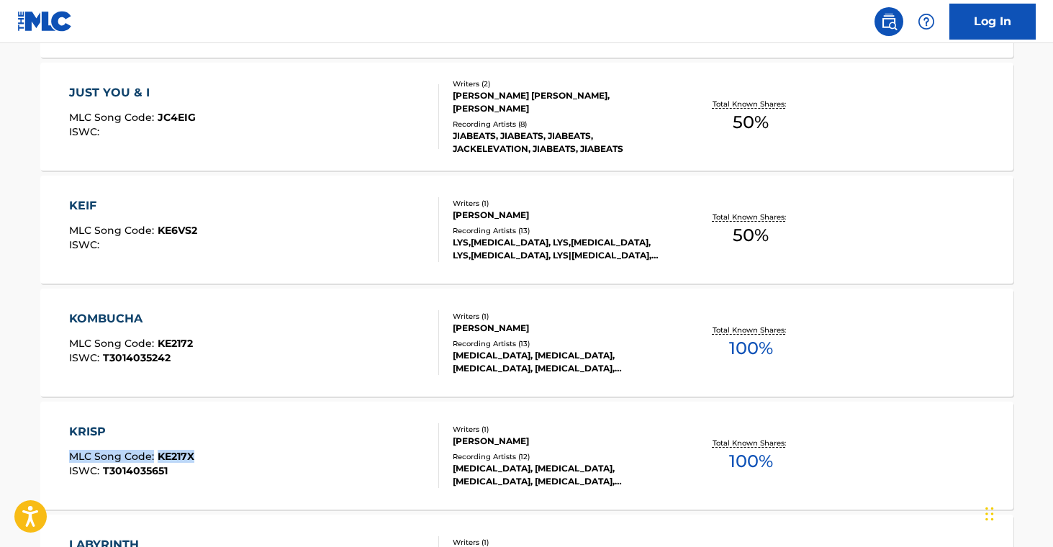
drag, startPoint x: 17, startPoint y: 448, endPoint x: 198, endPoint y: 457, distance: 181.7
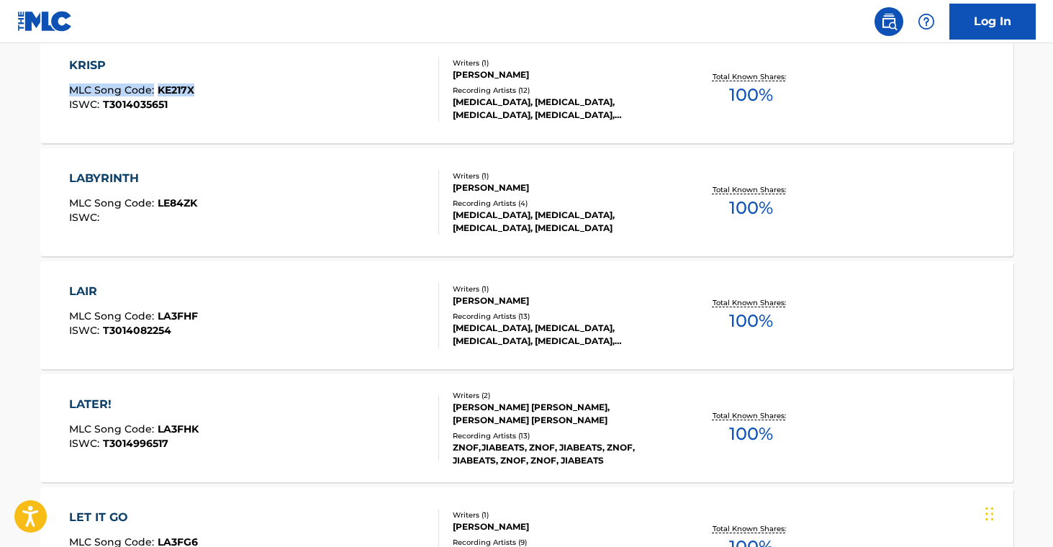
scroll to position [10321, 0]
drag, startPoint x: 20, startPoint y: 195, endPoint x: 230, endPoint y: 208, distance: 210.6
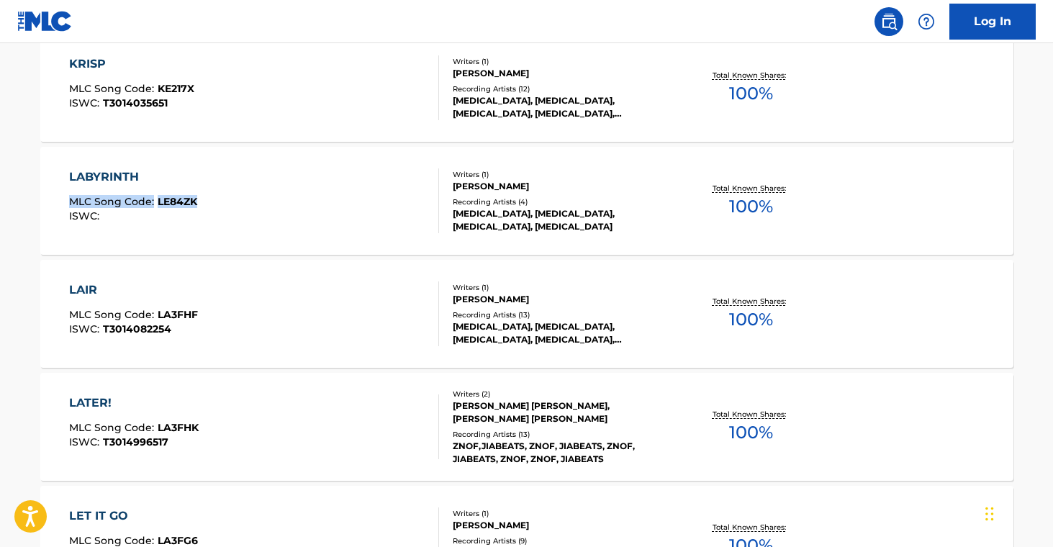
scroll to position [10323, 0]
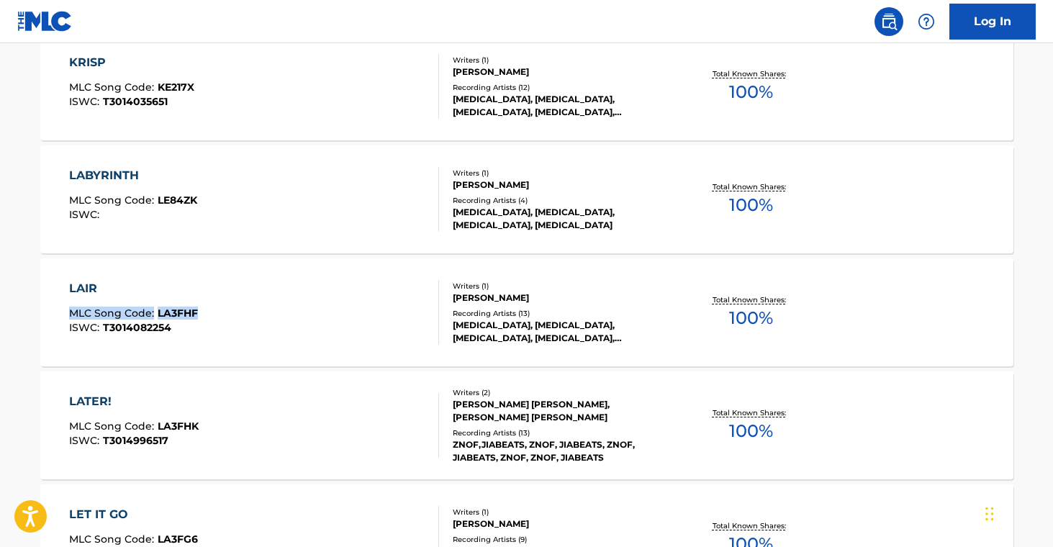
drag, startPoint x: 24, startPoint y: 300, endPoint x: 224, endPoint y: 319, distance: 200.4
drag, startPoint x: 19, startPoint y: 423, endPoint x: 232, endPoint y: 415, distance: 213.3
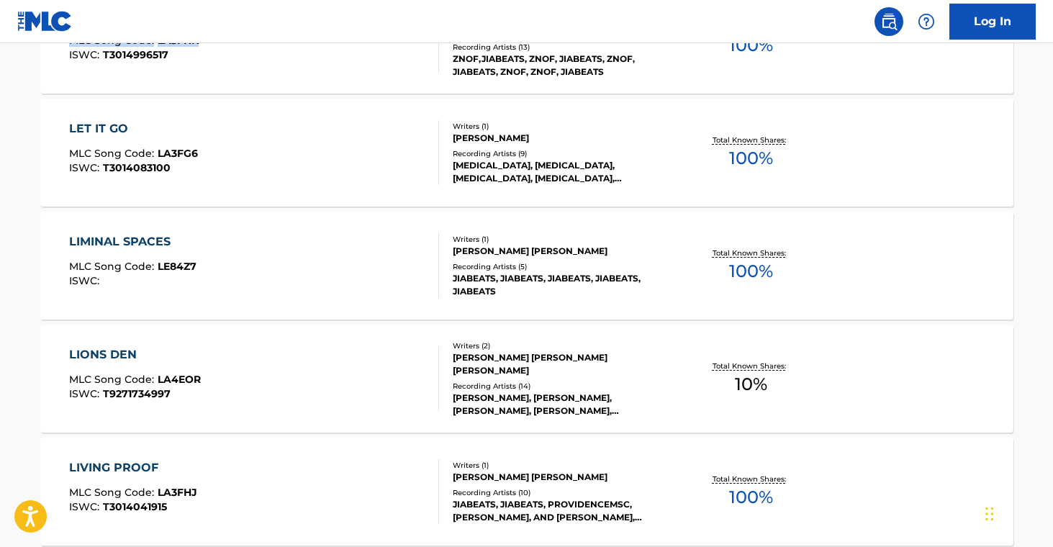
scroll to position [10708, 0]
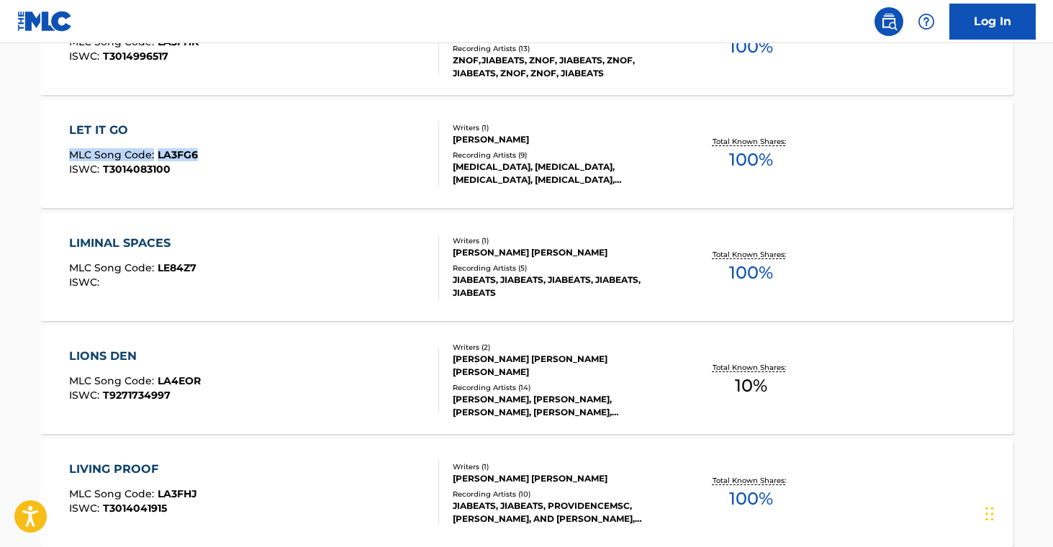
drag, startPoint x: 18, startPoint y: 143, endPoint x: 212, endPoint y: 161, distance: 195.3
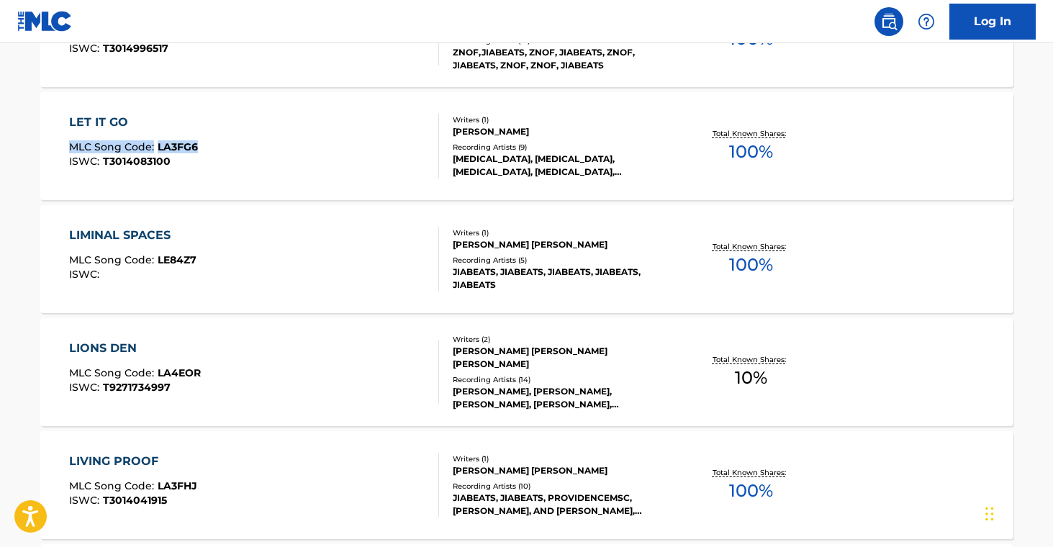
scroll to position [10717, 0]
drag, startPoint x: 12, startPoint y: 255, endPoint x: 212, endPoint y: 261, distance: 200.2
drag, startPoint x: 19, startPoint y: 369, endPoint x: 206, endPoint y: 373, distance: 187.2
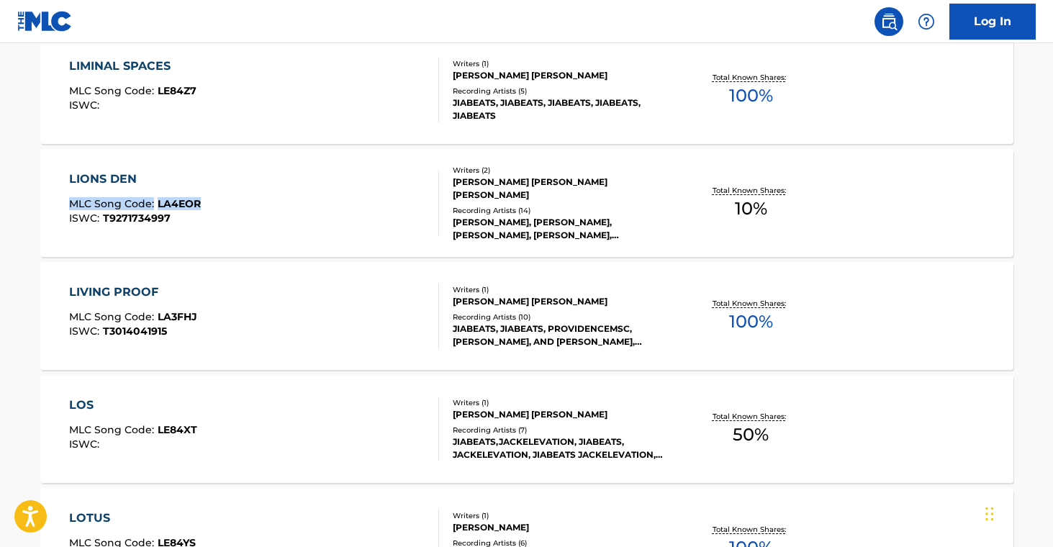
scroll to position [10912, 0]
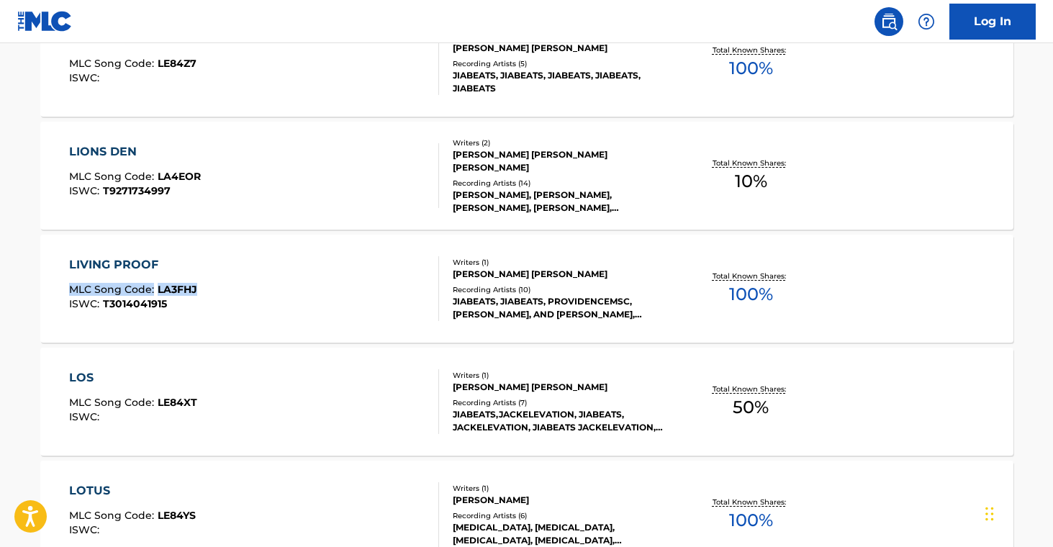
drag, startPoint x: 8, startPoint y: 284, endPoint x: 269, endPoint y: 269, distance: 261.8
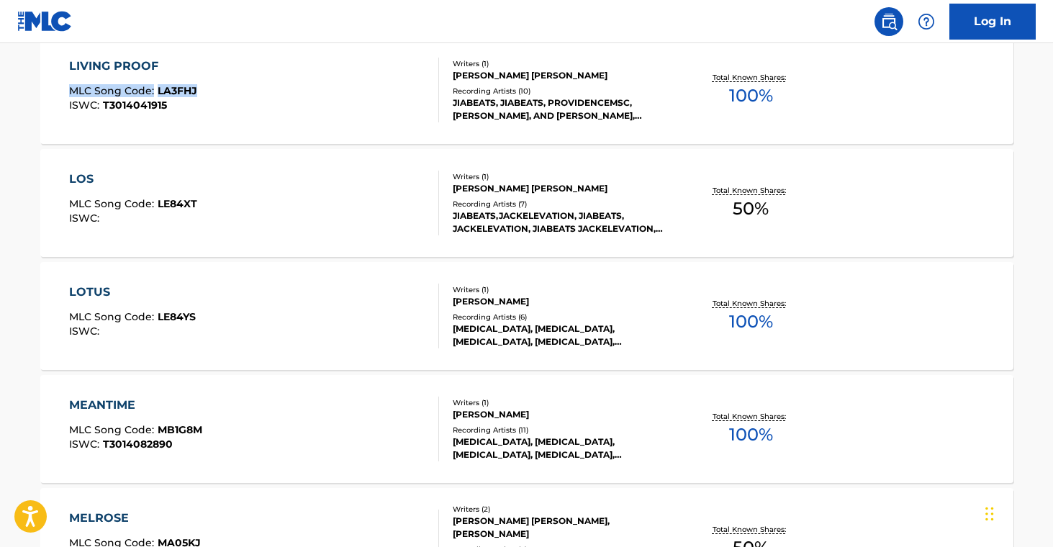
scroll to position [11112, 0]
drag, startPoint x: 17, startPoint y: 201, endPoint x: 203, endPoint y: 208, distance: 186.6
drag, startPoint x: 27, startPoint y: 309, endPoint x: 224, endPoint y: 315, distance: 196.6
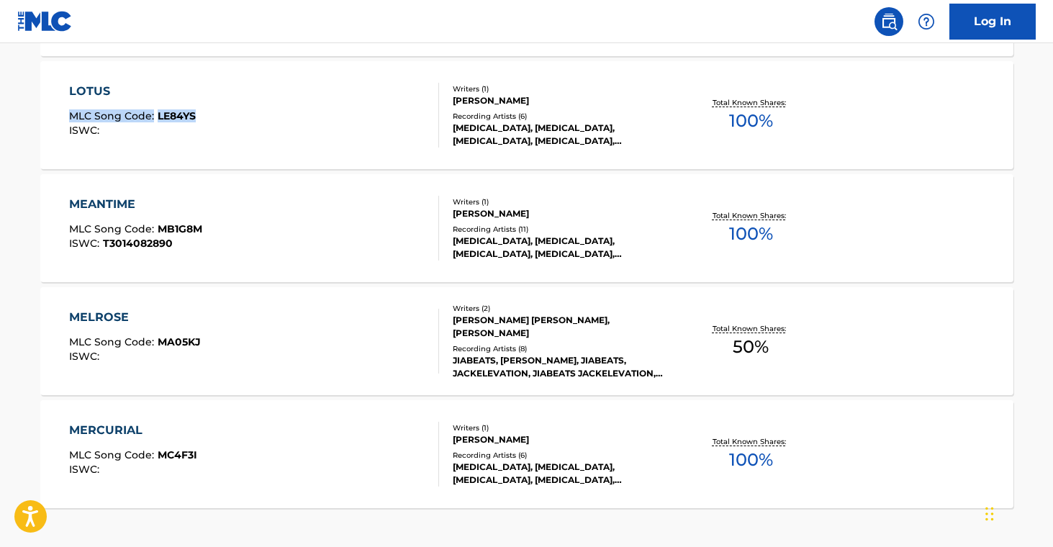
scroll to position [11312, 0]
drag, startPoint x: 22, startPoint y: 220, endPoint x: 218, endPoint y: 234, distance: 197.0
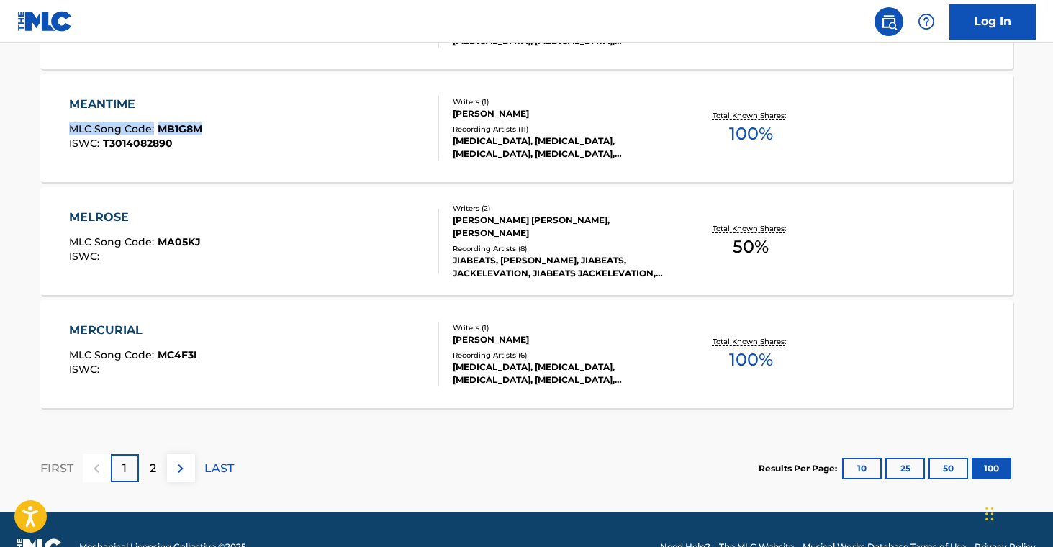
scroll to position [11447, 0]
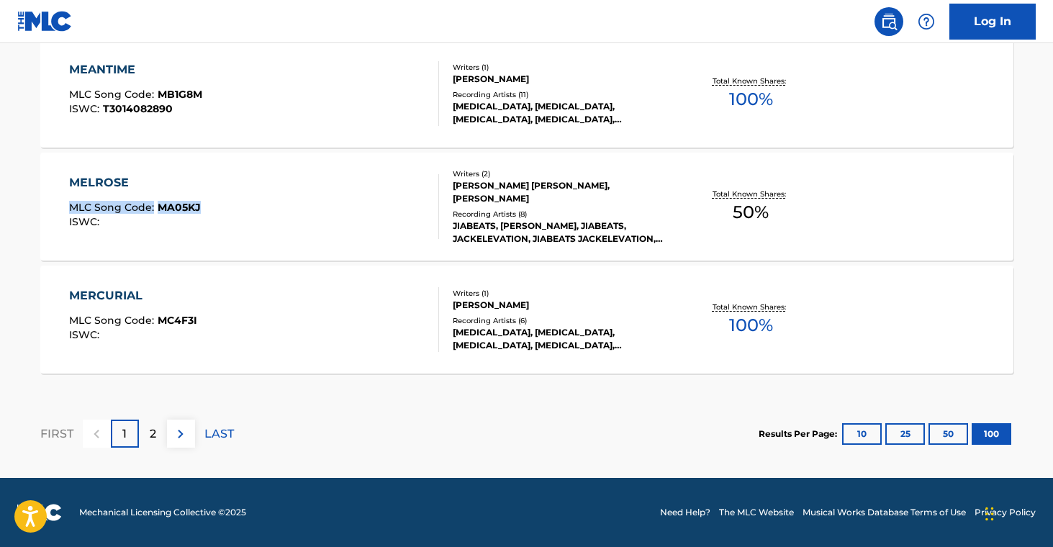
drag, startPoint x: 28, startPoint y: 199, endPoint x: 230, endPoint y: 212, distance: 202.0
drag, startPoint x: 22, startPoint y: 313, endPoint x: 221, endPoint y: 323, distance: 199.0
click at [188, 217] on div "ISWC :" at bounding box center [135, 222] width 132 height 11
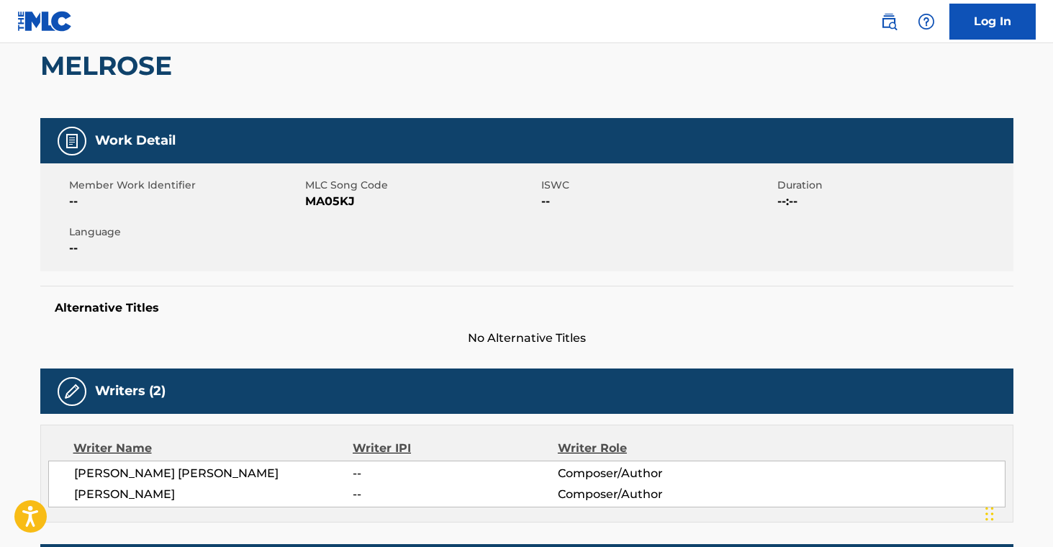
scroll to position [50, 0]
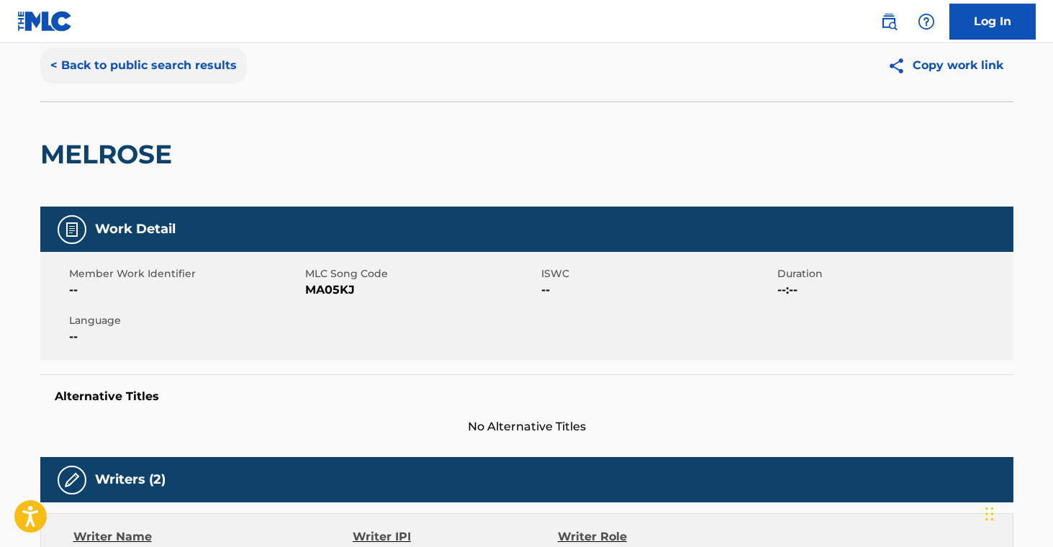
click at [150, 63] on button "< Back to public search results" at bounding box center [143, 66] width 207 height 36
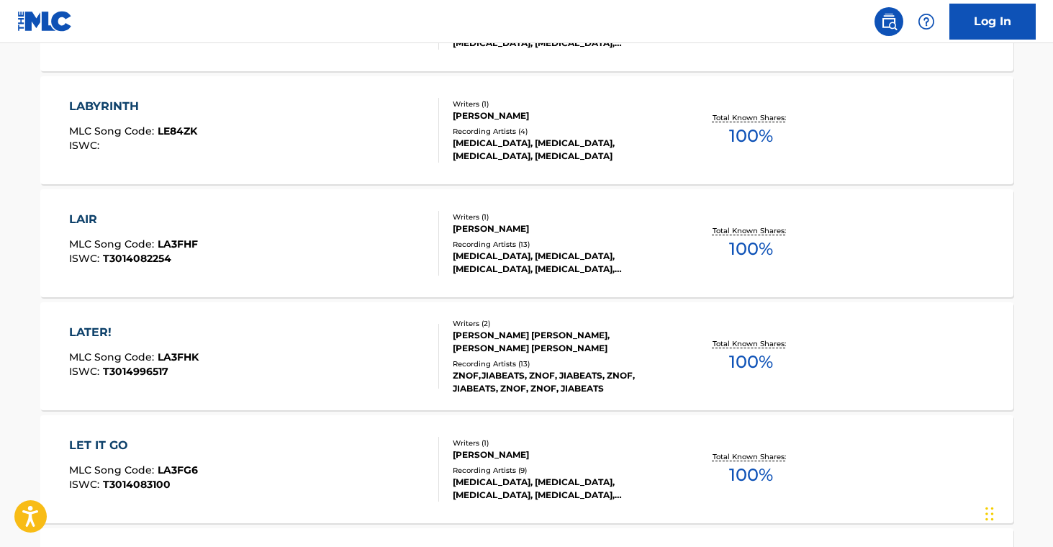
scroll to position [11447, 0]
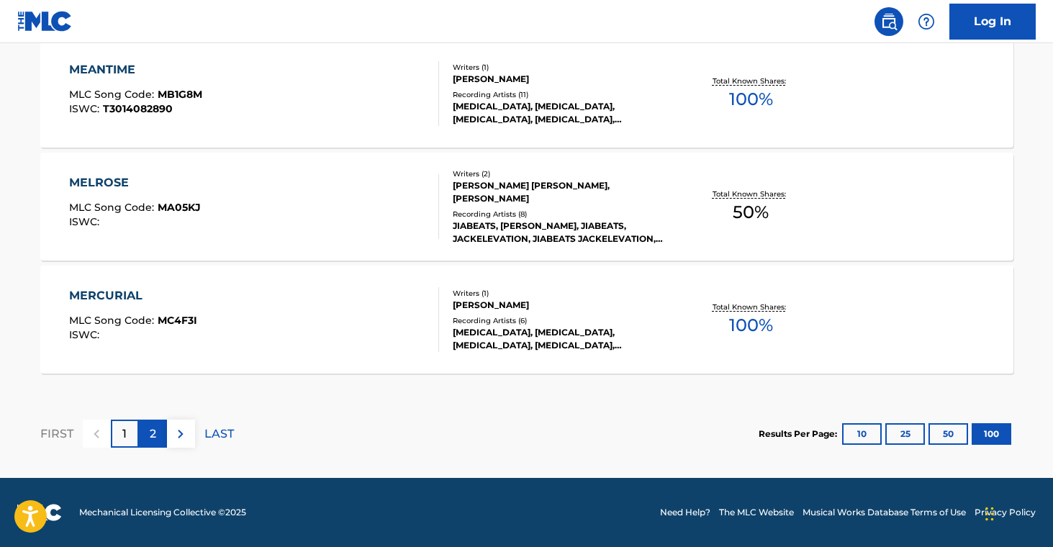
click at [166, 436] on div "2" at bounding box center [153, 434] width 28 height 28
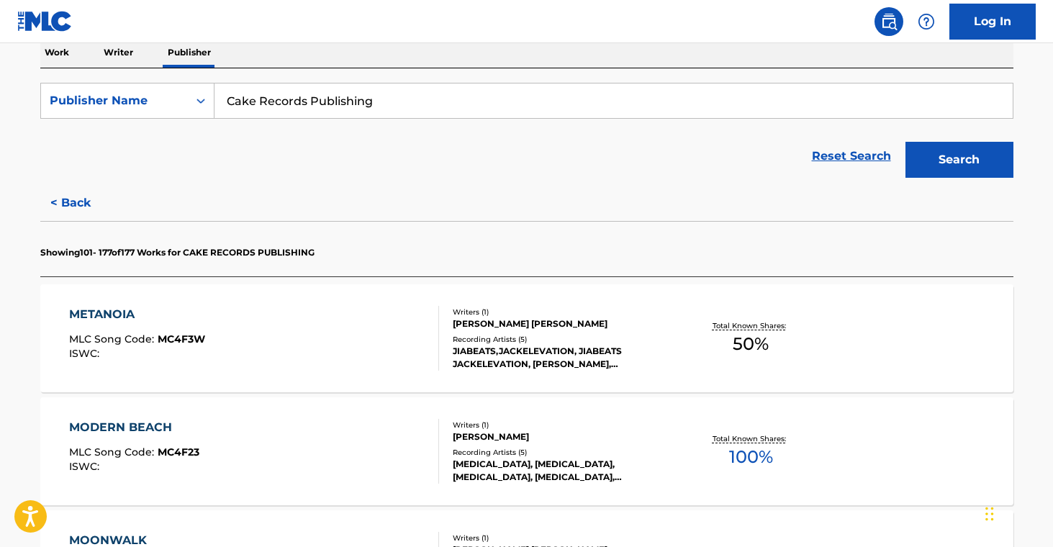
scroll to position [349, 0]
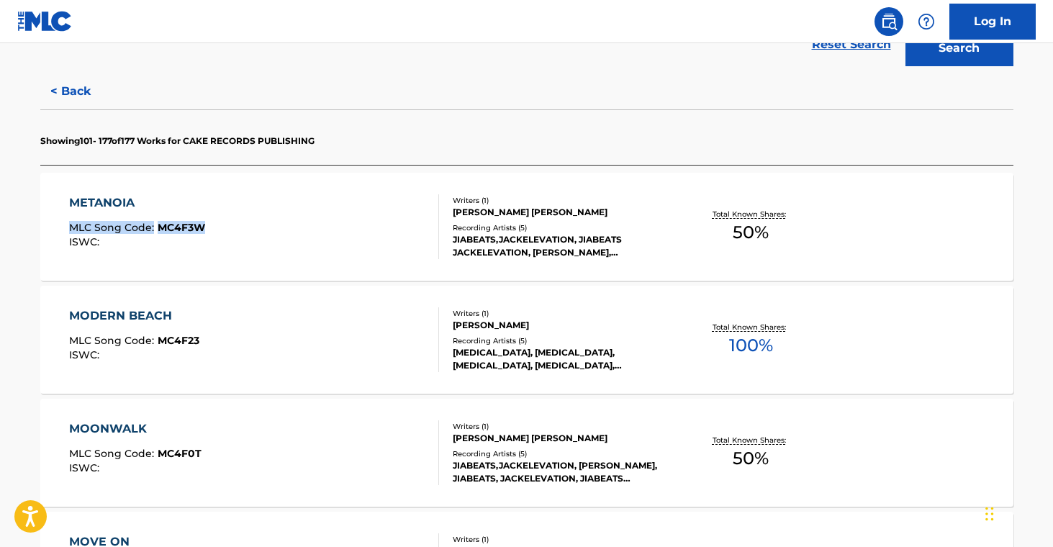
drag, startPoint x: 28, startPoint y: 220, endPoint x: 217, endPoint y: 232, distance: 189.0
drag, startPoint x: 17, startPoint y: 332, endPoint x: 215, endPoint y: 341, distance: 198.2
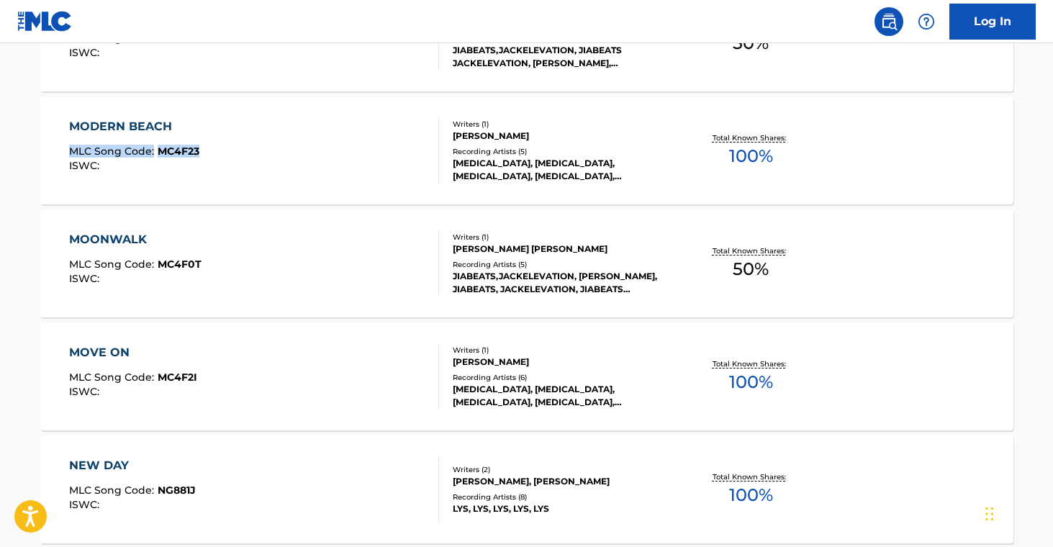
scroll to position [542, 0]
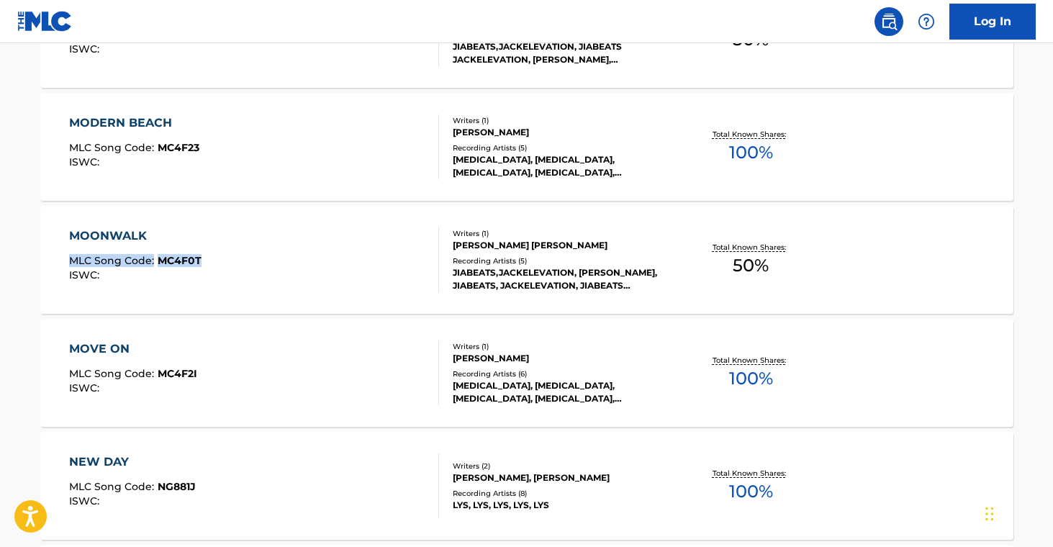
drag, startPoint x: 17, startPoint y: 251, endPoint x: 211, endPoint y: 258, distance: 193.8
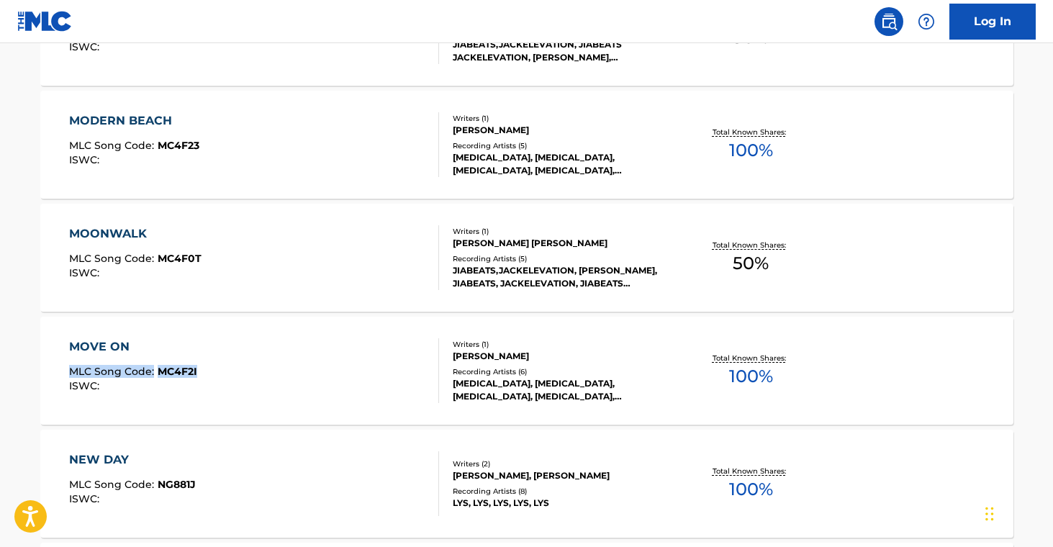
scroll to position [545, 0]
drag, startPoint x: 19, startPoint y: 371, endPoint x: 215, endPoint y: 377, distance: 195.2
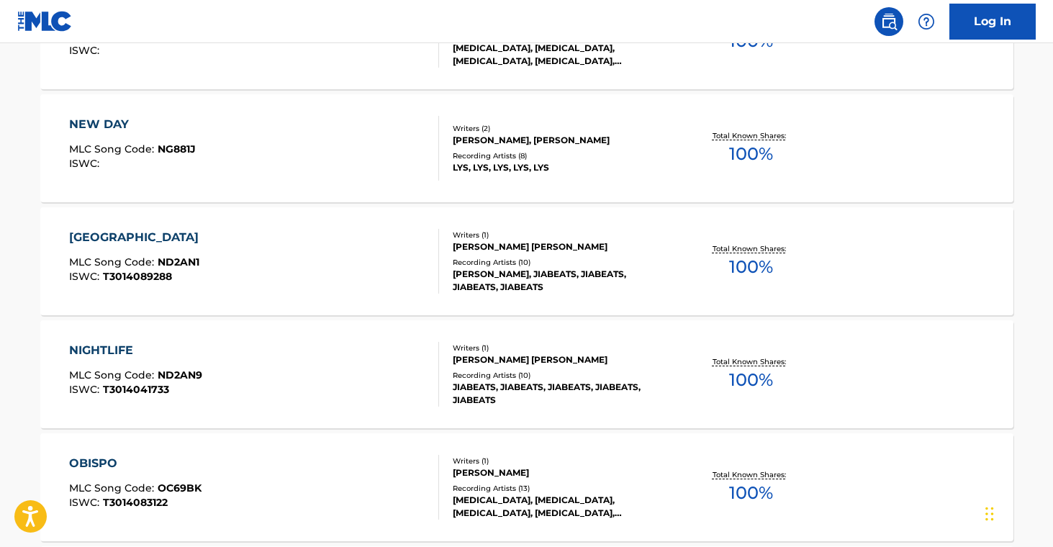
scroll to position [868, 0]
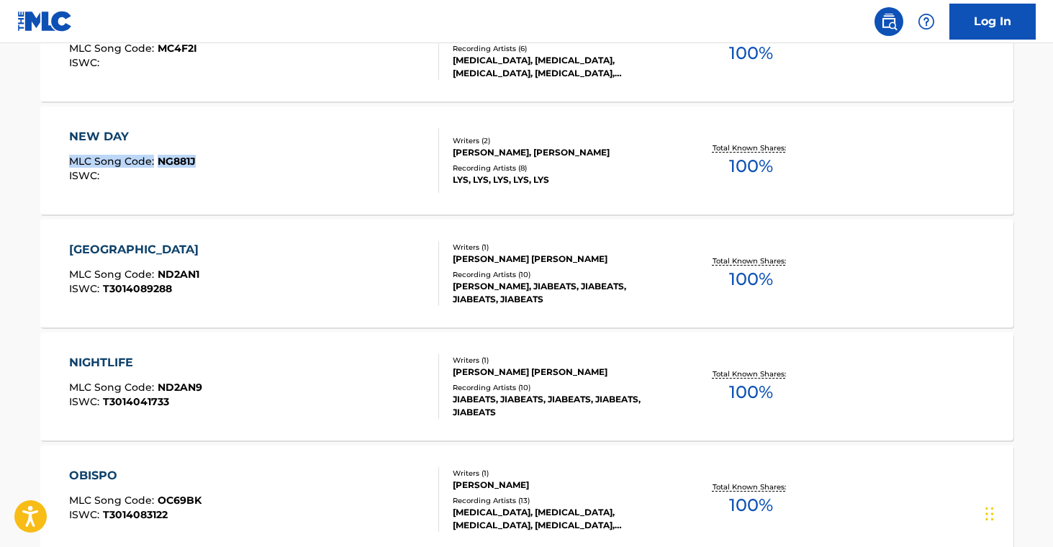
drag, startPoint x: 30, startPoint y: 154, endPoint x: 205, endPoint y: 166, distance: 176.1
drag, startPoint x: 27, startPoint y: 266, endPoint x: 228, endPoint y: 278, distance: 201.2
drag, startPoint x: 35, startPoint y: 379, endPoint x: 231, endPoint y: 361, distance: 196.7
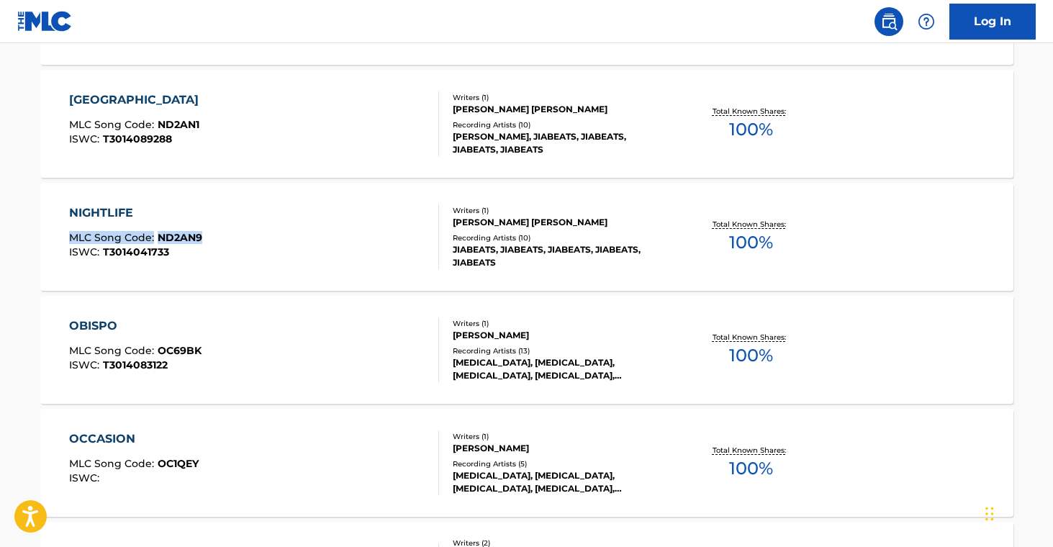
scroll to position [1039, 0]
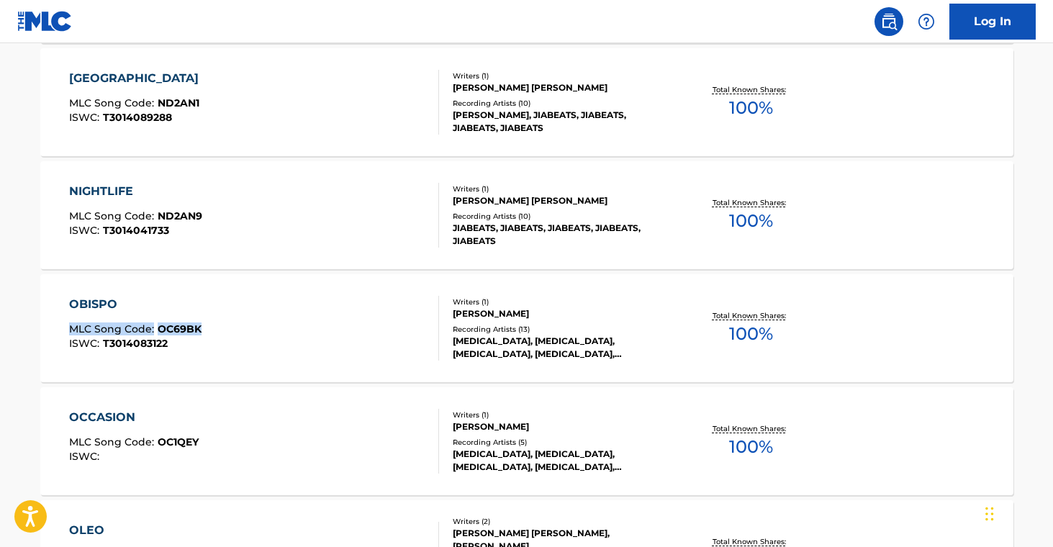
drag, startPoint x: 14, startPoint y: 317, endPoint x: 204, endPoint y: 334, distance: 190.9
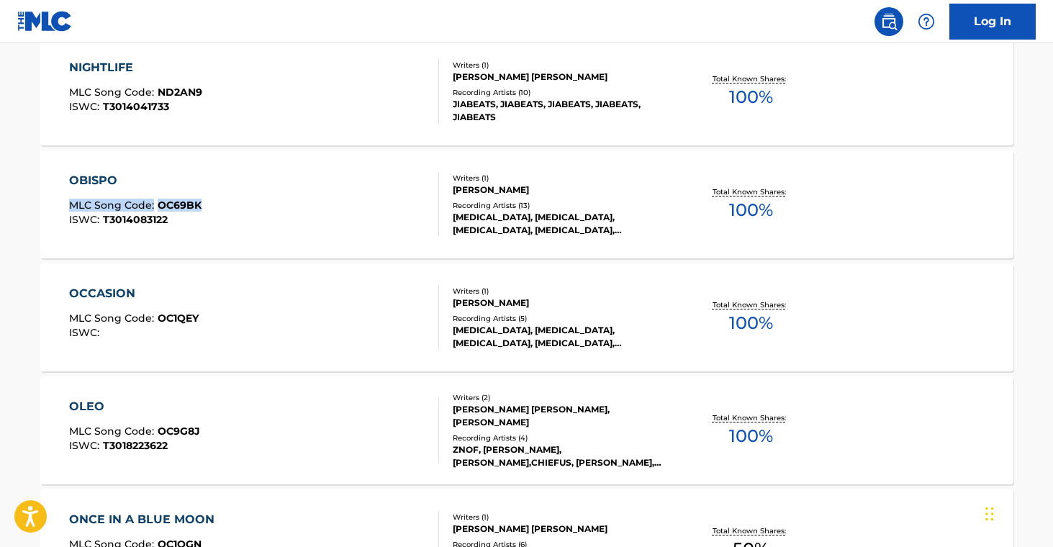
scroll to position [1198, 0]
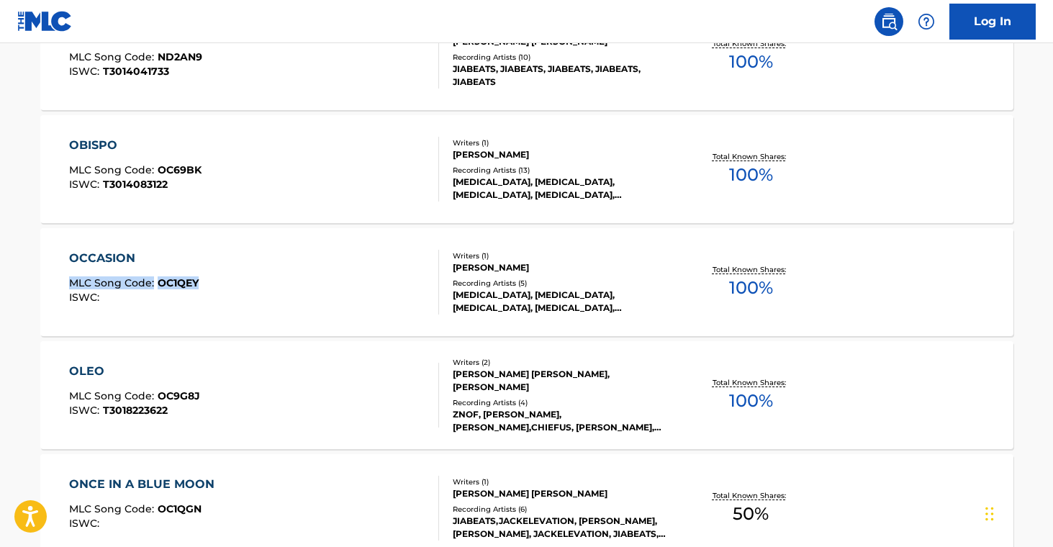
drag, startPoint x: 12, startPoint y: 276, endPoint x: 225, endPoint y: 280, distance: 213.2
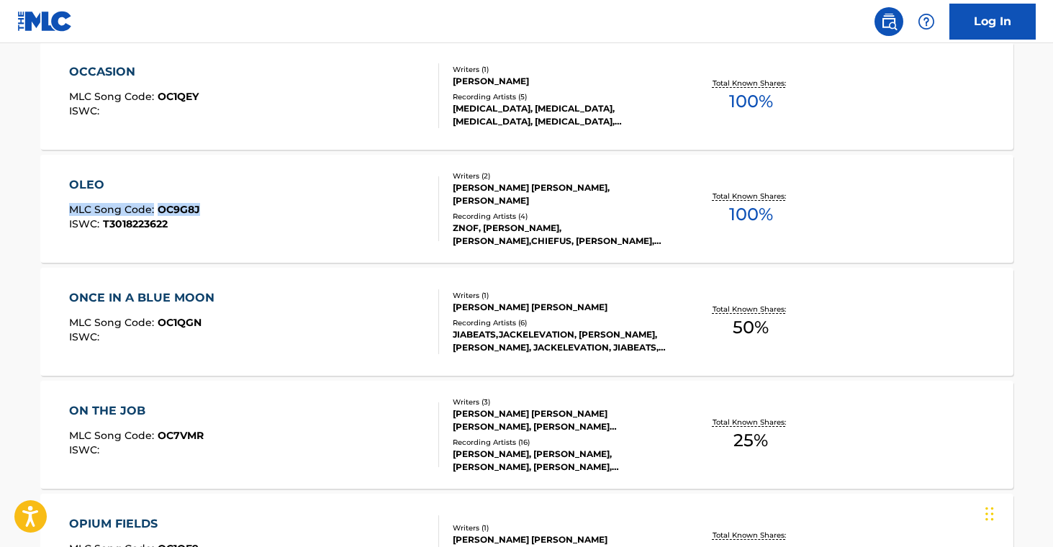
drag, startPoint x: 27, startPoint y: 204, endPoint x: 203, endPoint y: 207, distance: 176.4
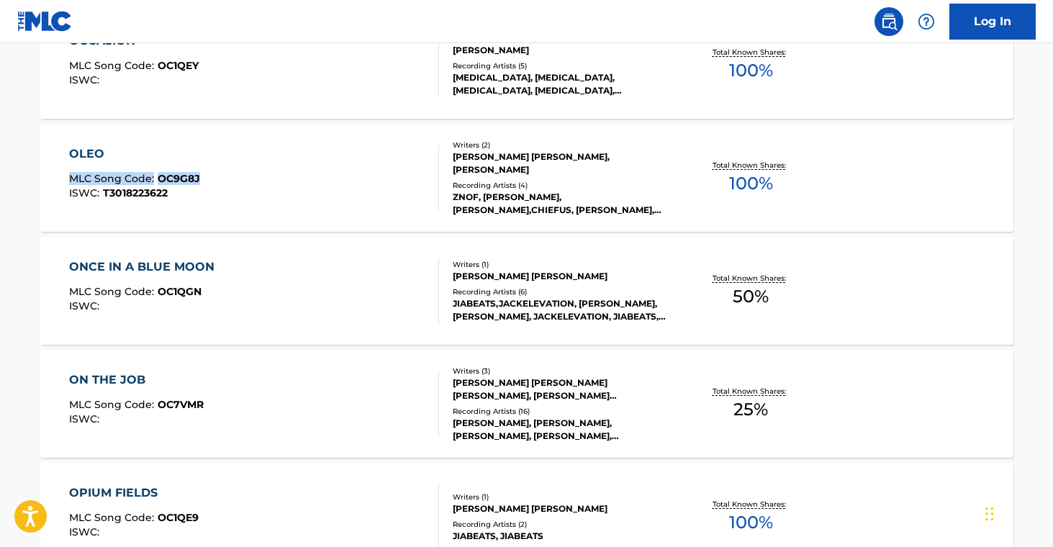
scroll to position [1420, 0]
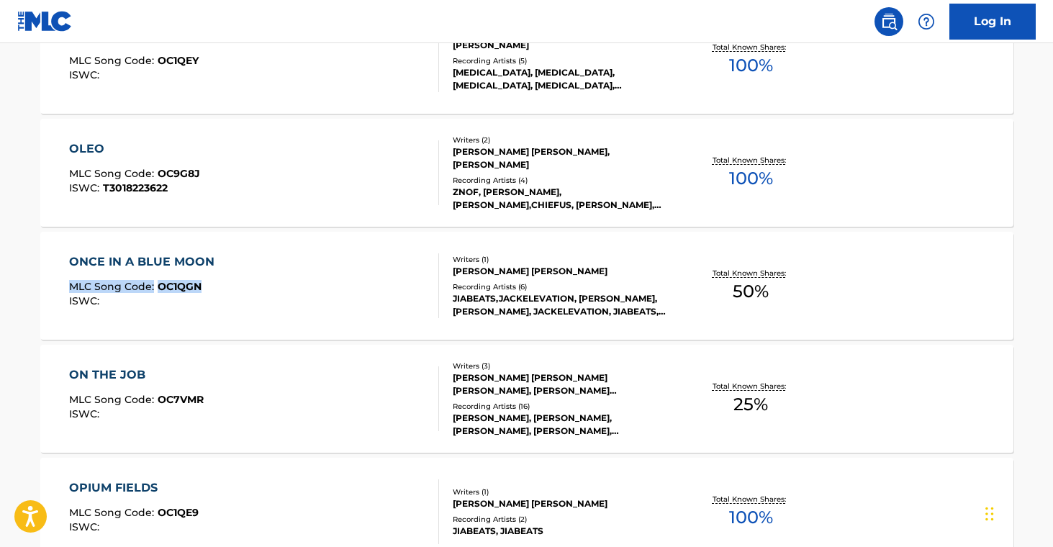
drag, startPoint x: 13, startPoint y: 277, endPoint x: 207, endPoint y: 289, distance: 194.8
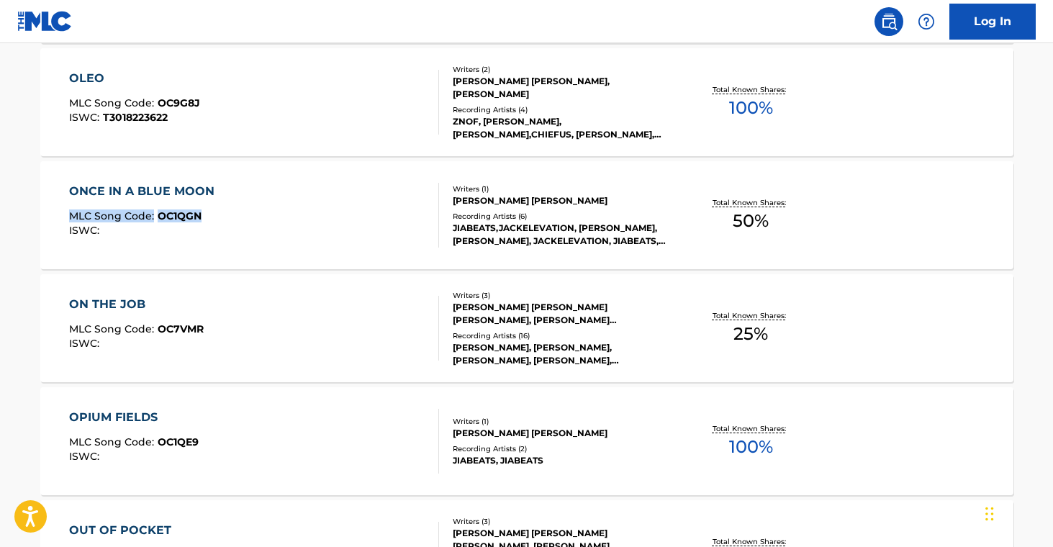
scroll to position [1492, 0]
drag, startPoint x: 24, startPoint y: 438, endPoint x: 215, endPoint y: 436, distance: 190.8
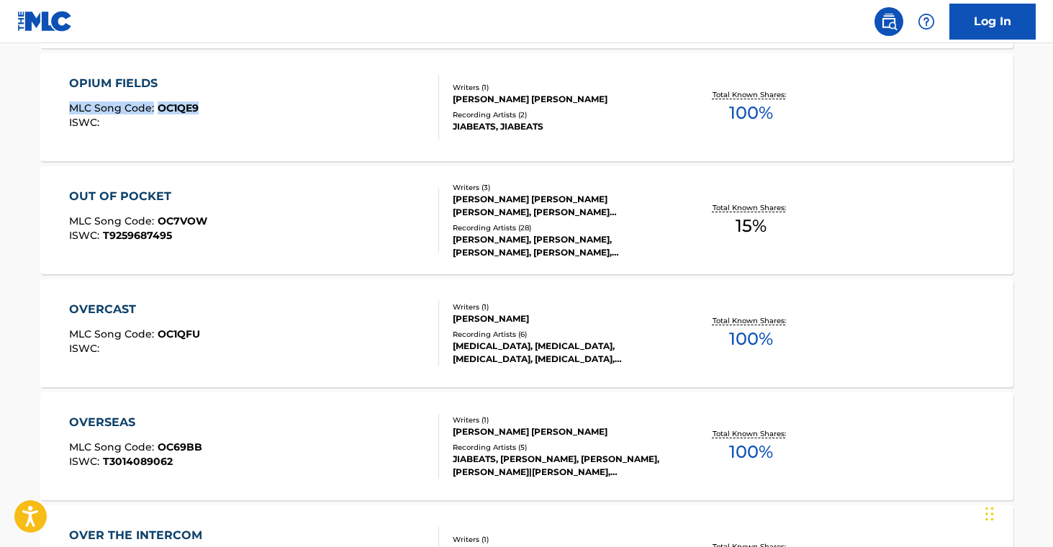
scroll to position [1832, 0]
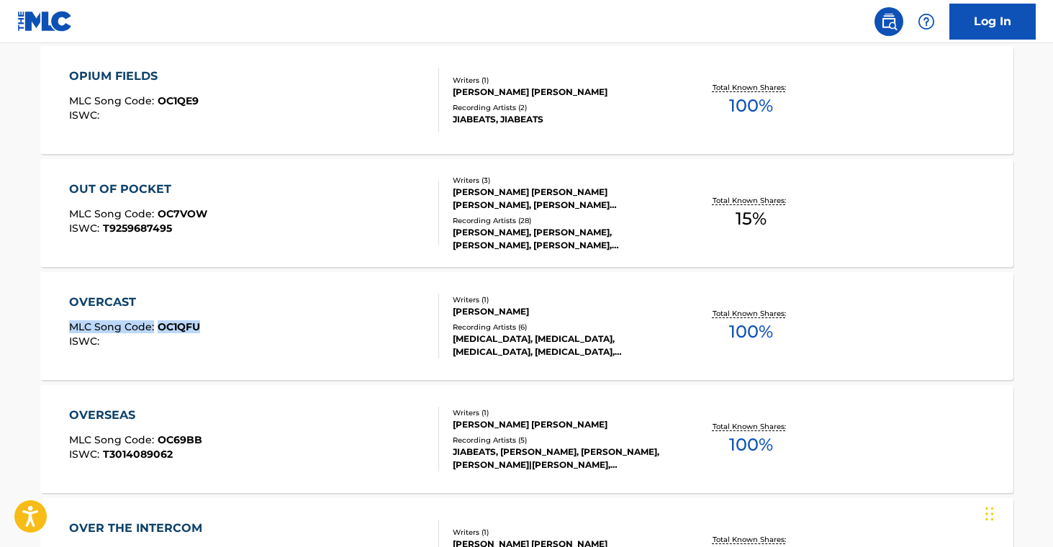
drag, startPoint x: 18, startPoint y: 319, endPoint x: 254, endPoint y: 341, distance: 237.2
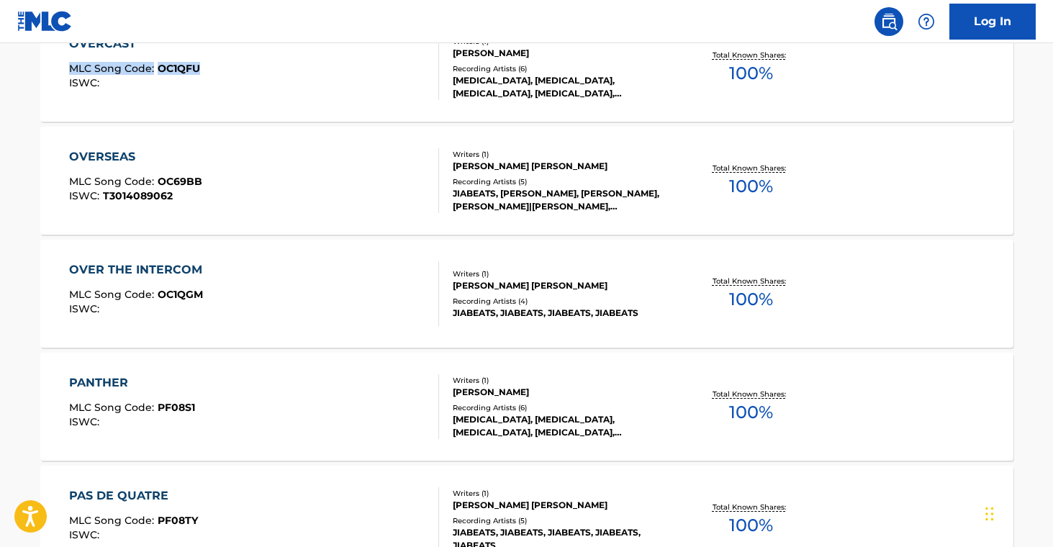
scroll to position [2091, 0]
drag, startPoint x: 23, startPoint y: 180, endPoint x: 220, endPoint y: 181, distance: 197.3
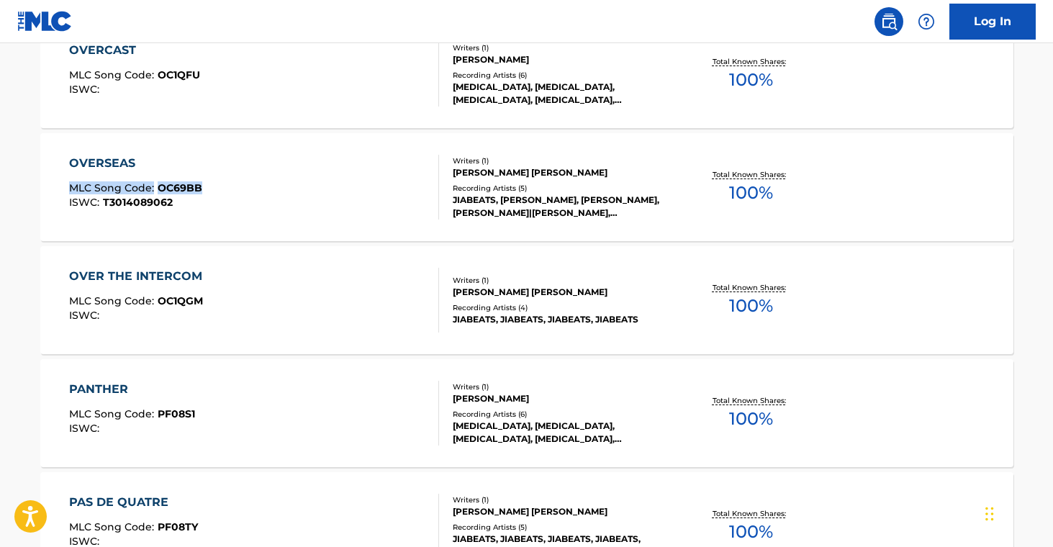
scroll to position [2071, 0]
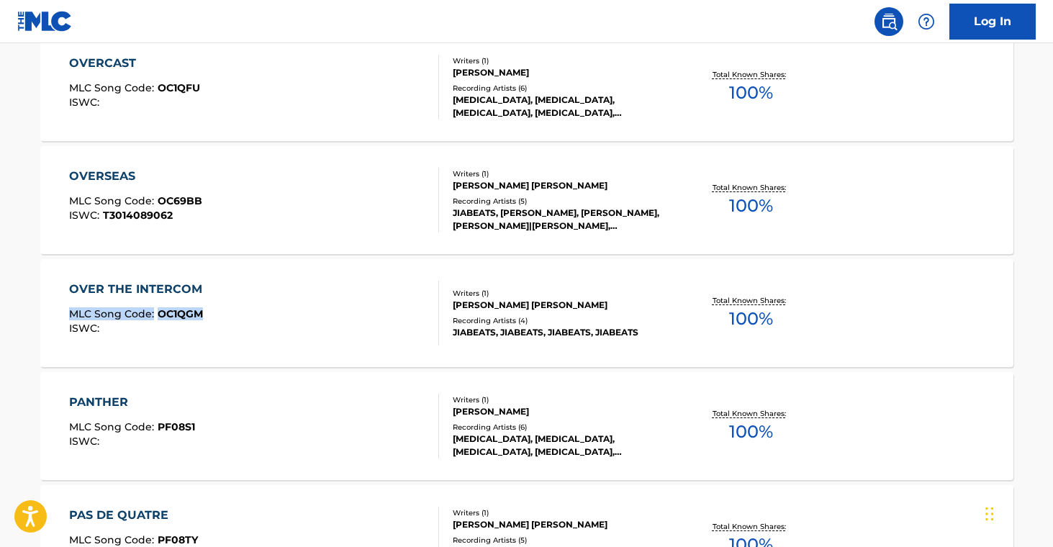
drag, startPoint x: 19, startPoint y: 312, endPoint x: 216, endPoint y: 315, distance: 196.6
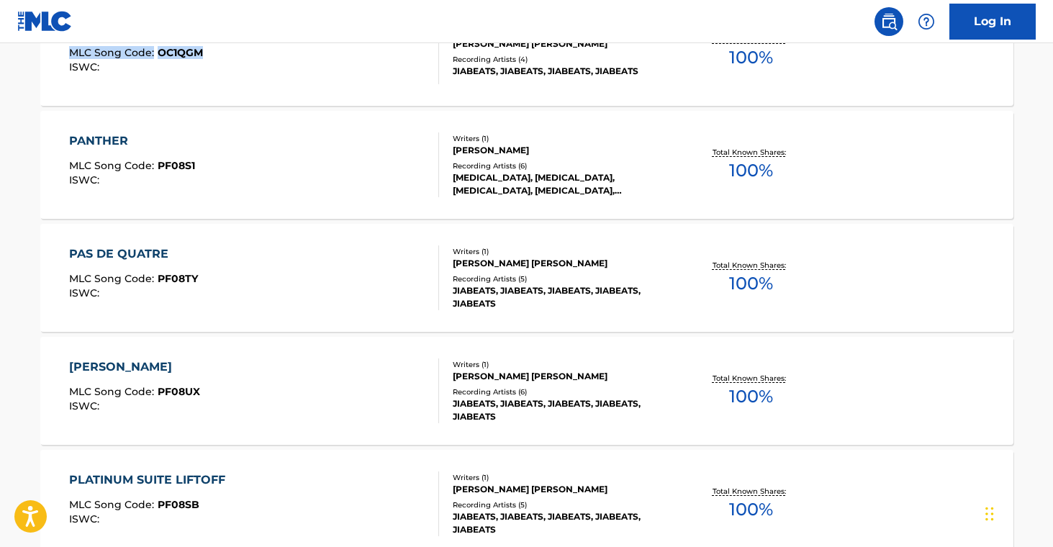
scroll to position [2347, 0]
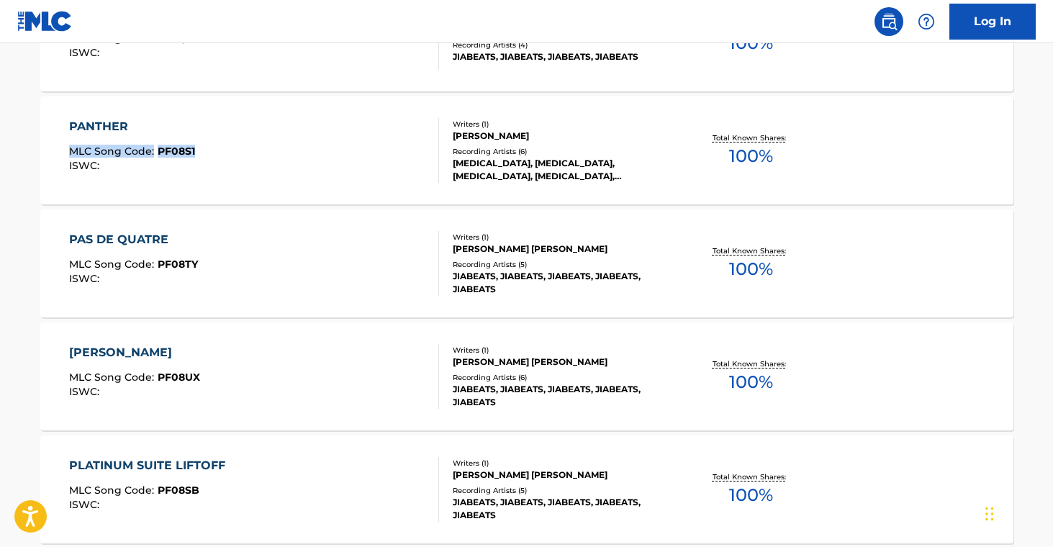
drag, startPoint x: 22, startPoint y: 147, endPoint x: 293, endPoint y: 45, distance: 289.4
drag, startPoint x: 15, startPoint y: 260, endPoint x: 204, endPoint y: 263, distance: 188.7
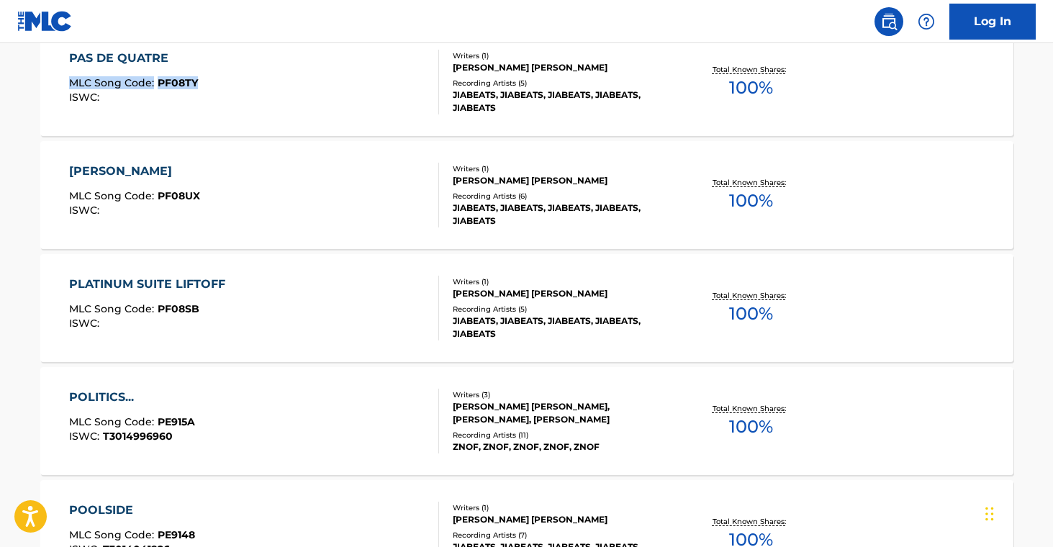
scroll to position [2532, 0]
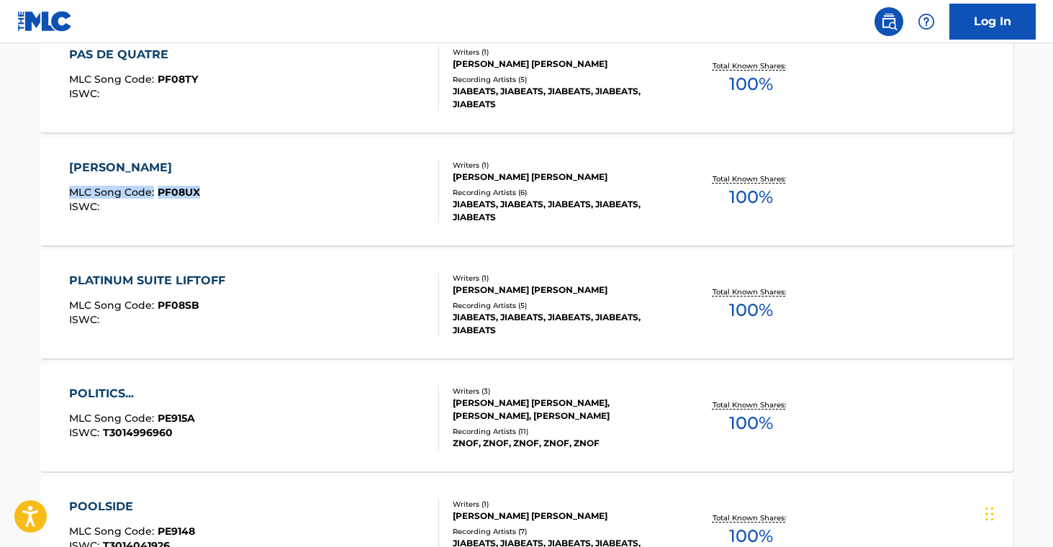
drag, startPoint x: 14, startPoint y: 186, endPoint x: 273, endPoint y: 210, distance: 259.6
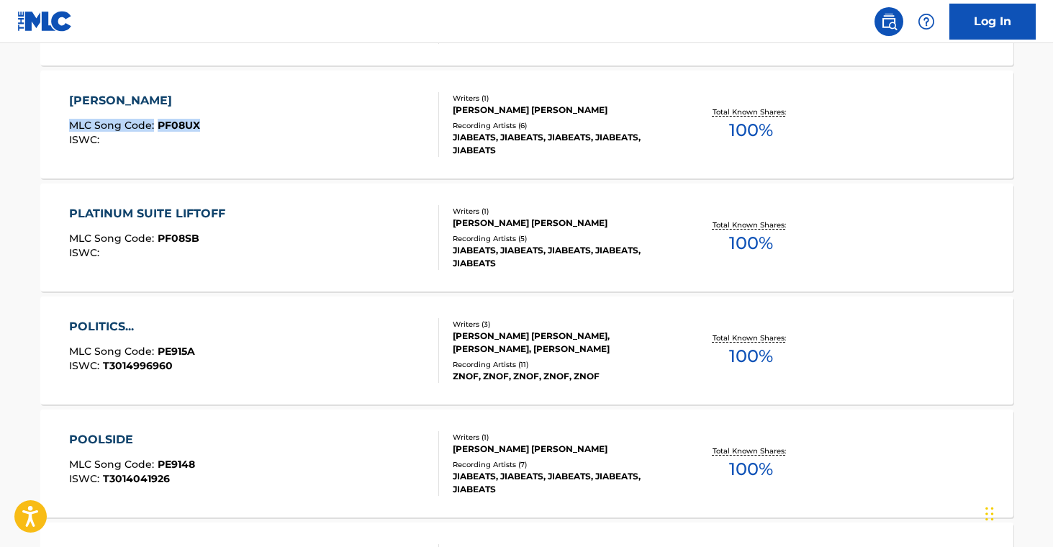
scroll to position [2600, 0]
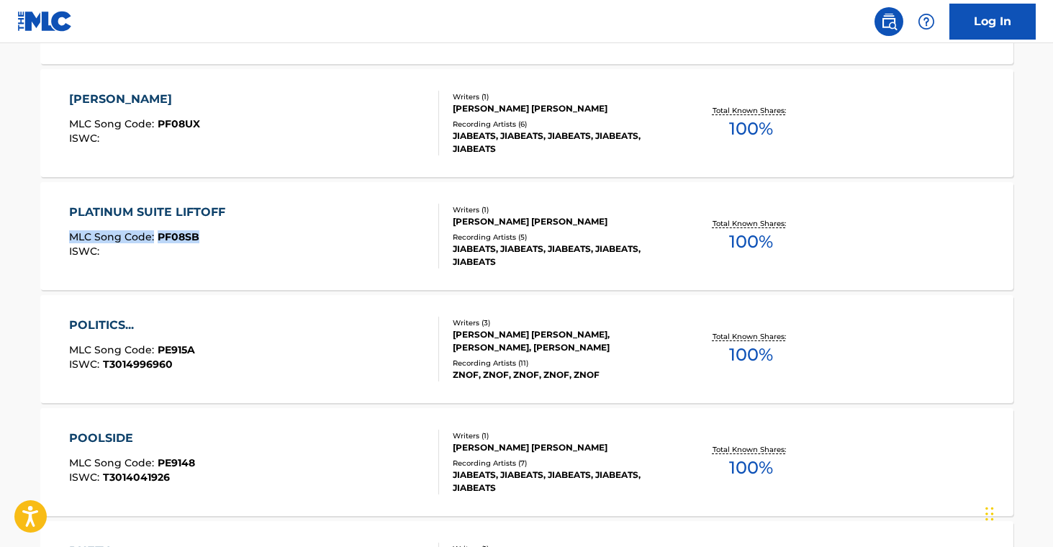
drag, startPoint x: 32, startPoint y: 228, endPoint x: 202, endPoint y: 237, distance: 169.4
drag, startPoint x: 26, startPoint y: 346, endPoint x: 225, endPoint y: 338, distance: 199.6
drag, startPoint x: 19, startPoint y: 449, endPoint x: 237, endPoint y: 449, distance: 217.4
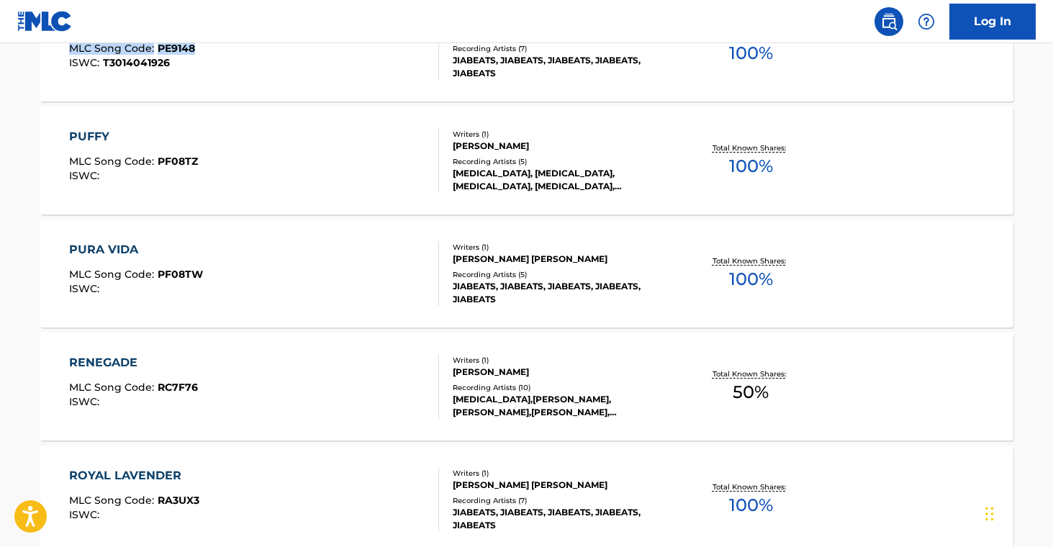
scroll to position [3015, 0]
drag, startPoint x: 19, startPoint y: 156, endPoint x: 202, endPoint y: 156, distance: 182.9
drag, startPoint x: 7, startPoint y: 264, endPoint x: 297, endPoint y: 270, distance: 289.5
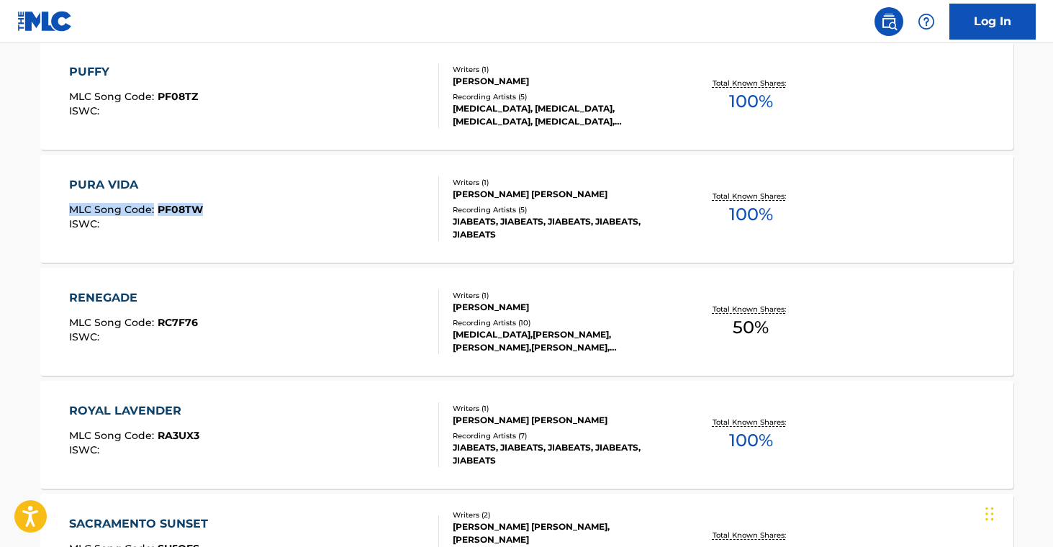
scroll to position [3105, 0]
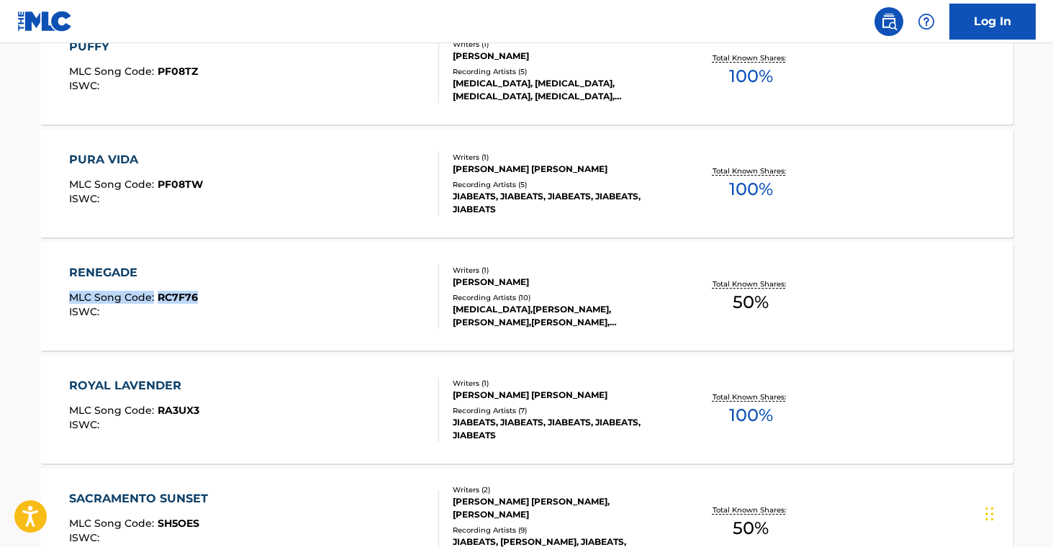
drag, startPoint x: 16, startPoint y: 295, endPoint x: 191, endPoint y: 305, distance: 175.2
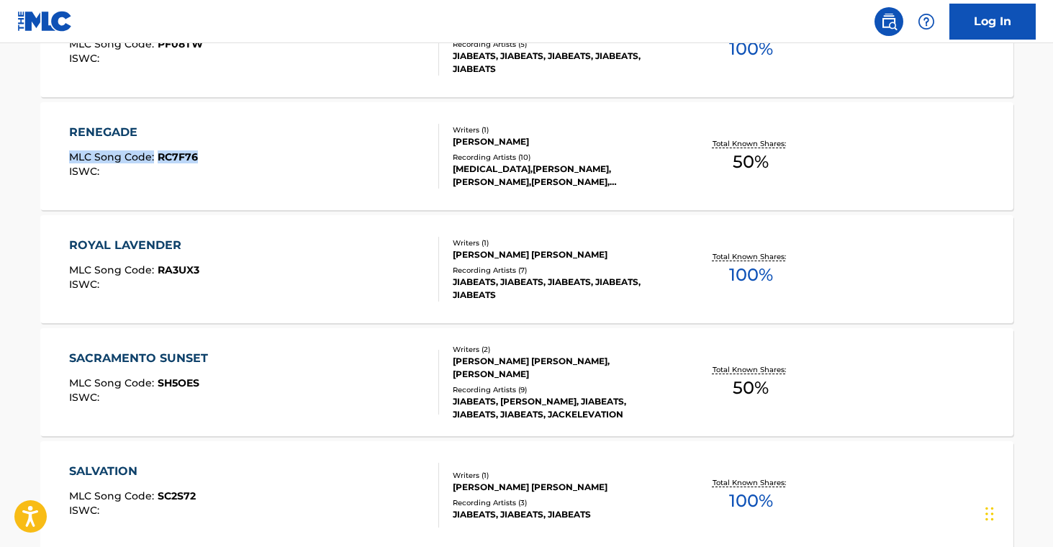
scroll to position [3307, 0]
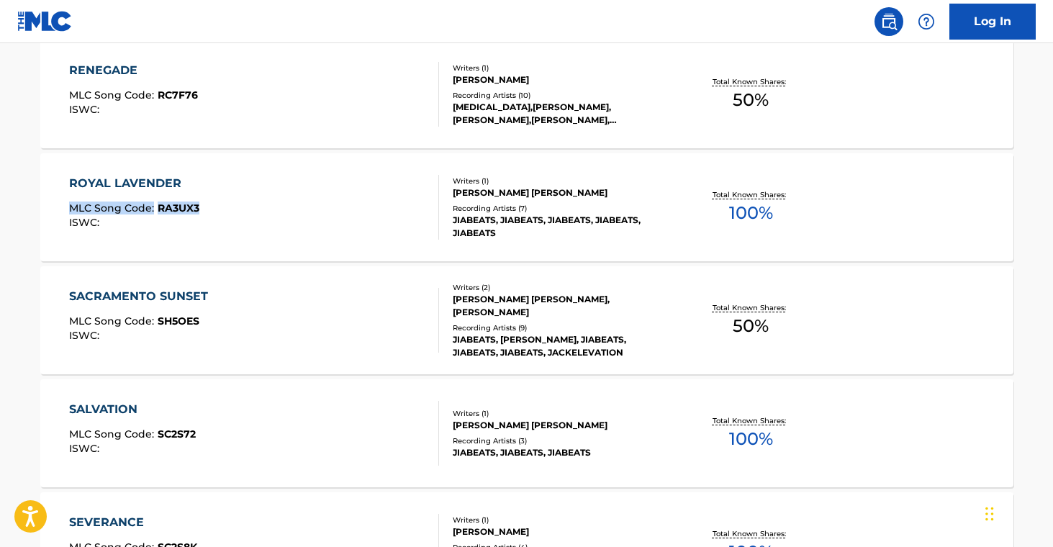
drag, startPoint x: 20, startPoint y: 205, endPoint x: 214, endPoint y: 215, distance: 193.9
drag, startPoint x: 24, startPoint y: 315, endPoint x: 271, endPoint y: 320, distance: 247.7
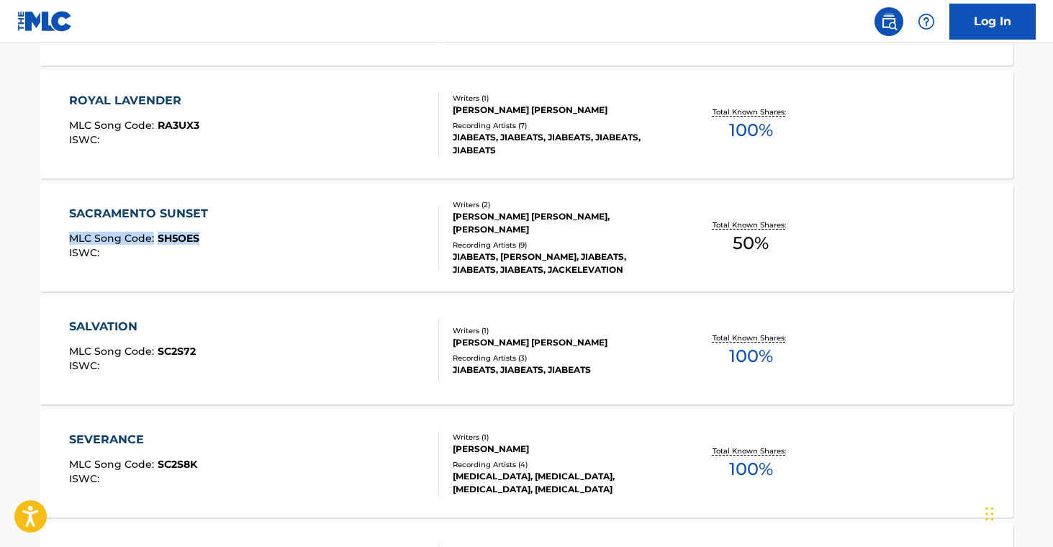
scroll to position [3471, 0]
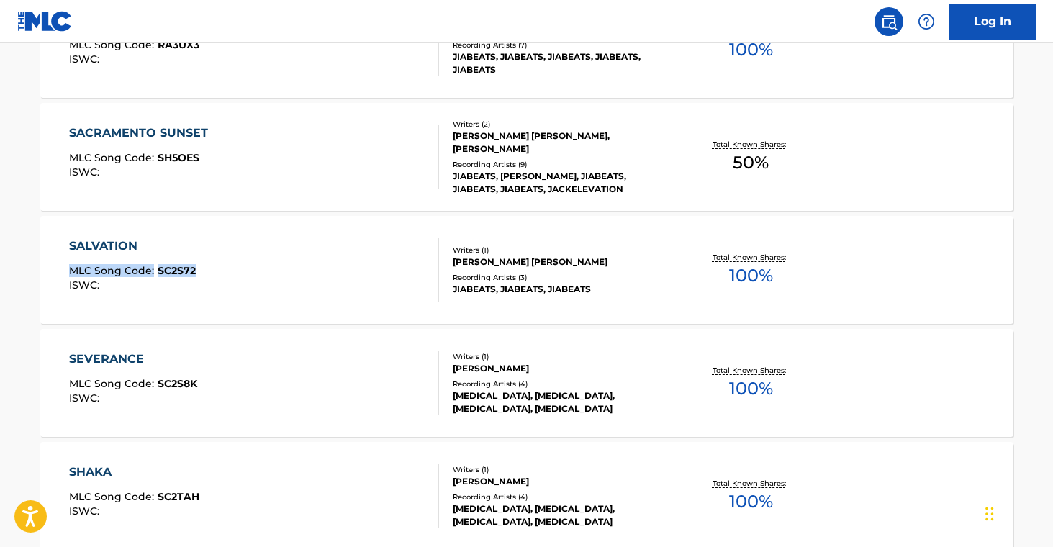
drag, startPoint x: 9, startPoint y: 264, endPoint x: 217, endPoint y: 272, distance: 208.2
drag, startPoint x: 25, startPoint y: 379, endPoint x: 221, endPoint y: 392, distance: 196.3
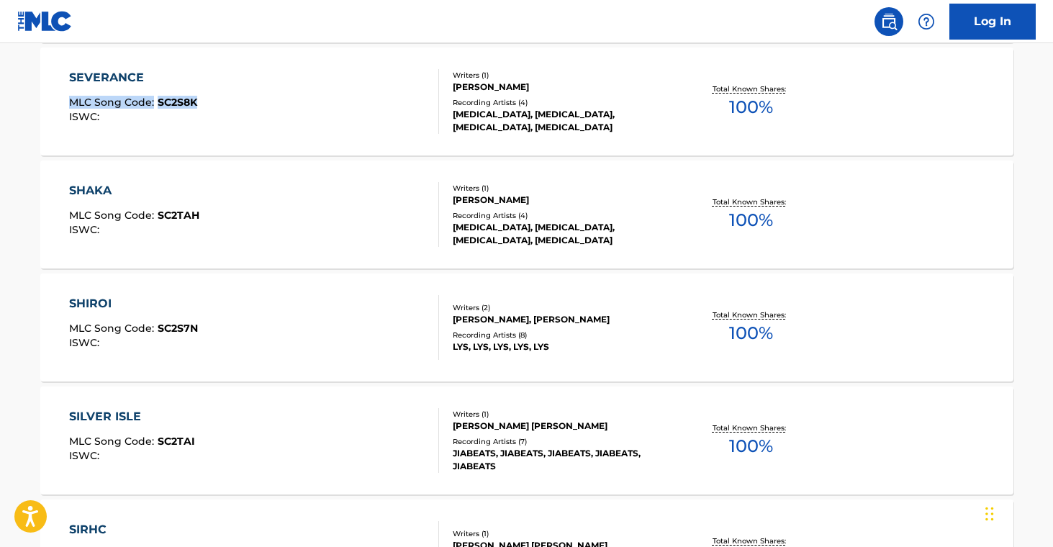
scroll to position [3753, 0]
drag, startPoint x: 22, startPoint y: 203, endPoint x: 366, endPoint y: 104, distance: 358.0
drag, startPoint x: 24, startPoint y: 326, endPoint x: 219, endPoint y: 327, distance: 194.4
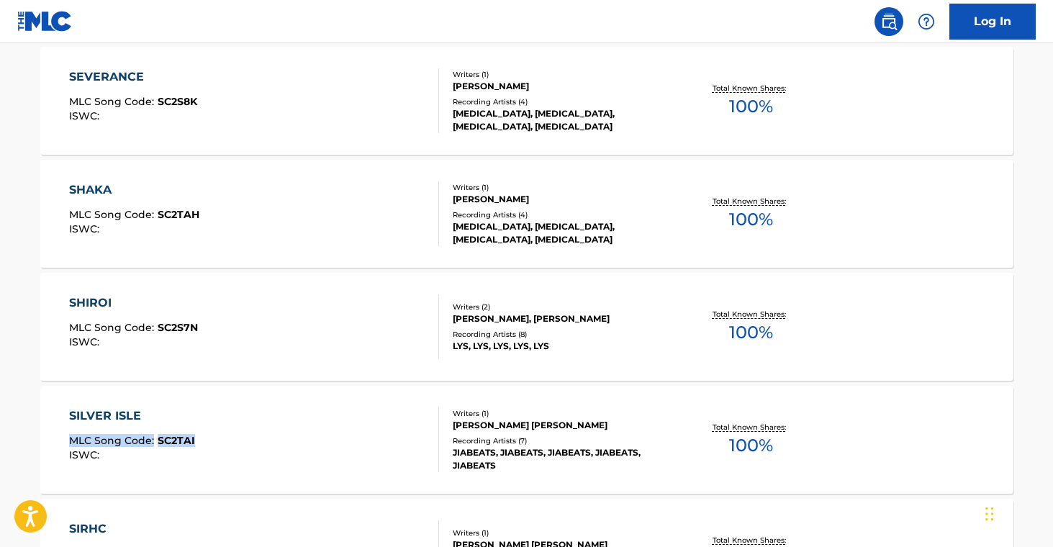
drag, startPoint x: 54, startPoint y: 438, endPoint x: 286, endPoint y: 418, distance: 232.7
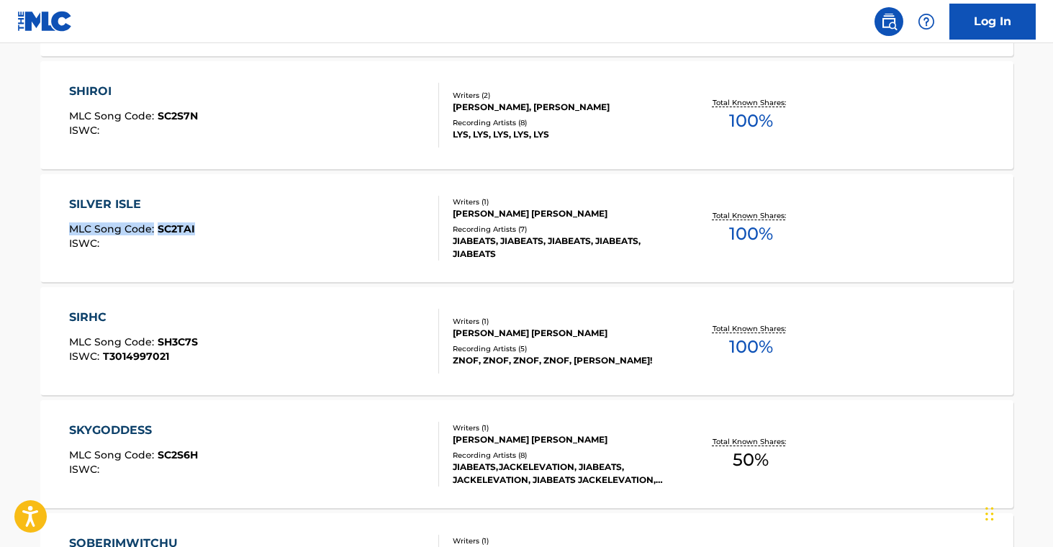
scroll to position [3966, 0]
drag, startPoint x: 19, startPoint y: 338, endPoint x: 203, endPoint y: 348, distance: 183.8
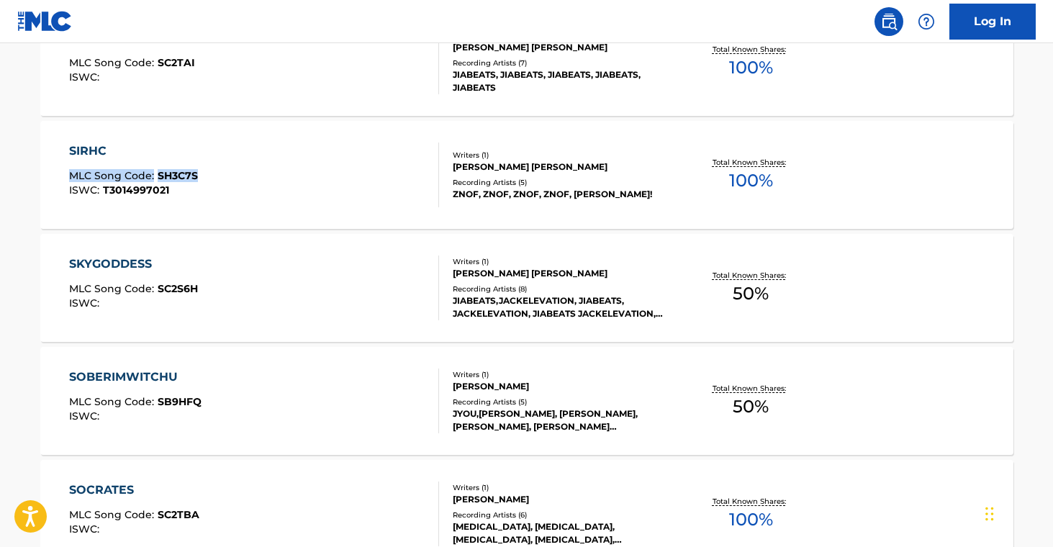
scroll to position [4134, 0]
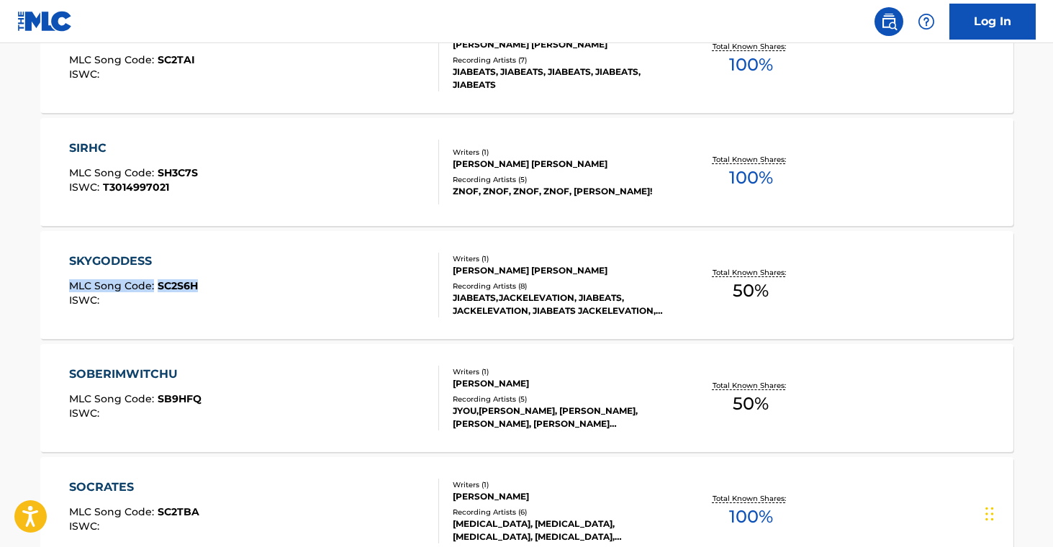
drag, startPoint x: 53, startPoint y: 281, endPoint x: 207, endPoint y: 288, distance: 153.5
click at [207, 288] on main "The MLC Public Work Search The accuracy and completeness of The MLC's data is d…" at bounding box center [526, 550] width 1053 height 9282
drag, startPoint x: 17, startPoint y: 398, endPoint x: 225, endPoint y: 401, distance: 208.8
click at [225, 401] on main "The MLC Public Work Search The accuracy and completeness of The MLC's data is d…" at bounding box center [526, 550] width 1053 height 9282
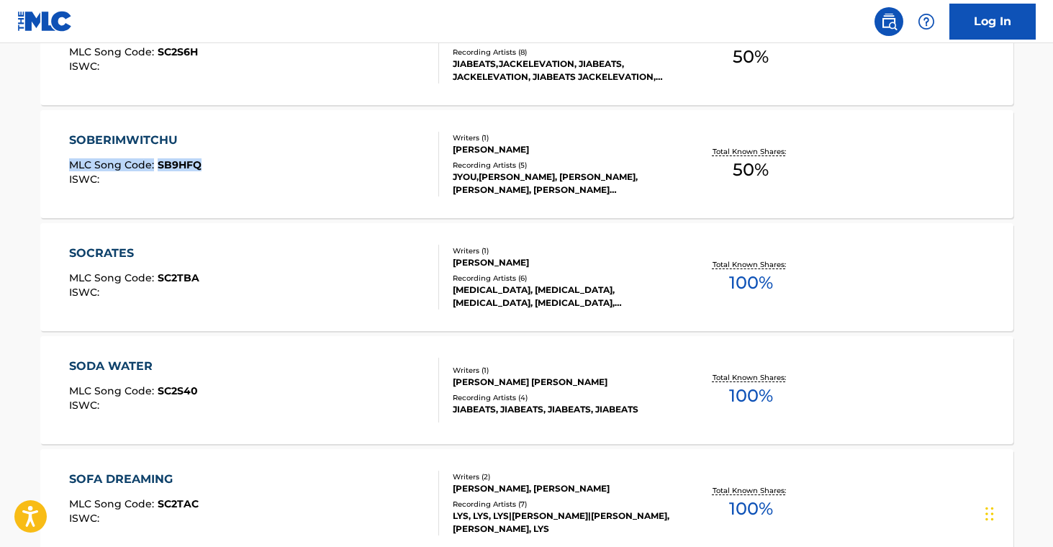
scroll to position [4369, 0]
drag, startPoint x: 21, startPoint y: 273, endPoint x: 198, endPoint y: 282, distance: 177.3
click at [198, 282] on main "The MLC Public Work Search The accuracy and completeness of The MLC's data is d…" at bounding box center [526, 315] width 1053 height 9282
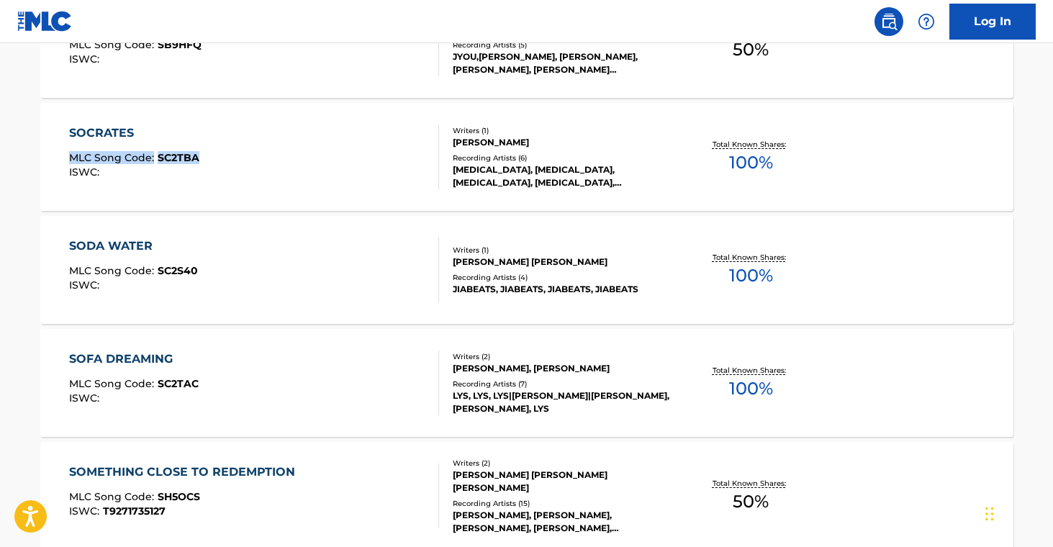
scroll to position [4573, 0]
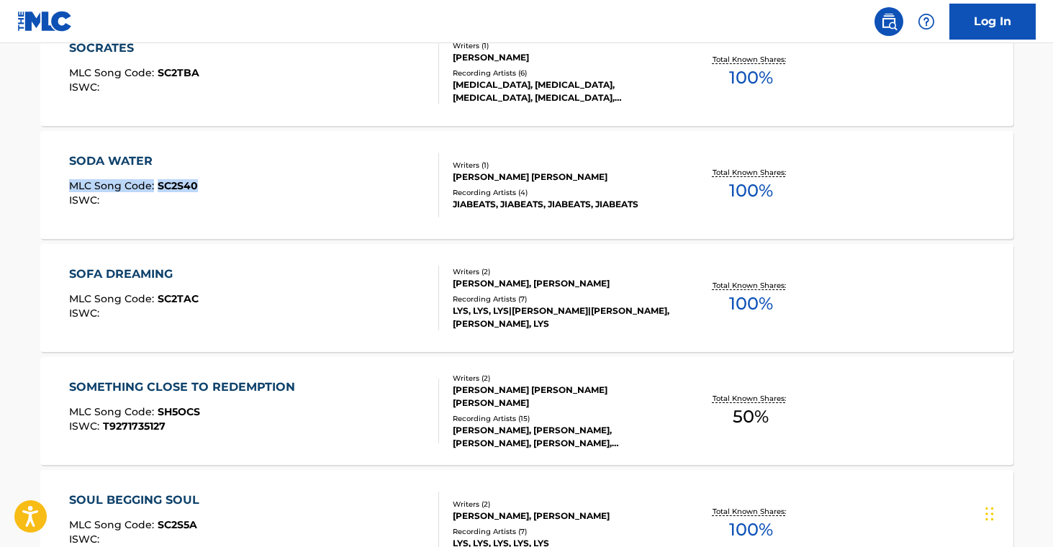
drag, startPoint x: 19, startPoint y: 184, endPoint x: 256, endPoint y: 193, distance: 237.1
click at [218, 186] on main "The MLC Public Work Search The accuracy and completeness of The MLC's data is d…" at bounding box center [526, 111] width 1053 height 9282
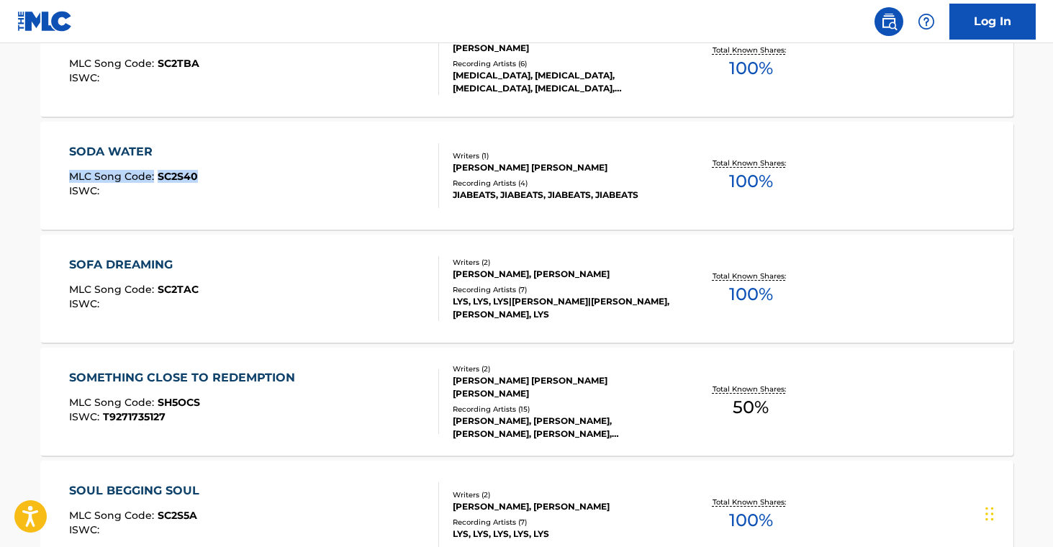
scroll to position [4585, 0]
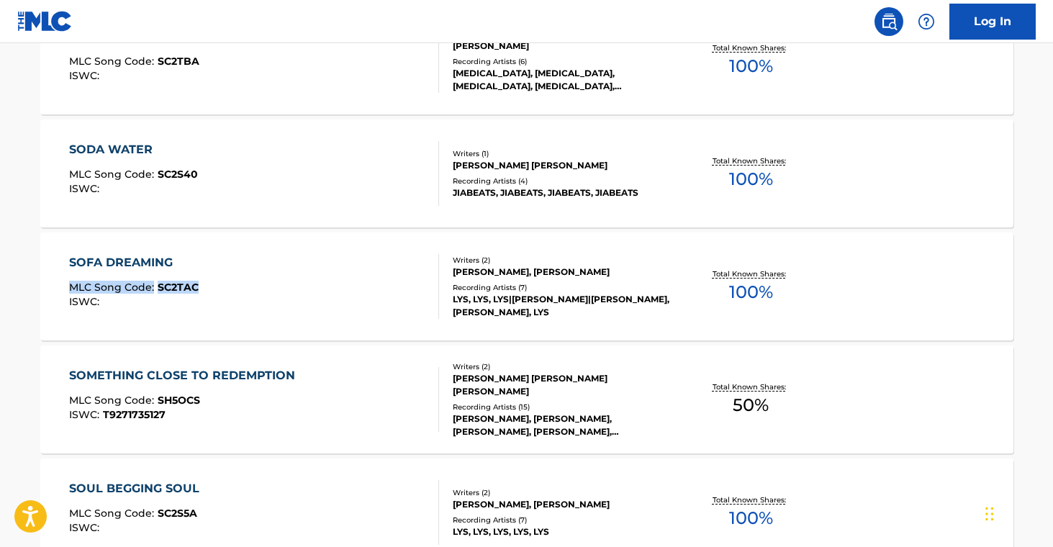
drag, startPoint x: 22, startPoint y: 284, endPoint x: 201, endPoint y: 284, distance: 179.3
click at [201, 284] on main "The MLC Public Work Search The accuracy and completeness of The MLC's data is d…" at bounding box center [526, 100] width 1053 height 9282
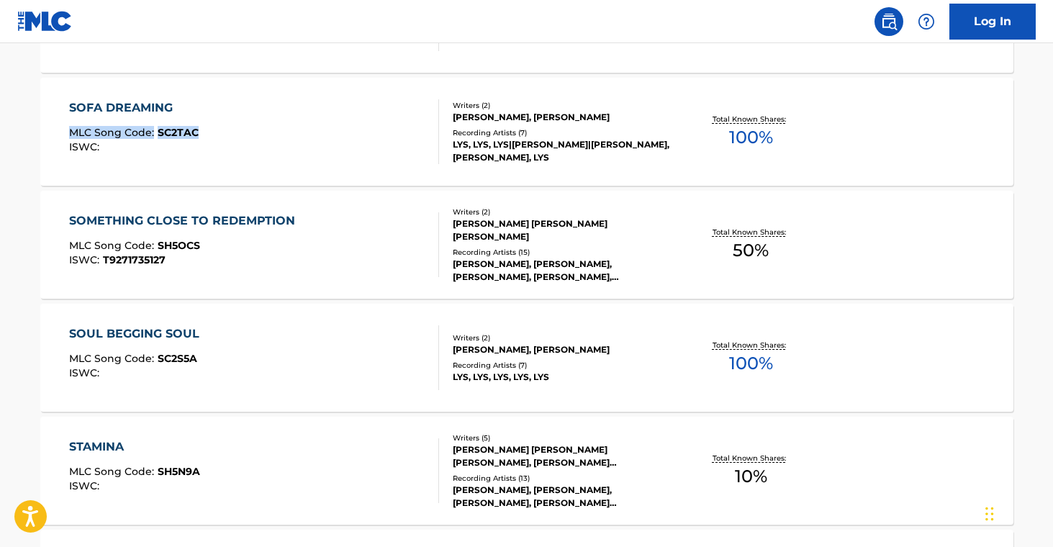
scroll to position [4740, 0]
drag, startPoint x: 19, startPoint y: 356, endPoint x: 336, endPoint y: 236, distance: 339.3
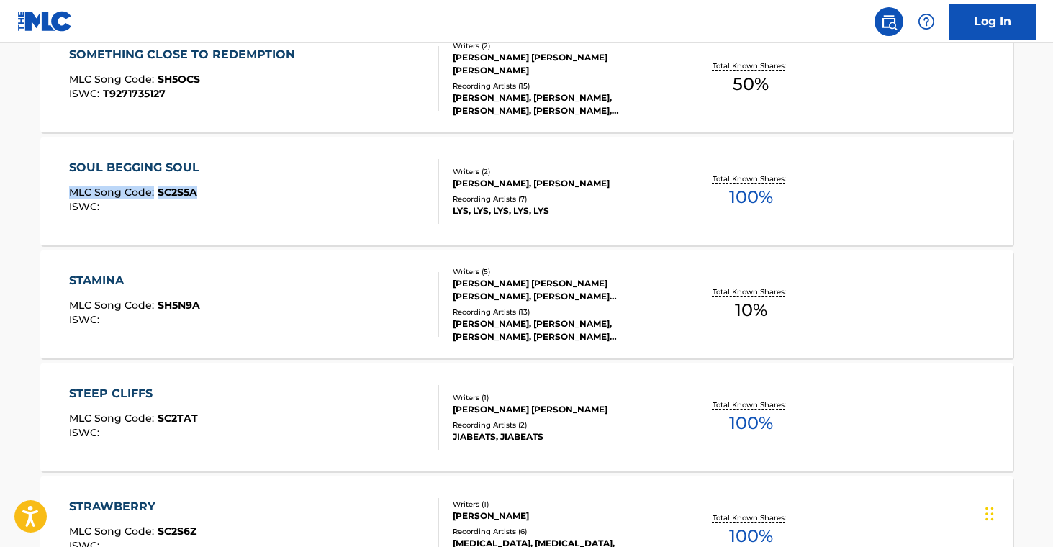
scroll to position [4943, 0]
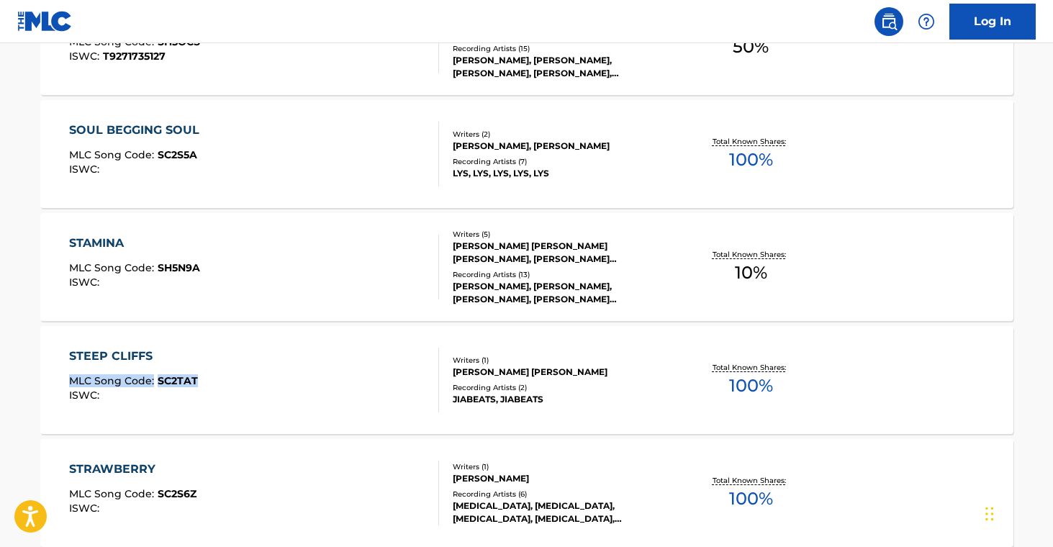
drag, startPoint x: 19, startPoint y: 373, endPoint x: 220, endPoint y: 379, distance: 201.0
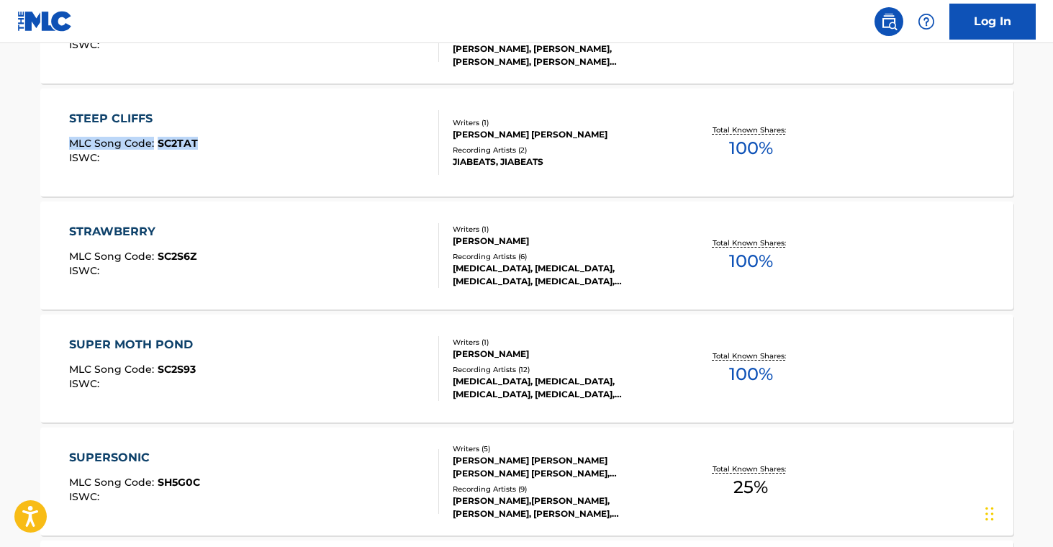
scroll to position [5295, 0]
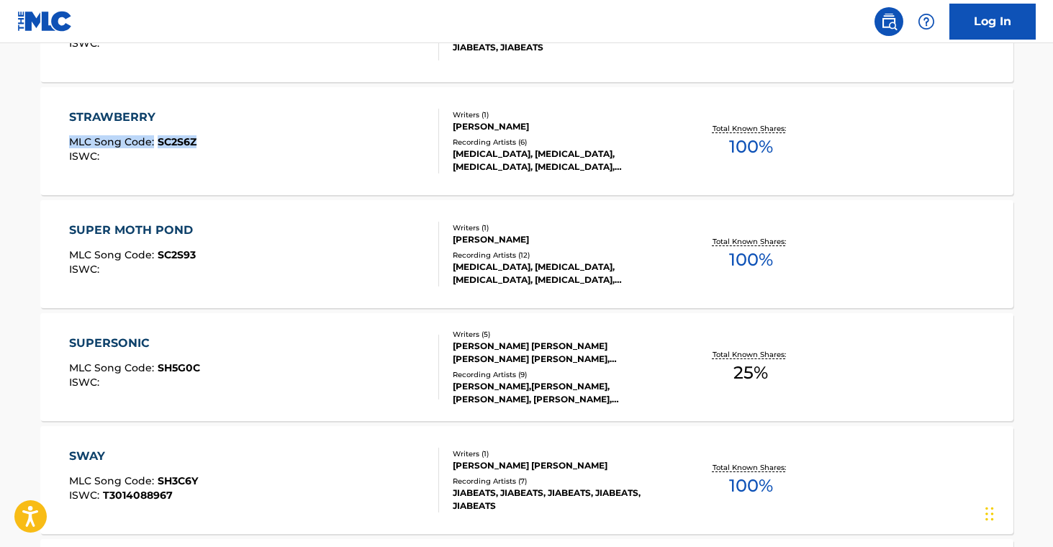
drag, startPoint x: 25, startPoint y: 135, endPoint x: 314, endPoint y: 59, distance: 298.6
drag, startPoint x: 22, startPoint y: 248, endPoint x: 264, endPoint y: 216, distance: 244.0
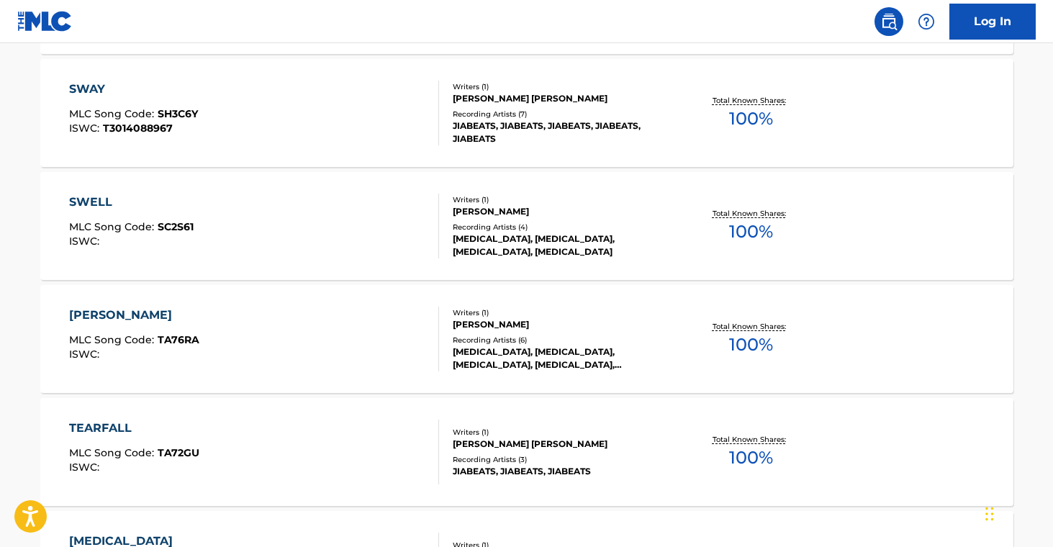
scroll to position [5663, 0]
drag, startPoint x: 26, startPoint y: 103, endPoint x: 219, endPoint y: 109, distance: 193.0
drag, startPoint x: 20, startPoint y: 218, endPoint x: 206, endPoint y: 229, distance: 186.1
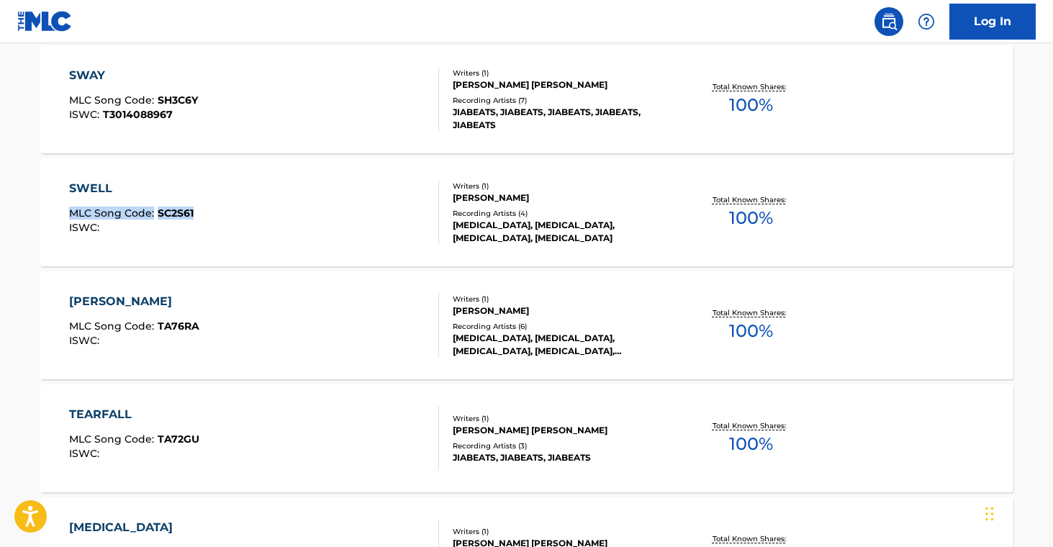
scroll to position [5680, 0]
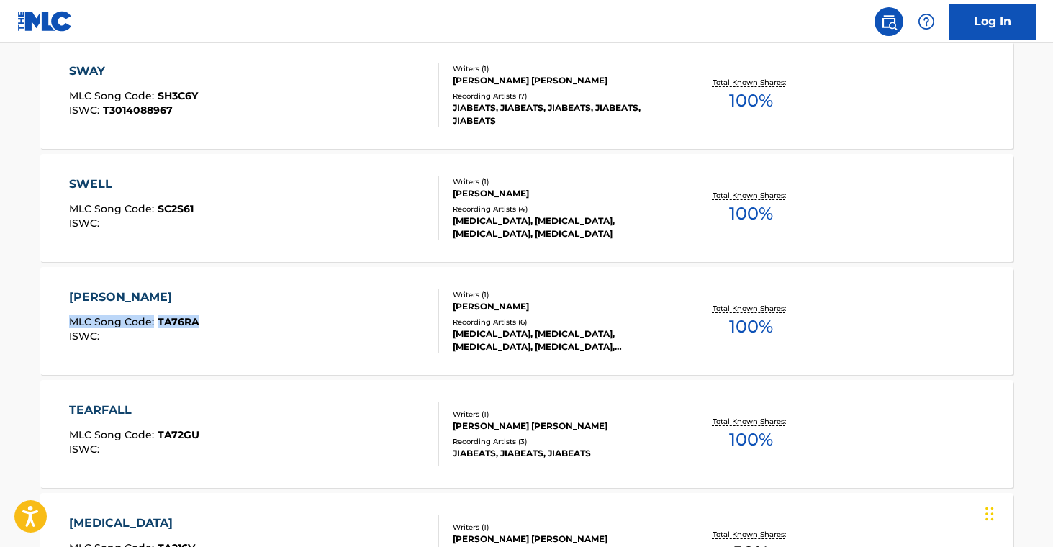
drag, startPoint x: 12, startPoint y: 312, endPoint x: 207, endPoint y: 318, distance: 194.5
drag, startPoint x: 18, startPoint y: 431, endPoint x: 202, endPoint y: 434, distance: 184.3
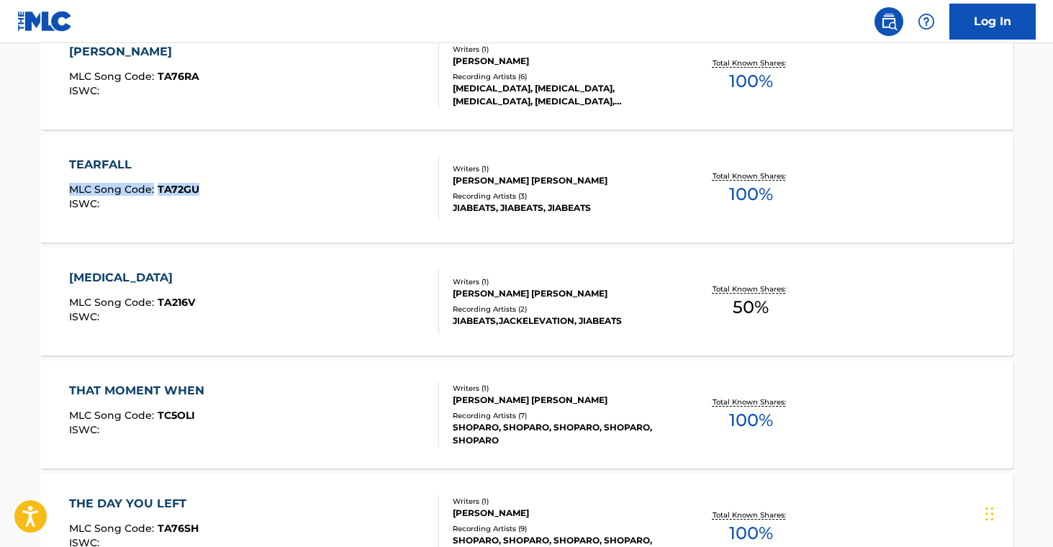
scroll to position [5927, 0]
drag, startPoint x: 19, startPoint y: 409, endPoint x: 210, endPoint y: 418, distance: 191.7
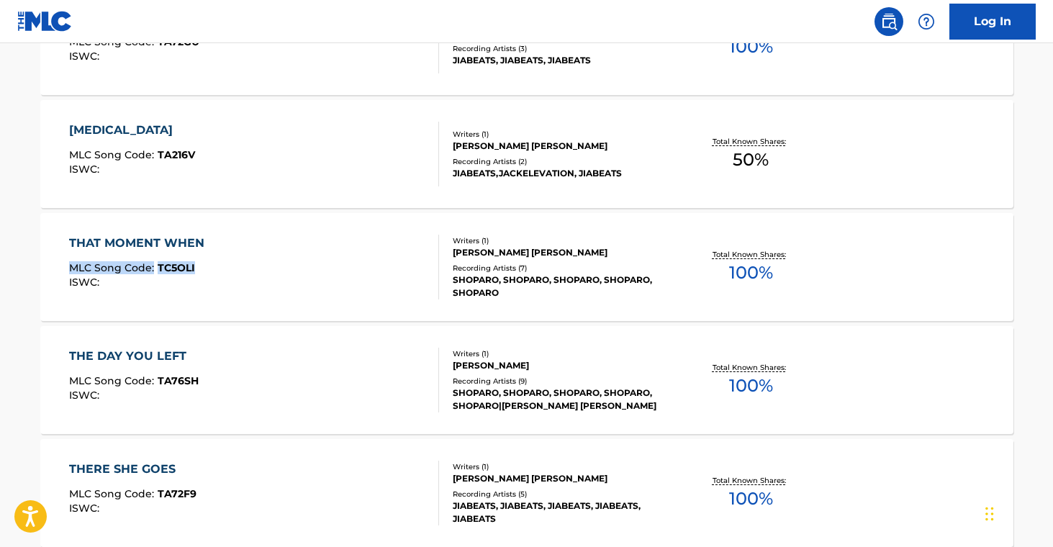
scroll to position [6076, 0]
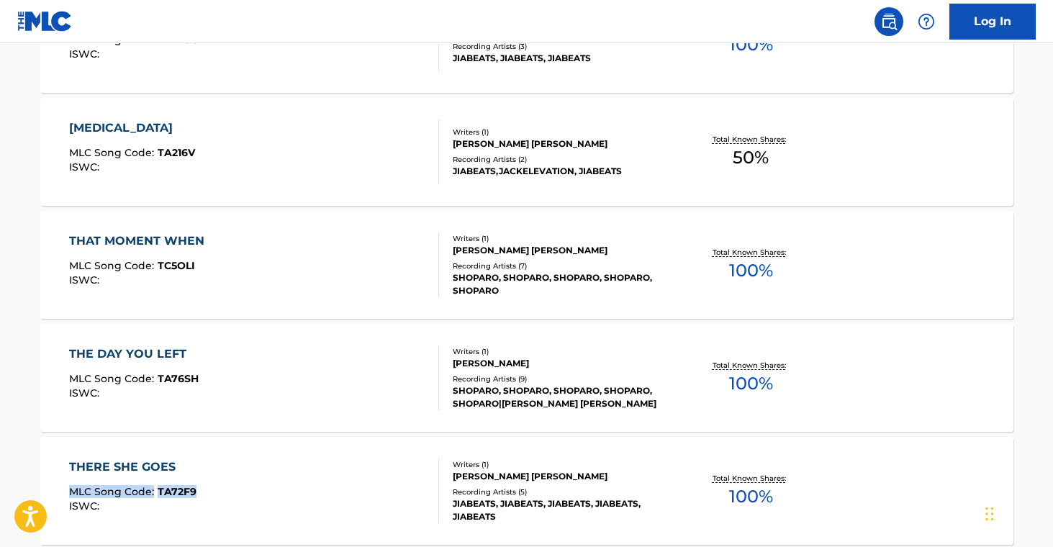
drag, startPoint x: 25, startPoint y: 486, endPoint x: 207, endPoint y: 487, distance: 182.2
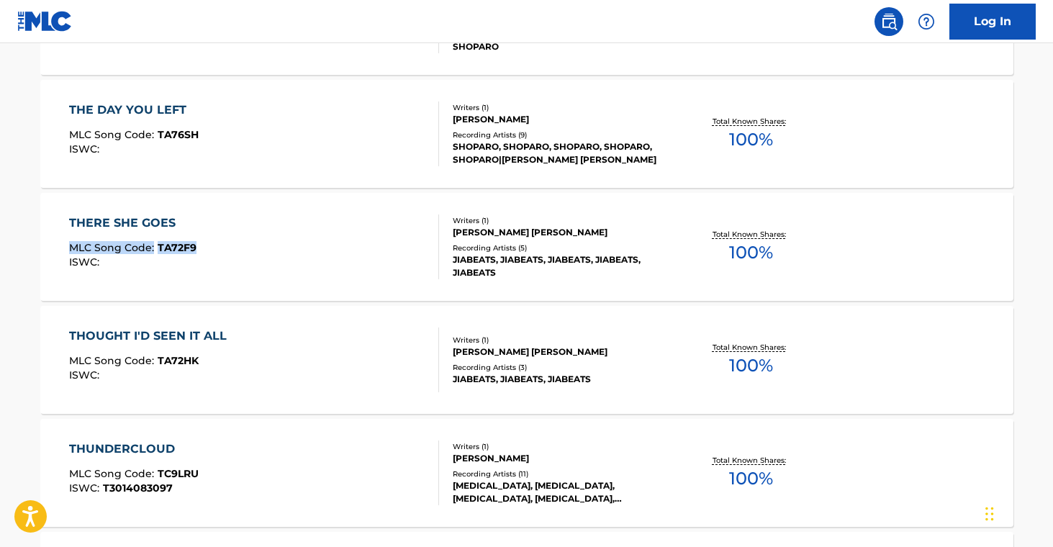
scroll to position [6322, 0]
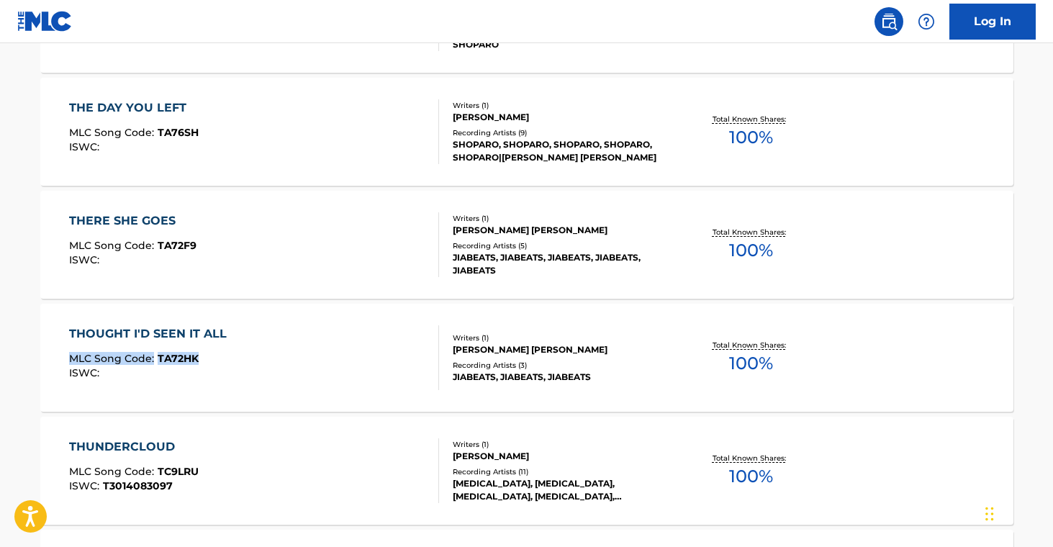
drag, startPoint x: 14, startPoint y: 353, endPoint x: 214, endPoint y: 361, distance: 200.3
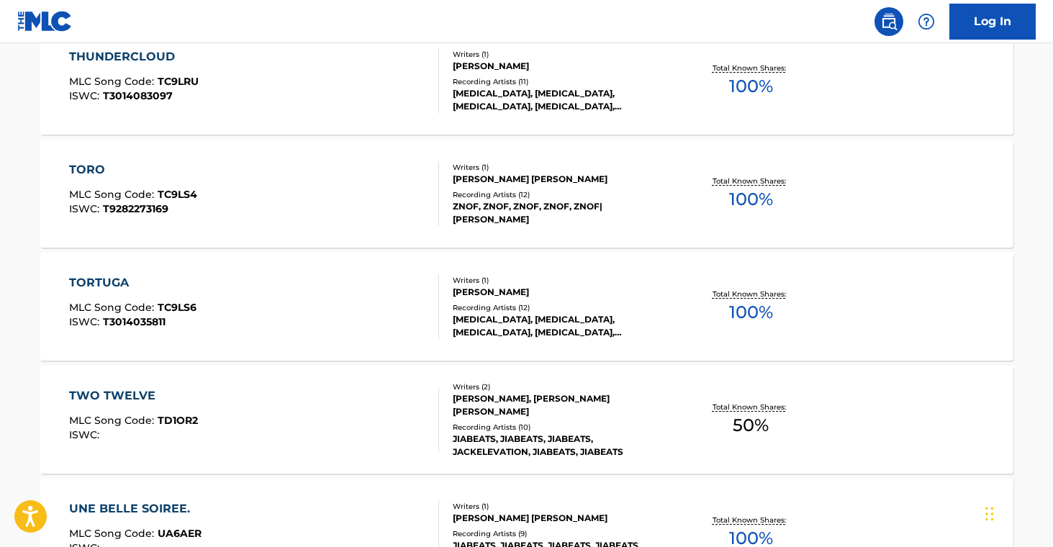
scroll to position [6711, 0]
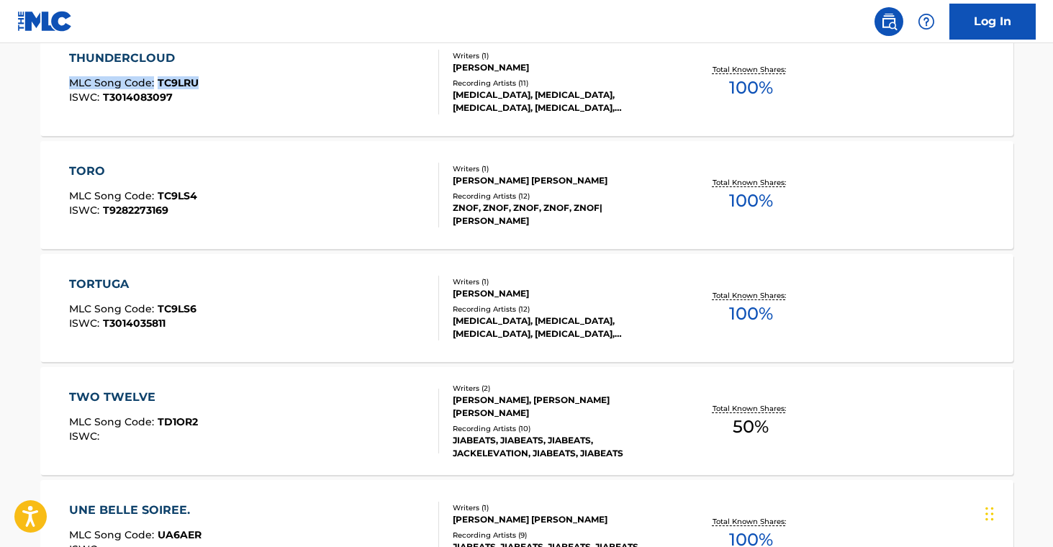
drag, startPoint x: 21, startPoint y: 73, endPoint x: 210, endPoint y: 66, distance: 189.5
drag, startPoint x: 88, startPoint y: 184, endPoint x: 301, endPoint y: 149, distance: 216.0
drag, startPoint x: 38, startPoint y: 305, endPoint x: 222, endPoint y: 305, distance: 184.3
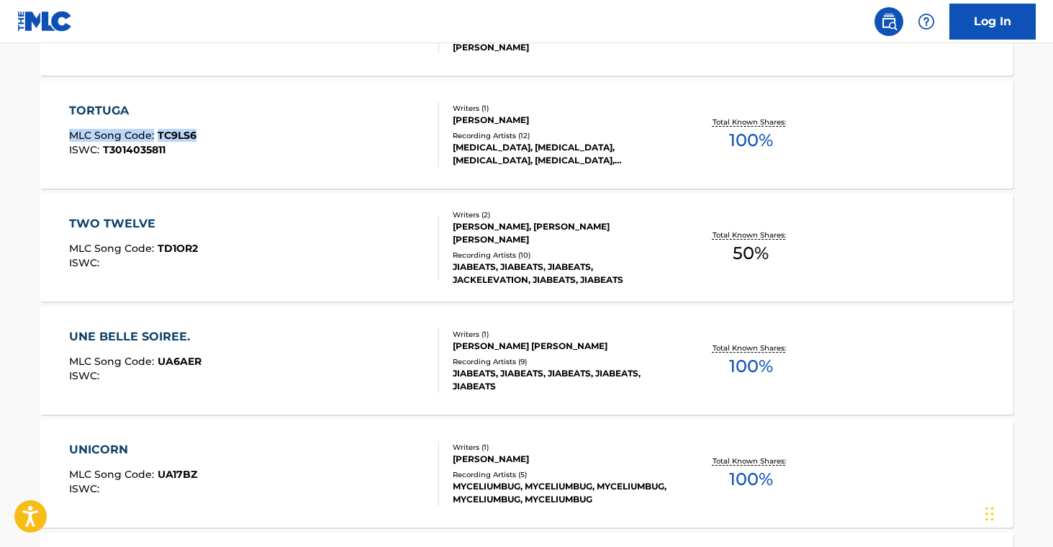
scroll to position [6885, 0]
drag, startPoint x: 20, startPoint y: 238, endPoint x: 256, endPoint y: 204, distance: 238.7
drag, startPoint x: 25, startPoint y: 359, endPoint x: 322, endPoint y: 263, distance: 311.7
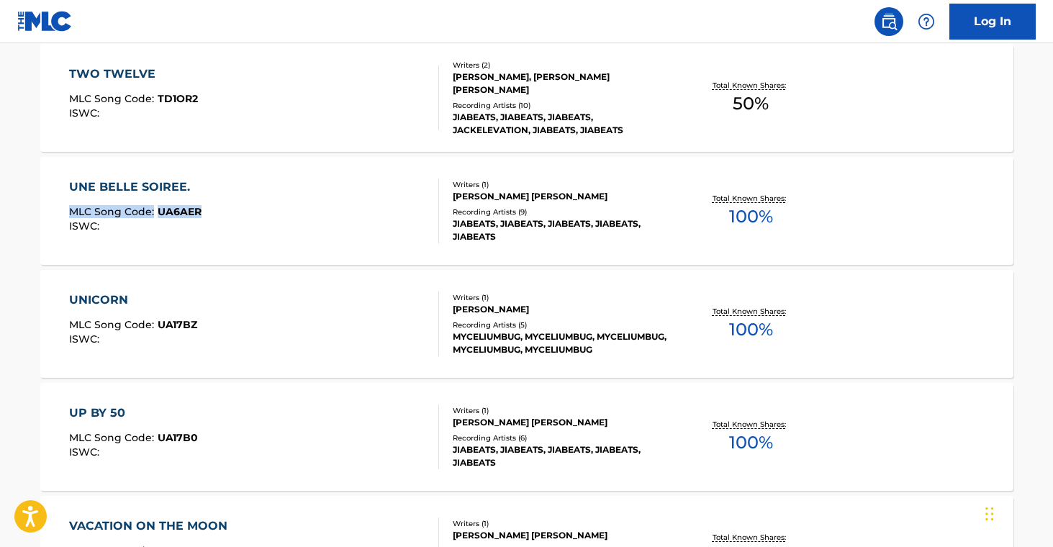
scroll to position [7043, 0]
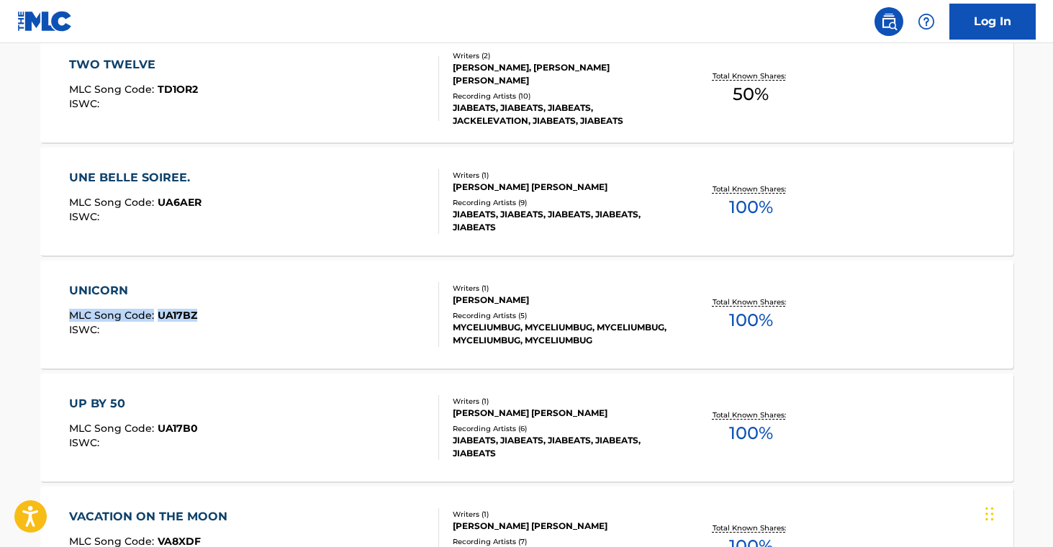
drag, startPoint x: 14, startPoint y: 312, endPoint x: 249, endPoint y: 292, distance: 236.4
drag, startPoint x: 11, startPoint y: 426, endPoint x: 258, endPoint y: 380, distance: 251.9
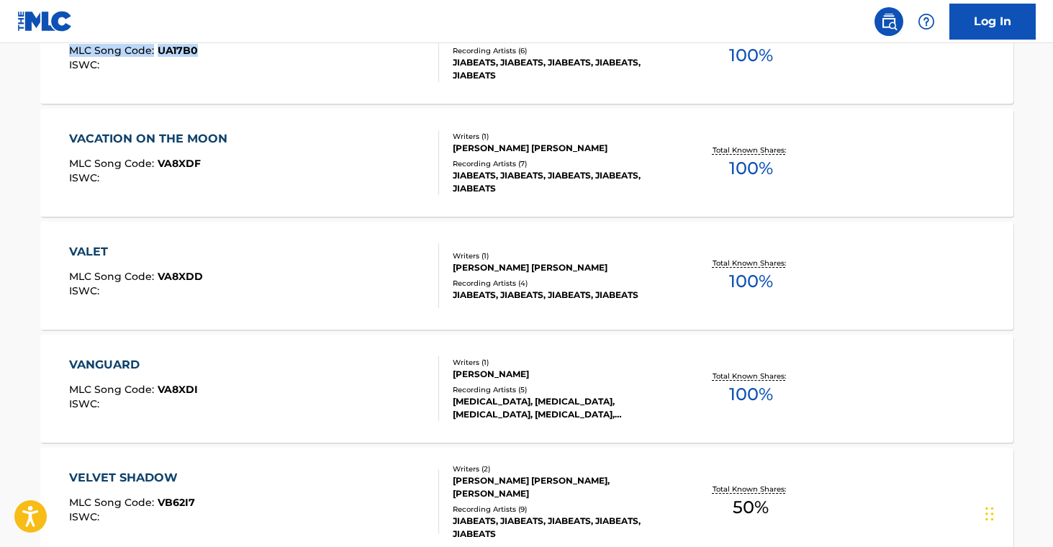
scroll to position [7420, 0]
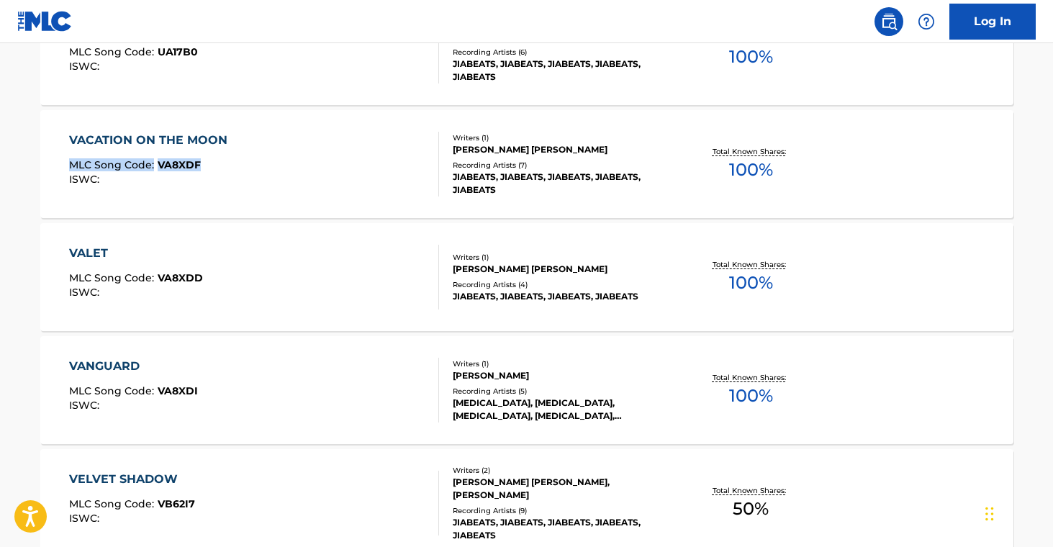
drag, startPoint x: 16, startPoint y: 158, endPoint x: 315, endPoint y: 68, distance: 312.5
drag, startPoint x: 16, startPoint y: 276, endPoint x: 228, endPoint y: 285, distance: 212.6
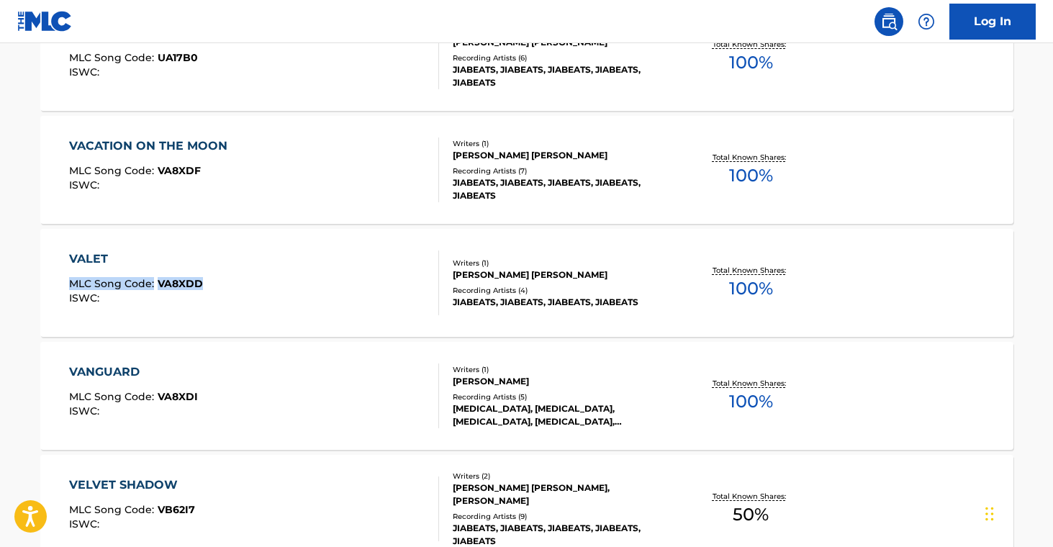
scroll to position [7417, 0]
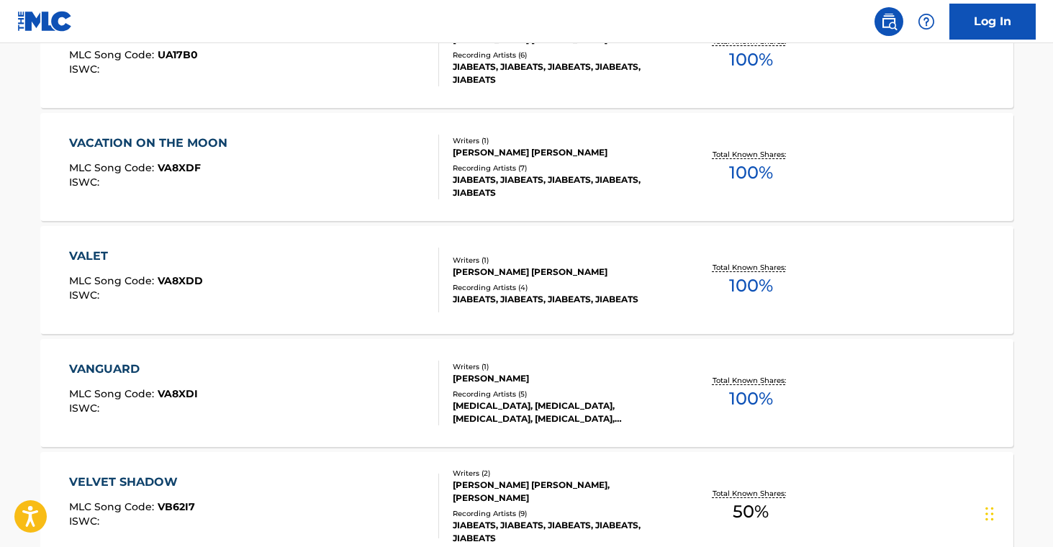
click at [336, 17] on nav "Log In" at bounding box center [526, 21] width 1053 height 43
